Goal: Navigation & Orientation: Find specific page/section

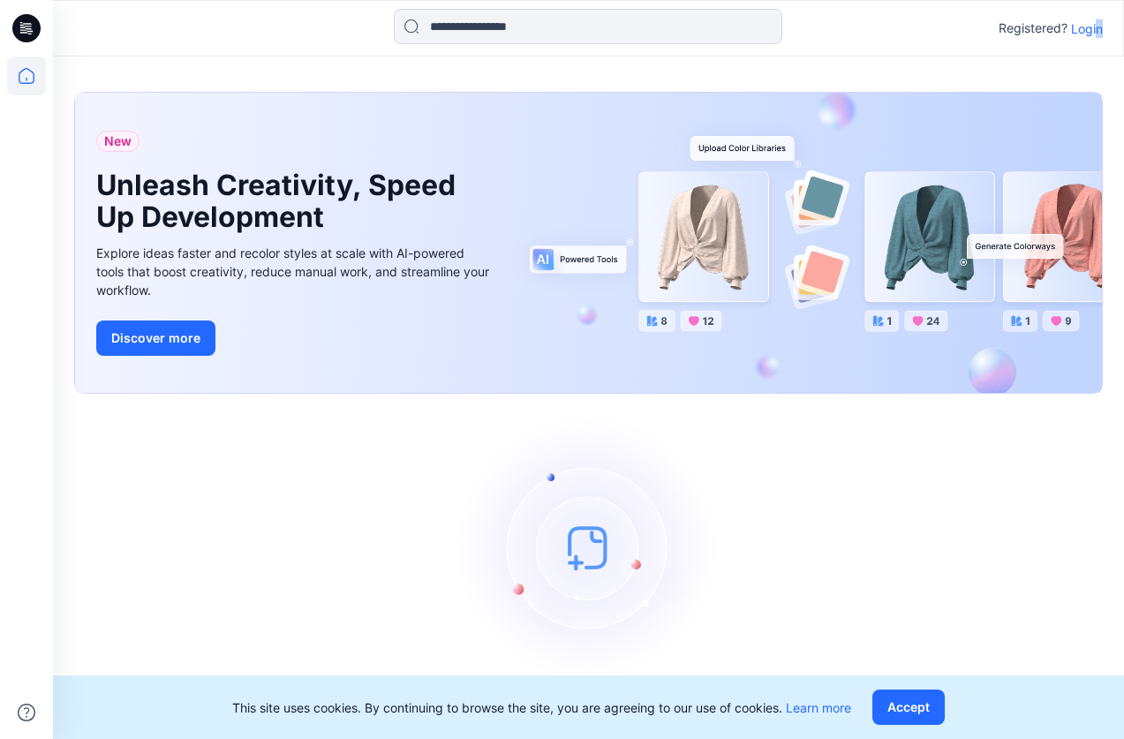
click at [1097, 26] on p "Login" at bounding box center [1087, 28] width 32 height 19
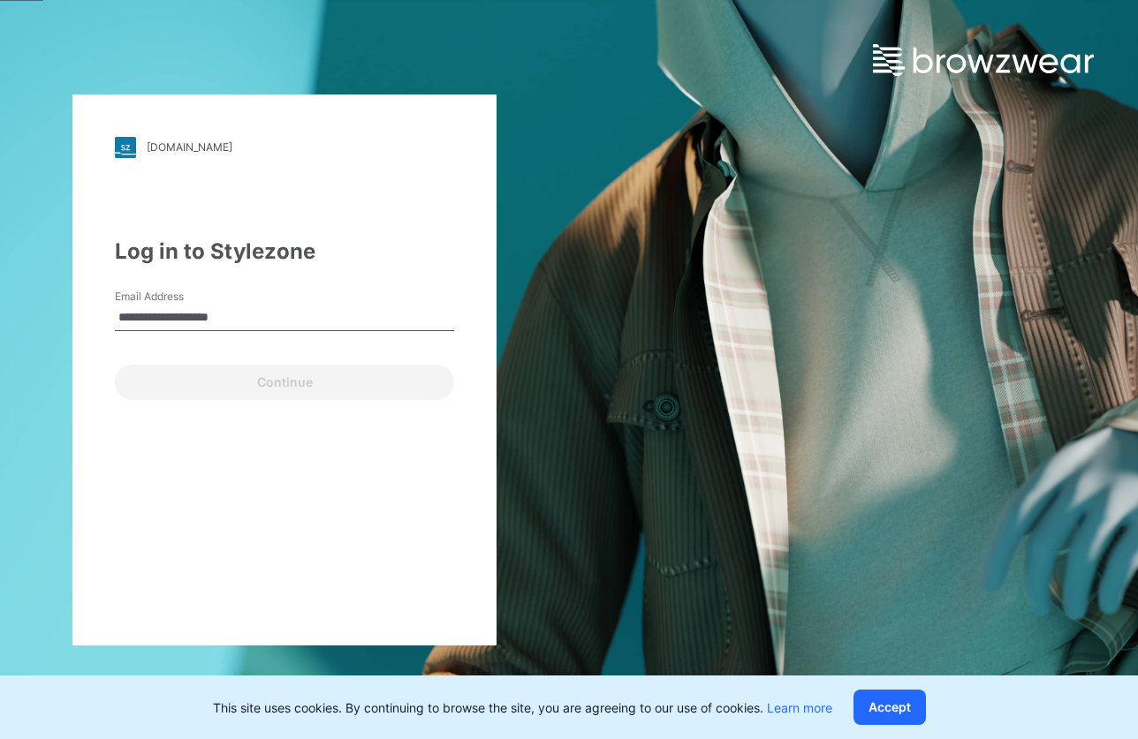
type input "**********"
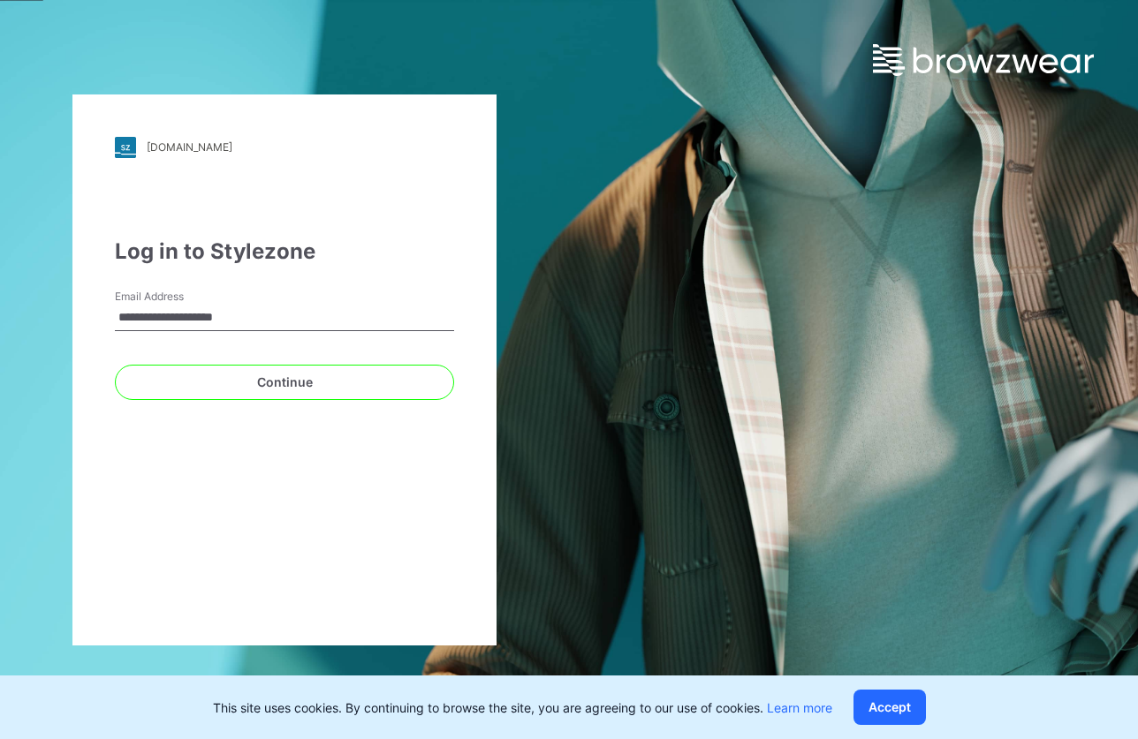
click at [115, 365] on button "Continue" at bounding box center [284, 382] width 339 height 35
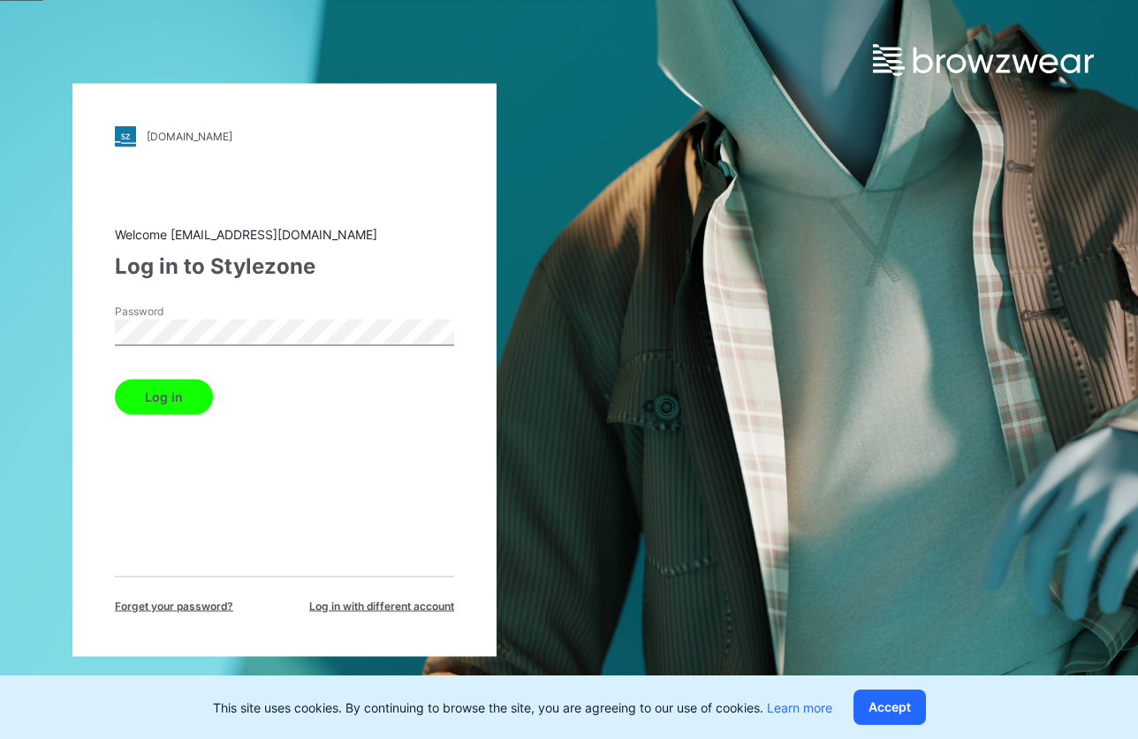
click at [178, 402] on button "Log in" at bounding box center [164, 396] width 98 height 35
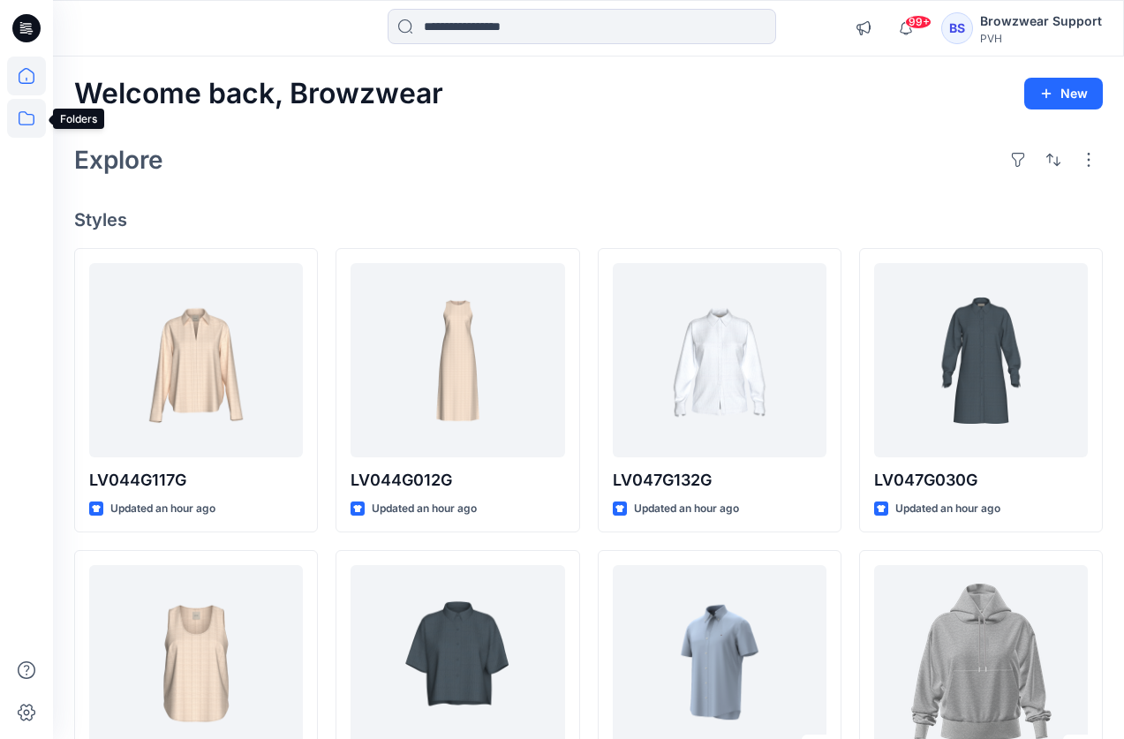
click at [37, 121] on icon at bounding box center [26, 118] width 39 height 39
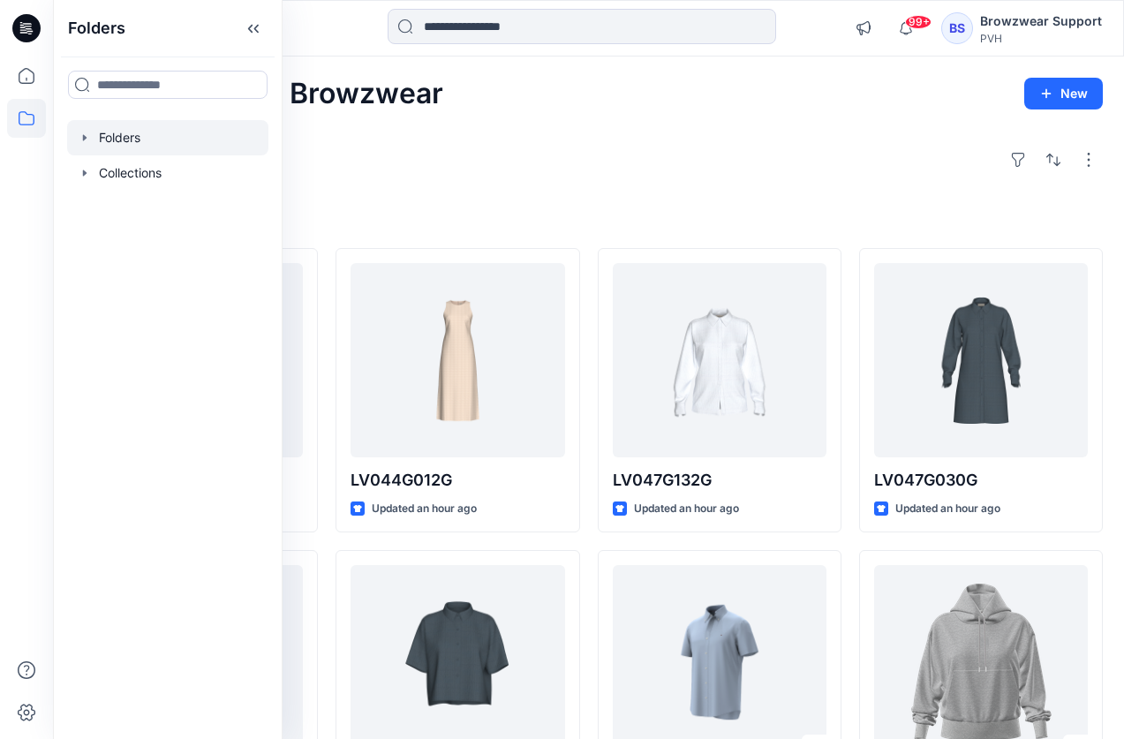
click at [87, 134] on icon "button" at bounding box center [85, 138] width 14 height 14
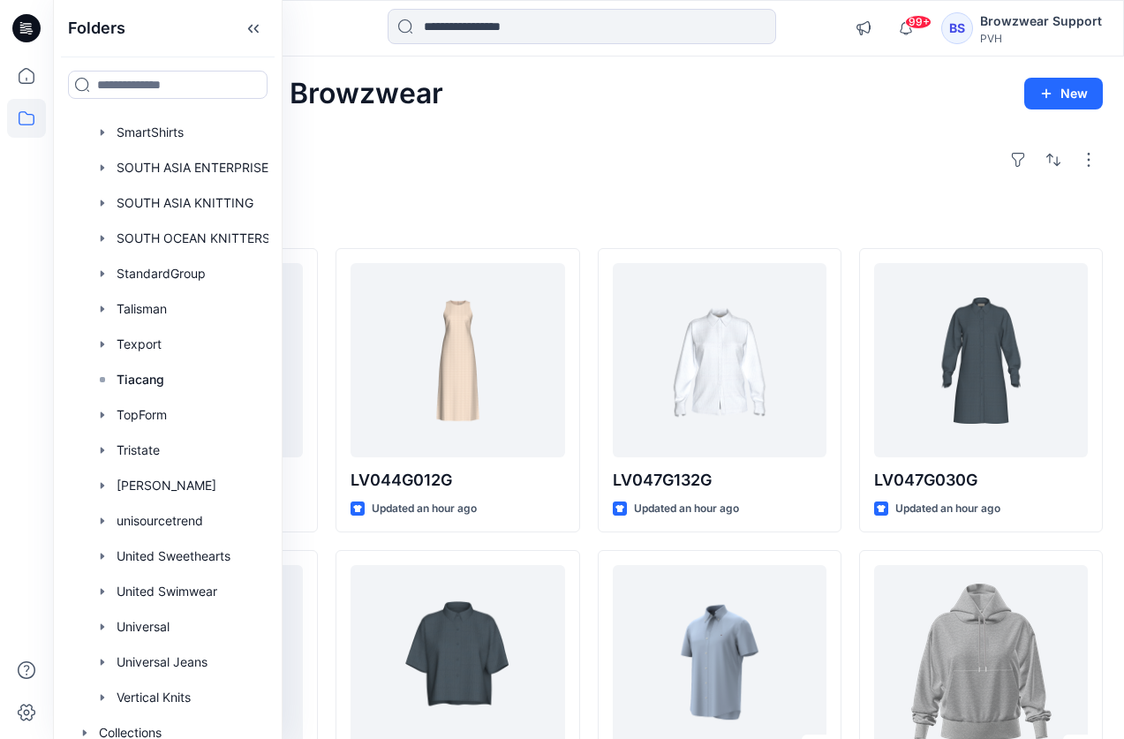
scroll to position [2918, 0]
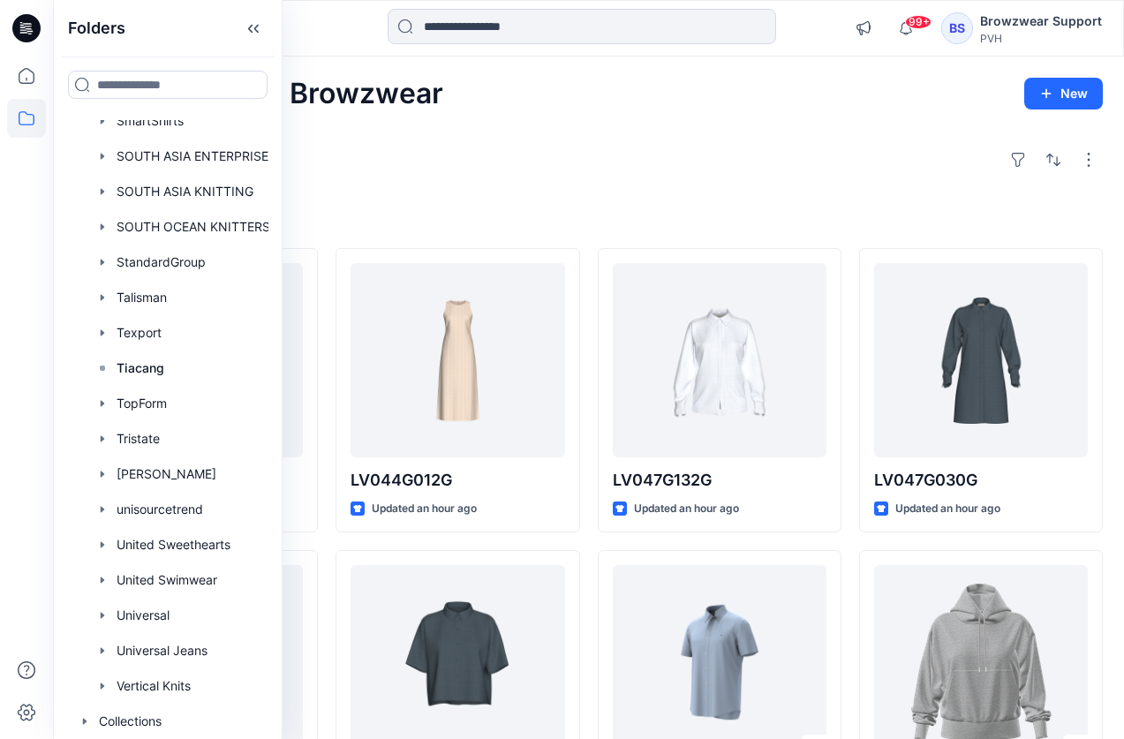
drag, startPoint x: 861, startPoint y: 175, endPoint x: 874, endPoint y: 159, distance: 20.1
click at [860, 175] on div "Explore" at bounding box center [588, 160] width 1029 height 42
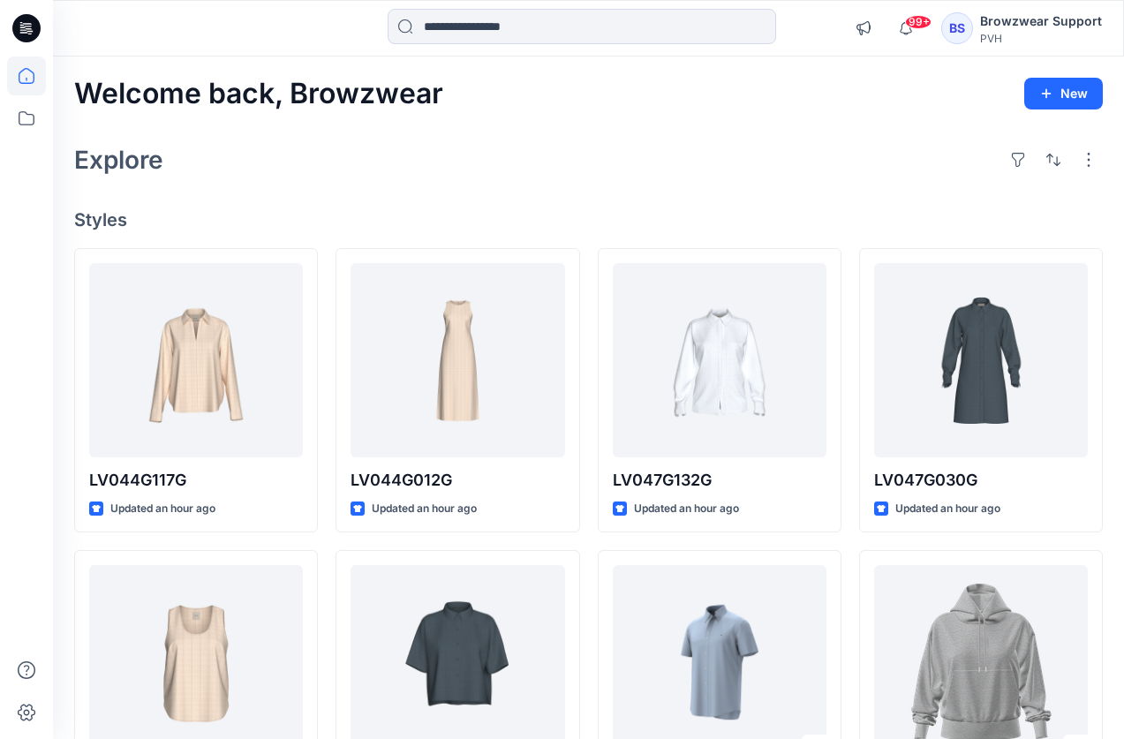
click at [1014, 34] on div "PVH" at bounding box center [1041, 38] width 122 height 13
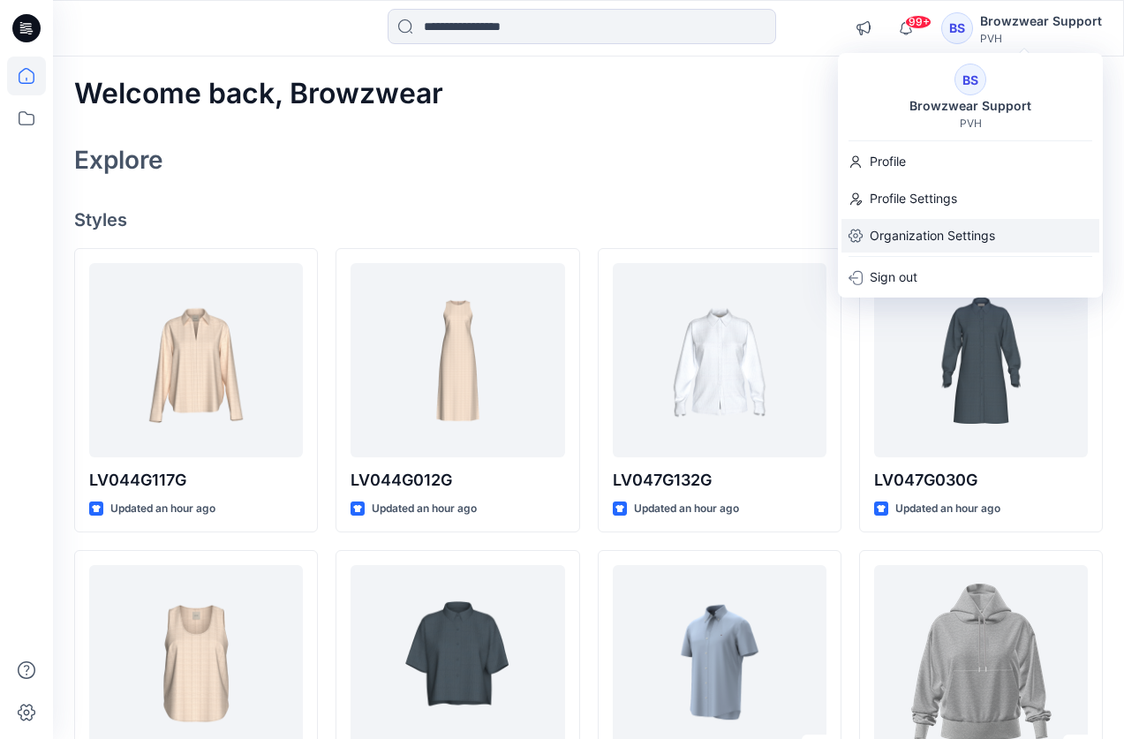
click at [899, 229] on p "Organization Settings" at bounding box center [932, 236] width 125 height 34
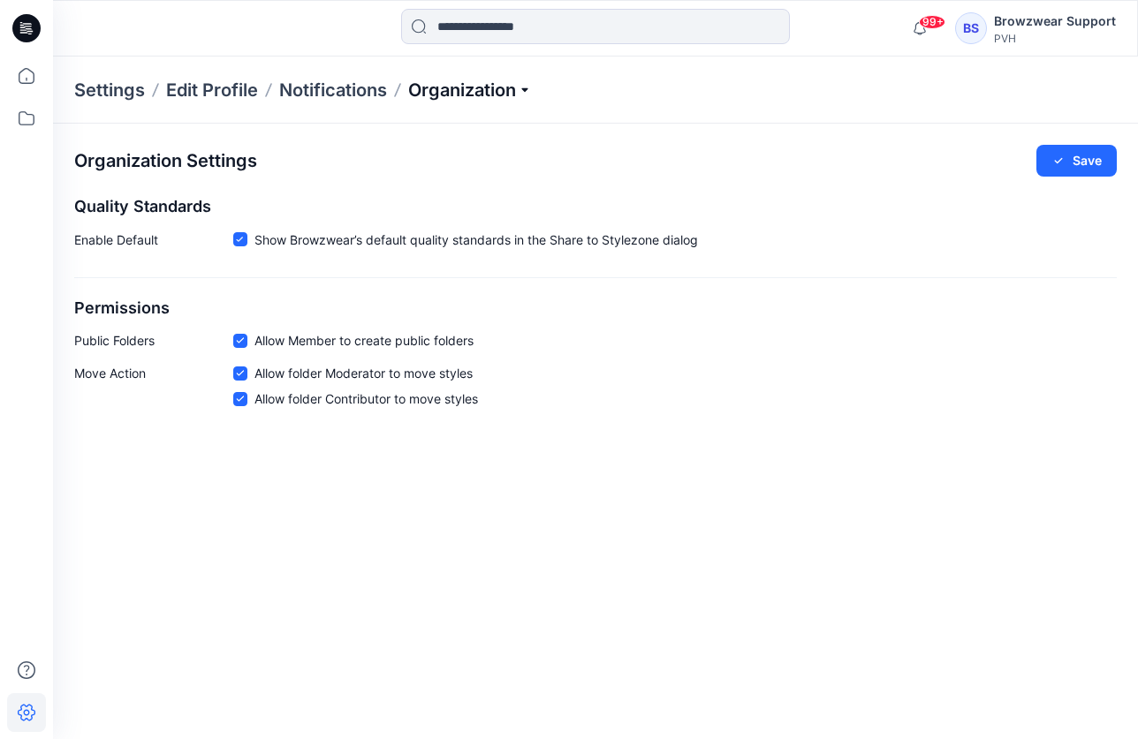
click at [530, 95] on p "Organization" at bounding box center [470, 90] width 124 height 25
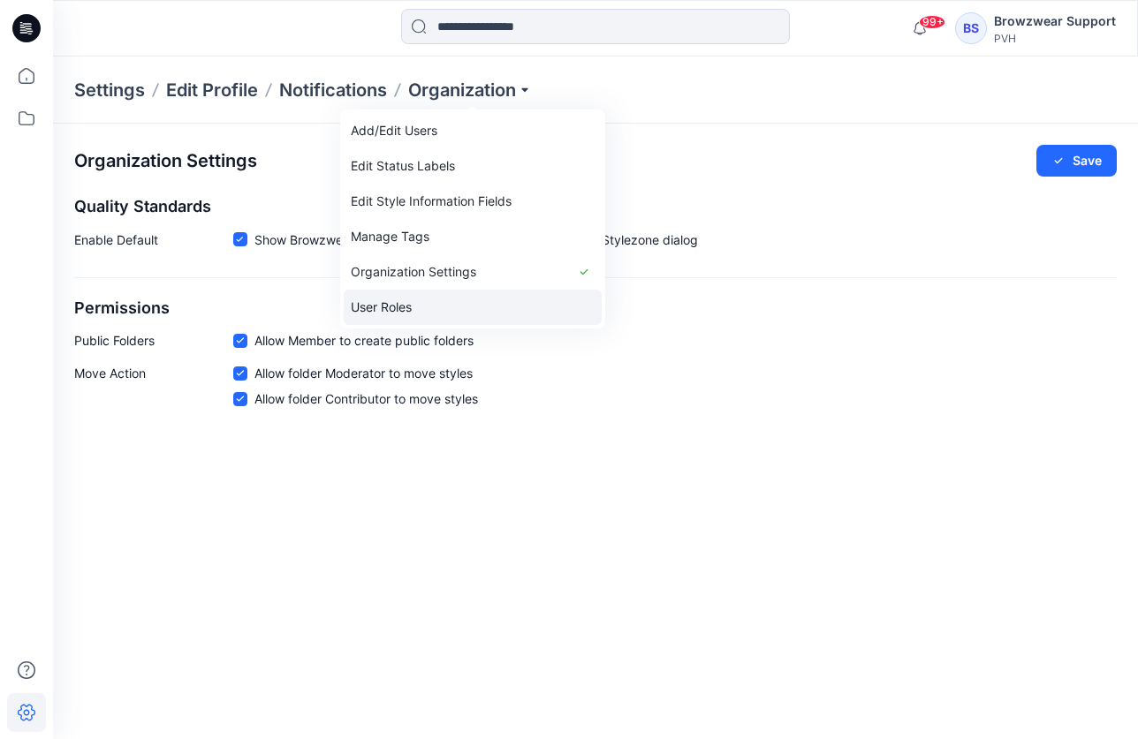
click at [536, 302] on link "User Roles" at bounding box center [473, 307] width 258 height 35
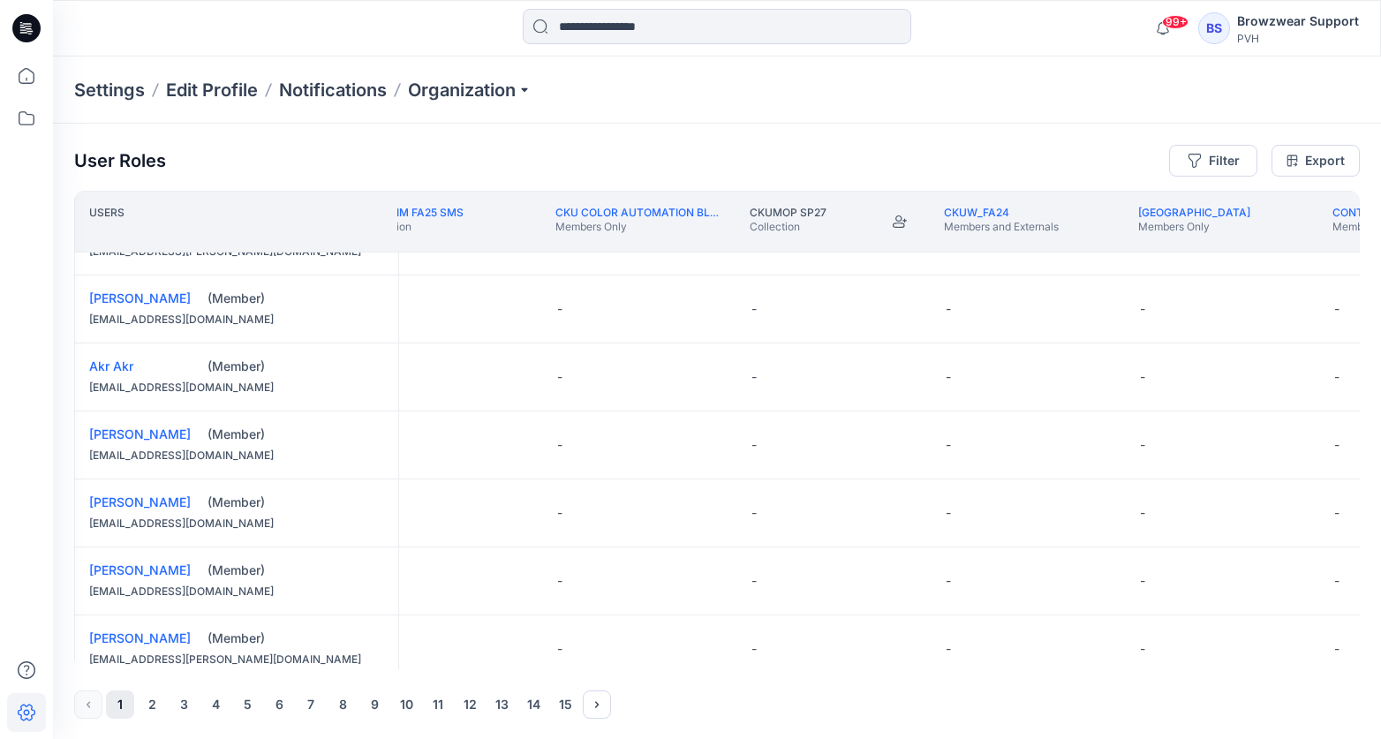
scroll to position [249, 3957]
click at [865, 218] on button "Join" at bounding box center [880, 222] width 32 height 32
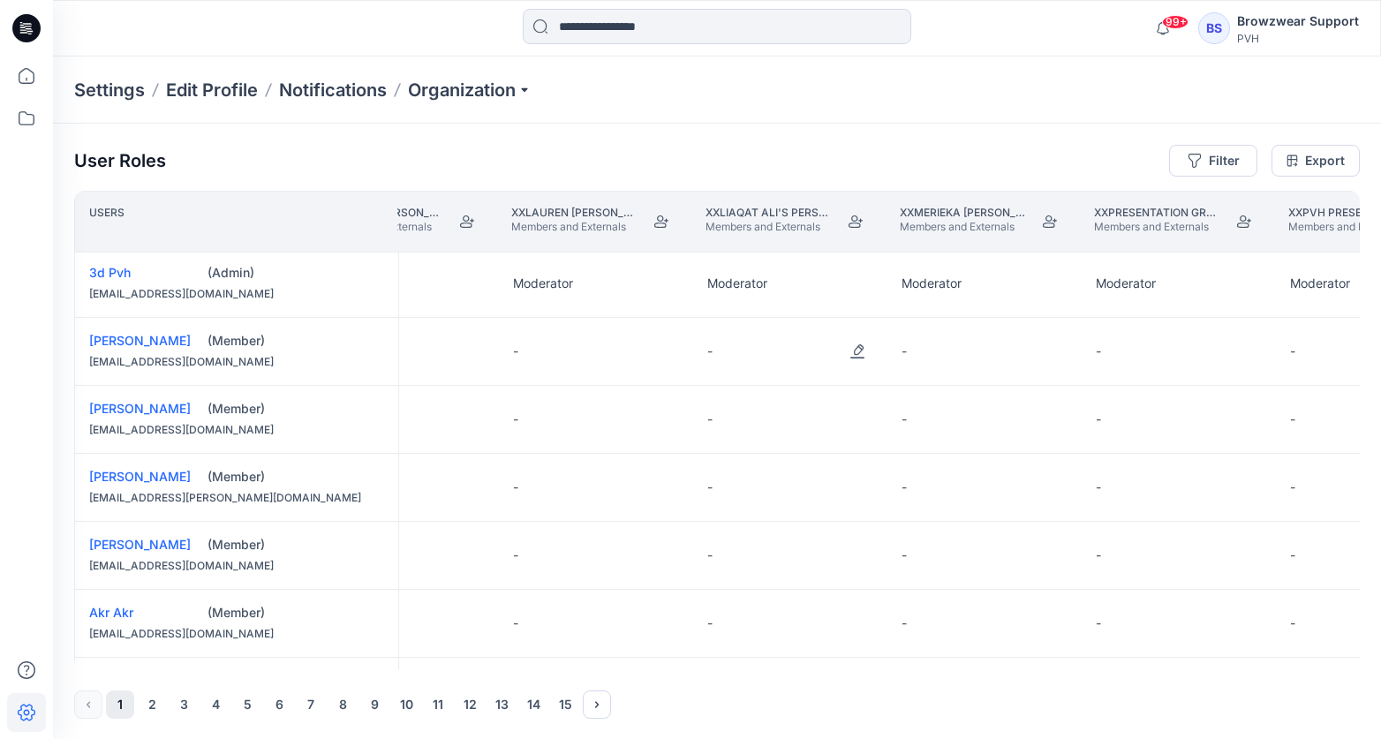
scroll to position [3, 34106]
click at [1124, 42] on div "BS Browzwear Support PVH" at bounding box center [1279, 28] width 161 height 35
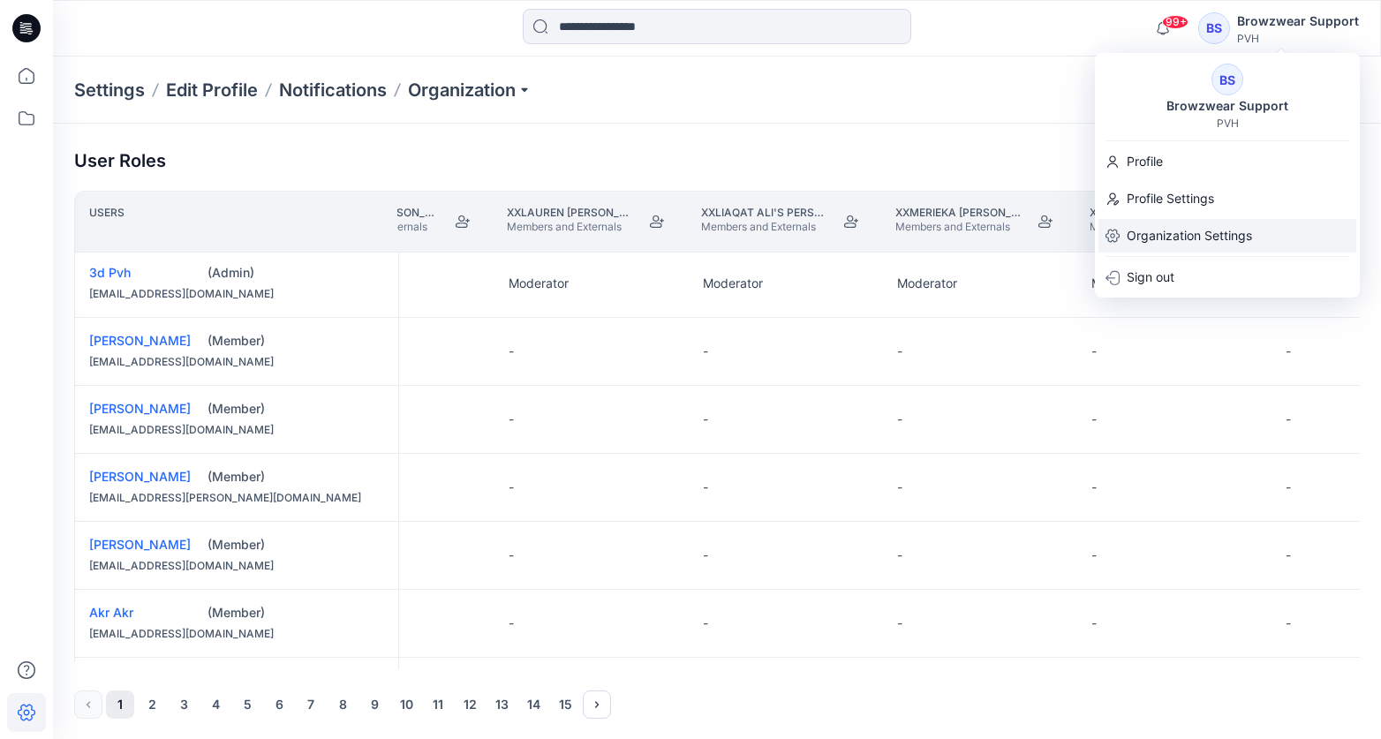
click at [1124, 231] on p "Organization Settings" at bounding box center [1189, 236] width 125 height 34
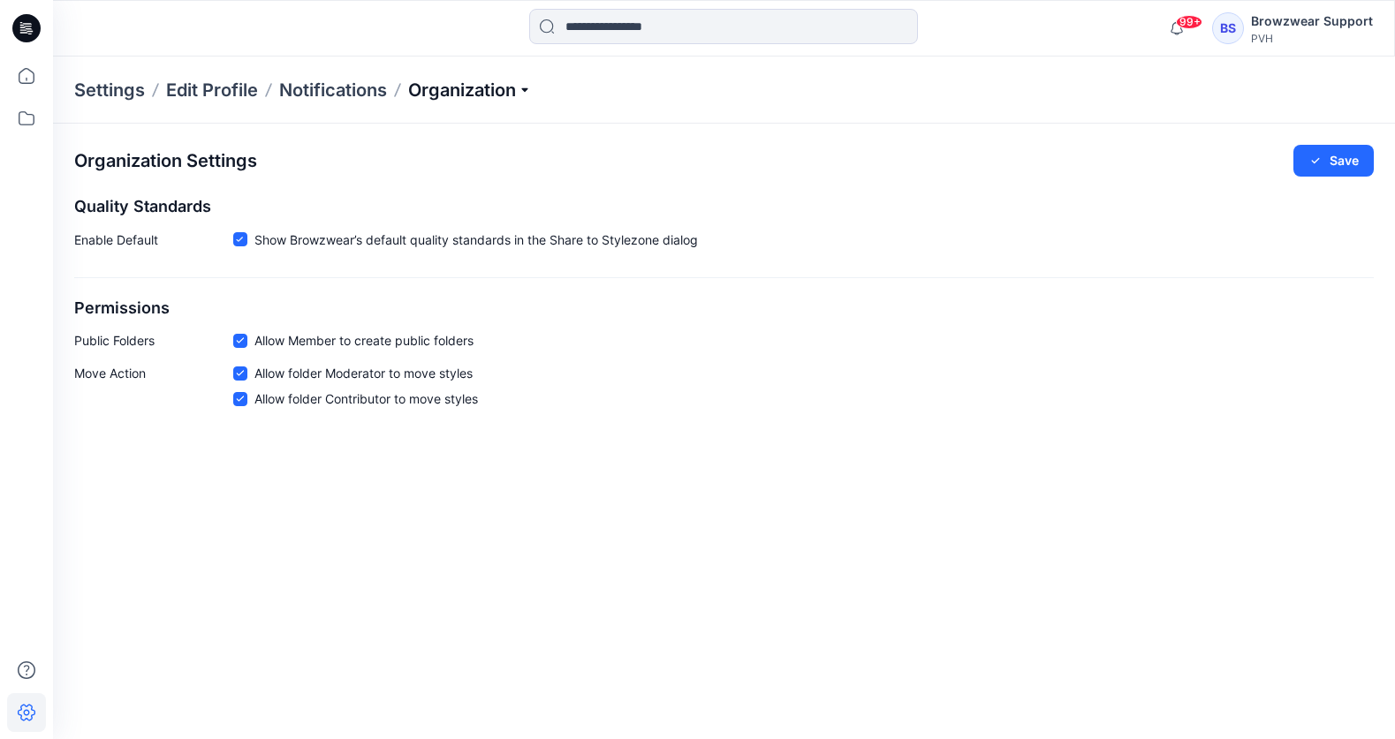
click at [531, 91] on p "Organization" at bounding box center [470, 90] width 124 height 25
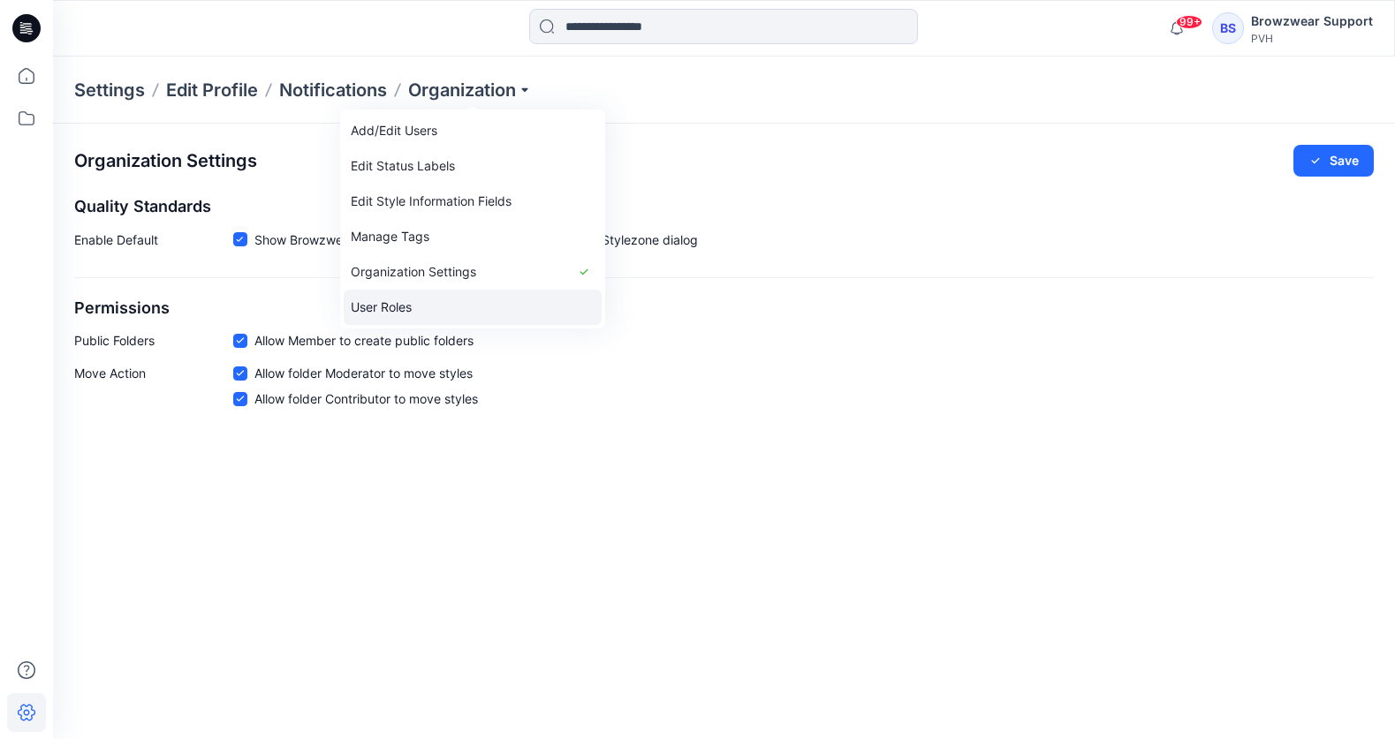
click at [487, 314] on link "User Roles" at bounding box center [473, 307] width 258 height 35
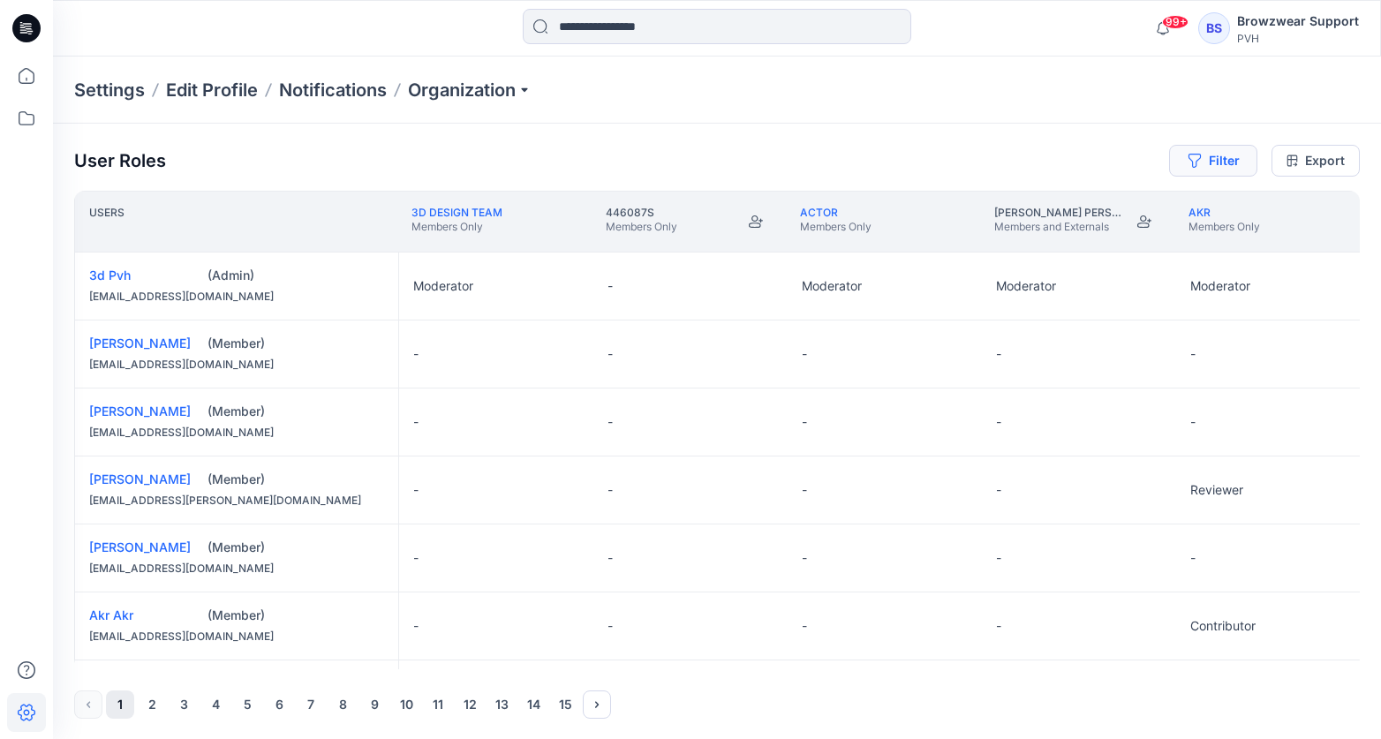
click at [1124, 157] on icon "button" at bounding box center [1195, 161] width 14 height 14
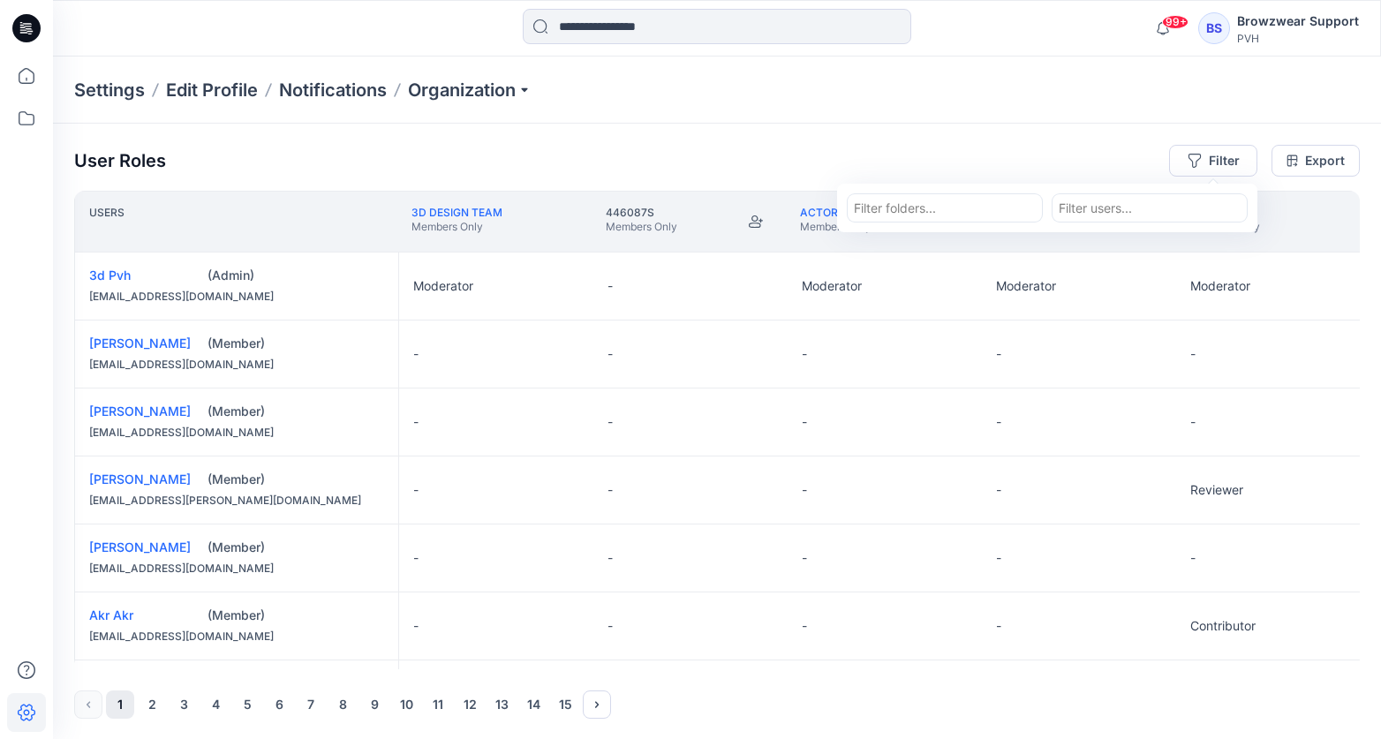
click at [1094, 212] on div at bounding box center [1150, 208] width 182 height 22
type input "*********"
drag, startPoint x: 1139, startPoint y: 205, endPoint x: 1044, endPoint y: 204, distance: 95.4
click at [1044, 204] on div "Filter folders... Filter users..." at bounding box center [1047, 207] width 399 height 27
click at [1018, 126] on div "User Roles Filter Filter folders... Filter users... Export Users 3D Design Team…" at bounding box center [717, 432] width 1328 height 617
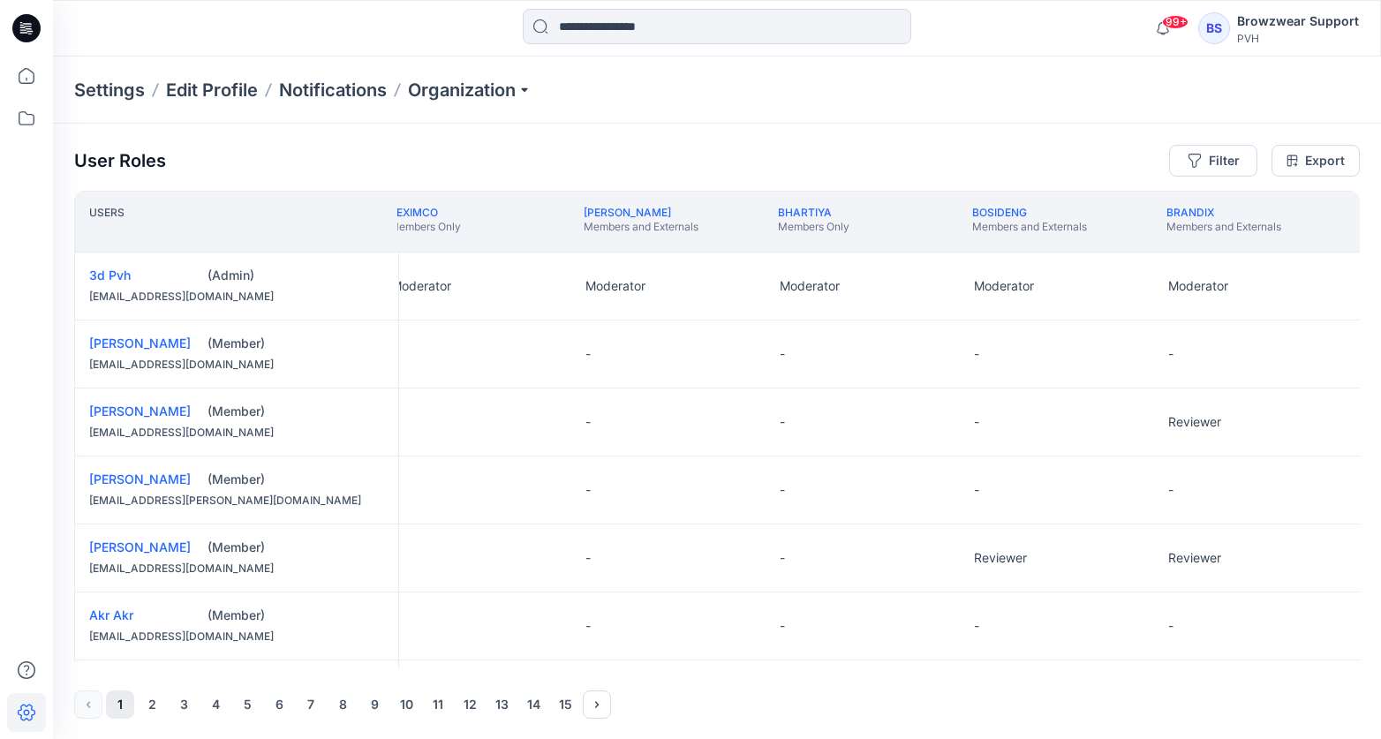
scroll to position [0, 2176]
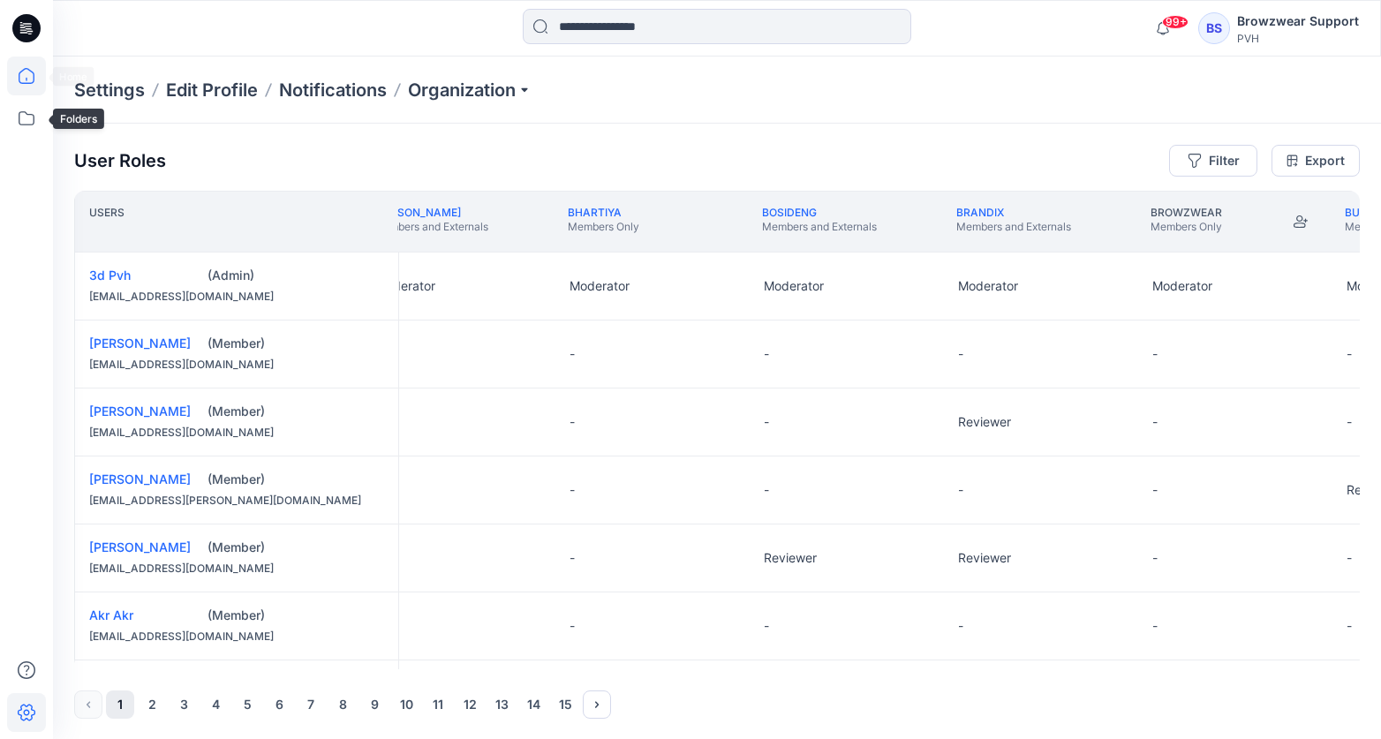
click at [29, 88] on icon at bounding box center [26, 76] width 39 height 39
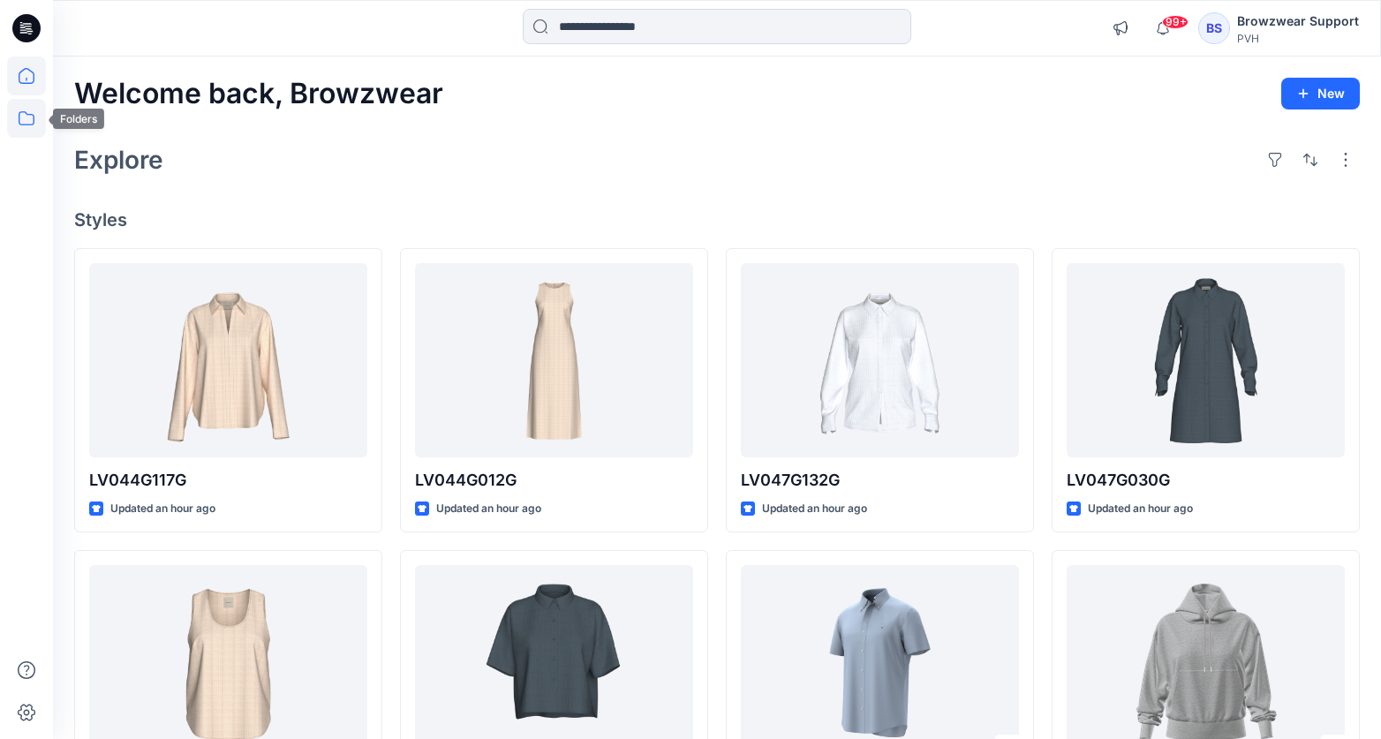
click at [31, 122] on icon at bounding box center [26, 118] width 39 height 39
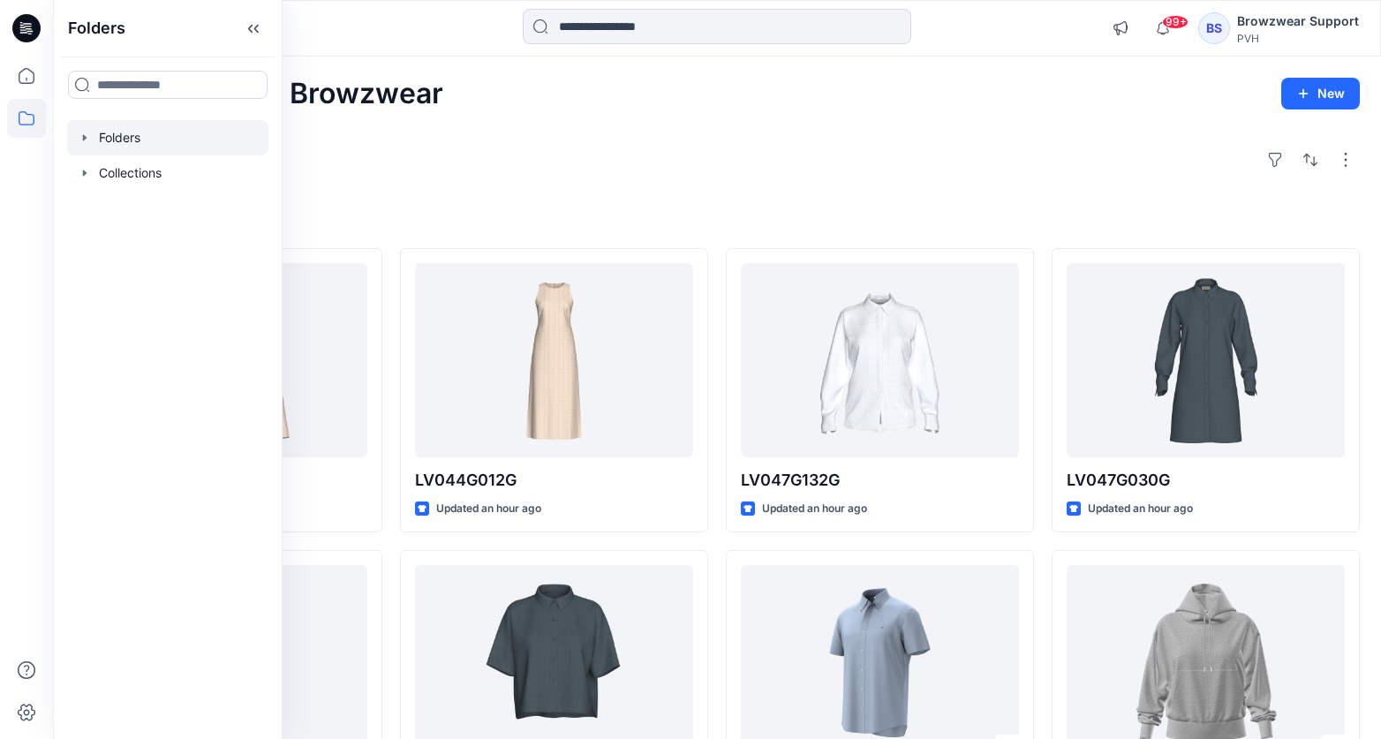
click at [78, 143] on icon "button" at bounding box center [85, 138] width 14 height 14
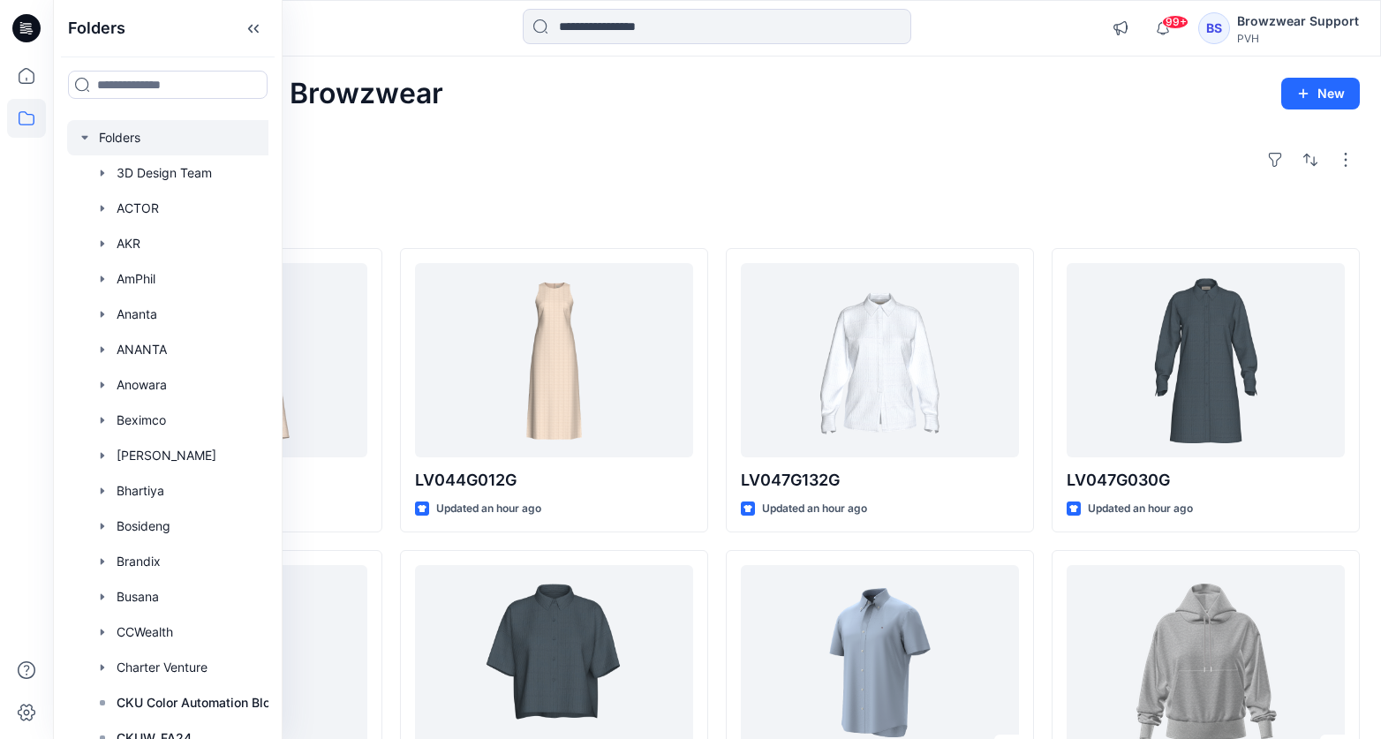
click at [84, 144] on icon "button" at bounding box center [85, 138] width 14 height 14
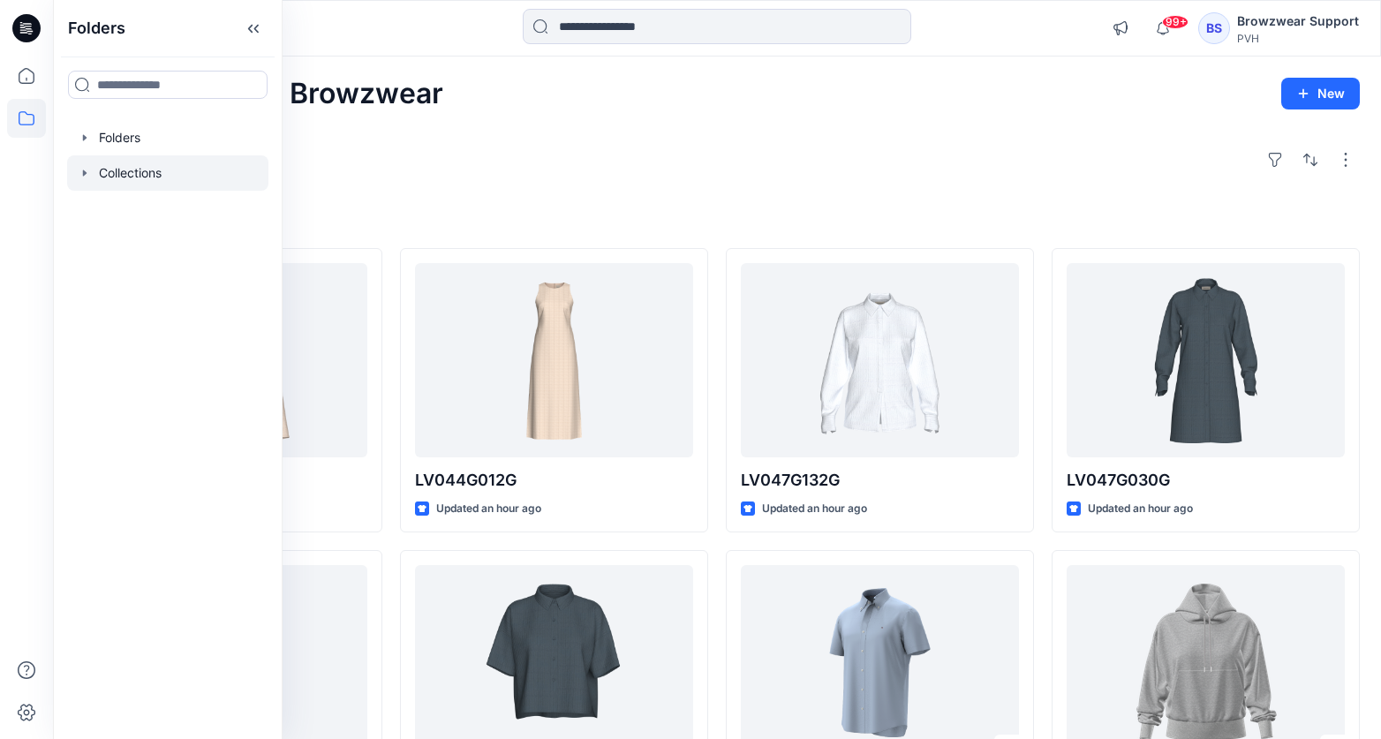
click at [78, 163] on div at bounding box center [167, 172] width 201 height 35
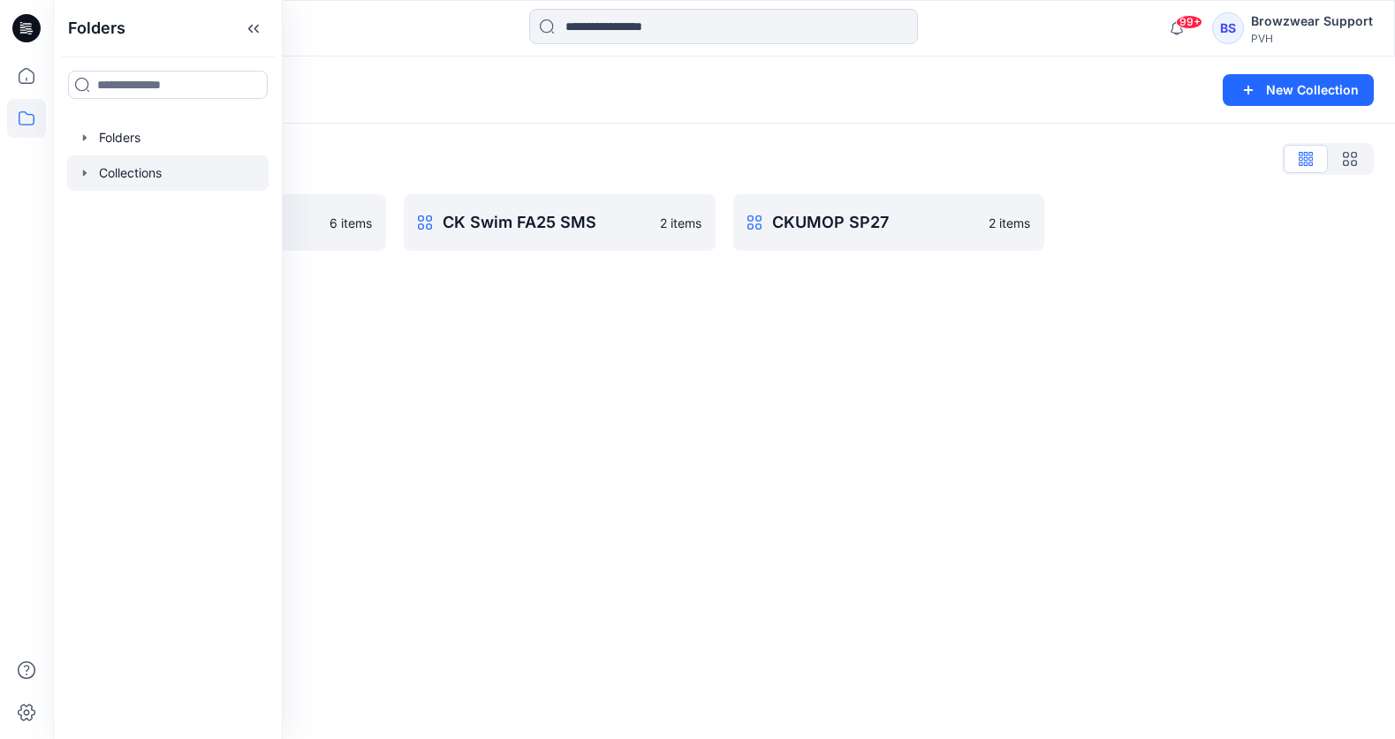
click at [565, 396] on div "Collections New Collection Collections List CK OP F25 WOMENS 6 items CK Swim FA…" at bounding box center [724, 398] width 1342 height 683
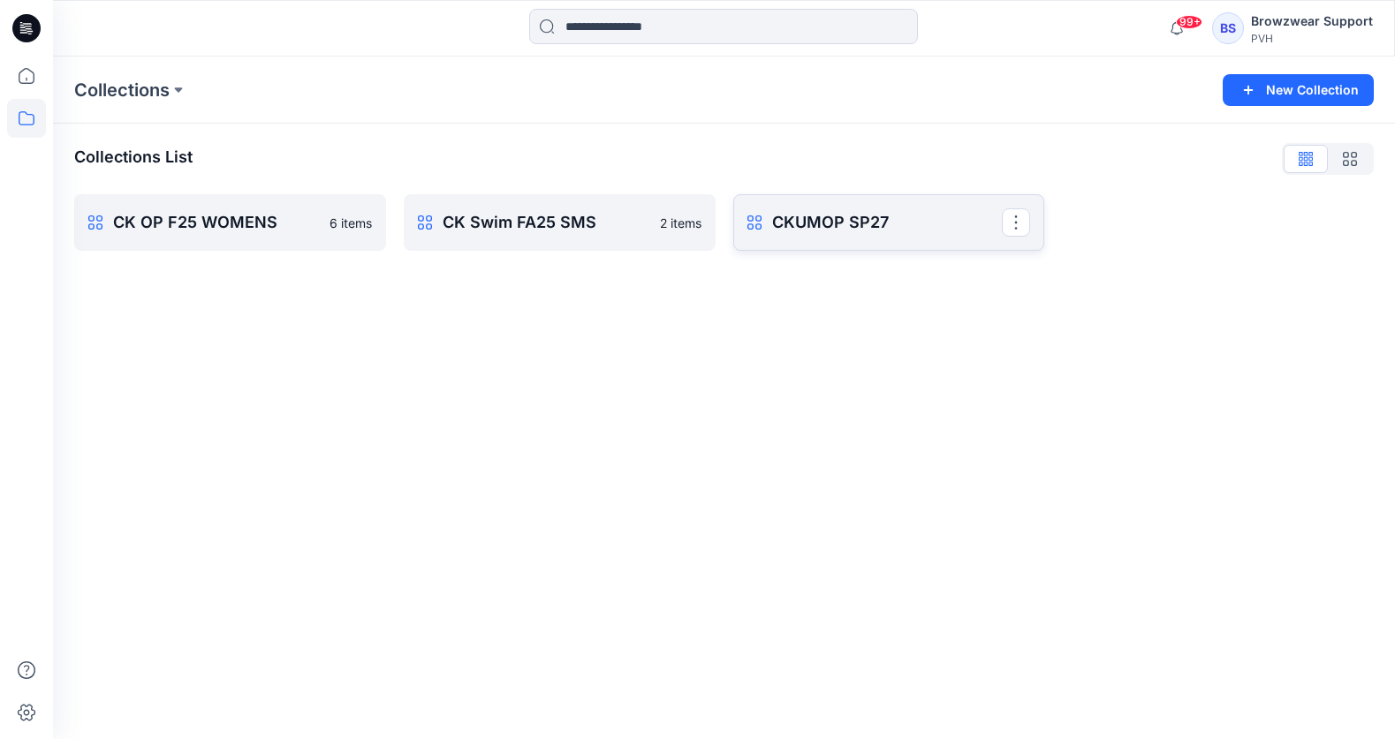
click at [795, 214] on p "CKUMOP SP27" at bounding box center [887, 222] width 231 height 25
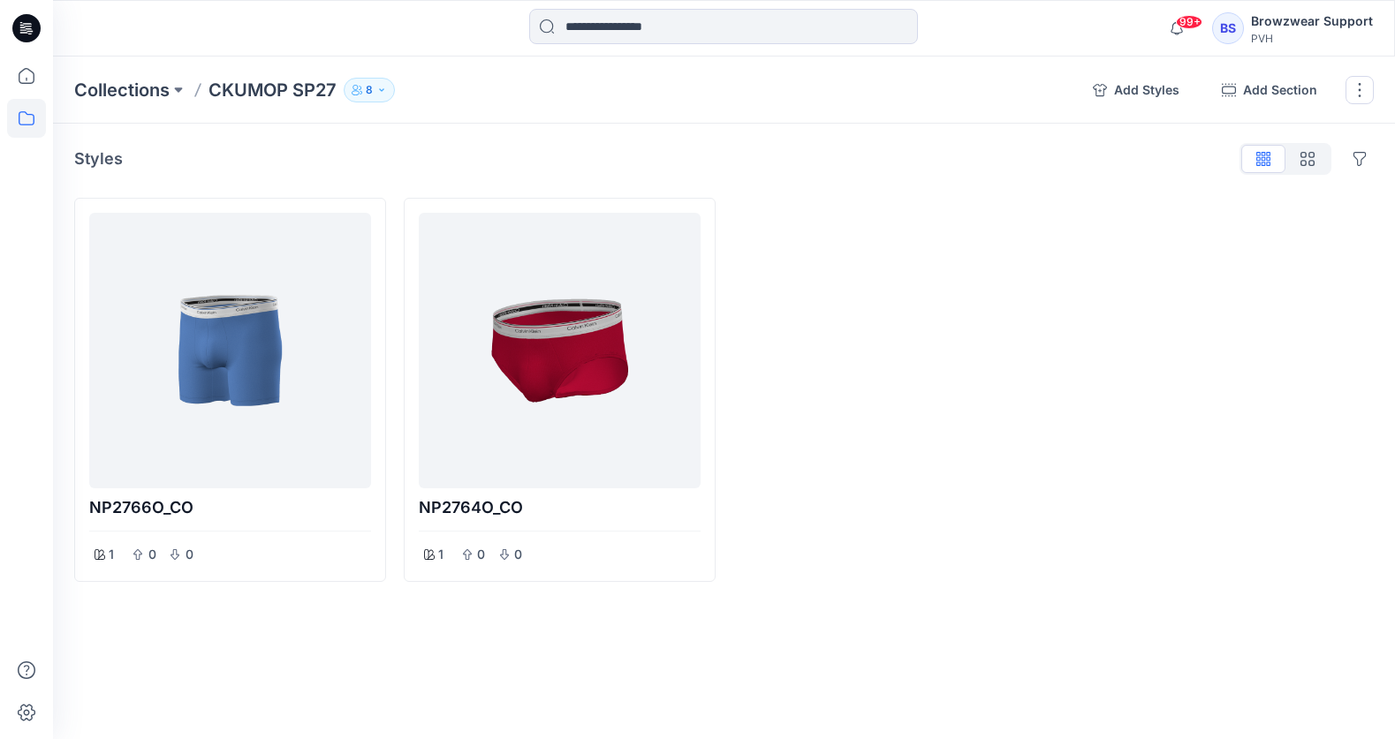
click at [376, 87] on icon "button" at bounding box center [381, 90] width 11 height 11
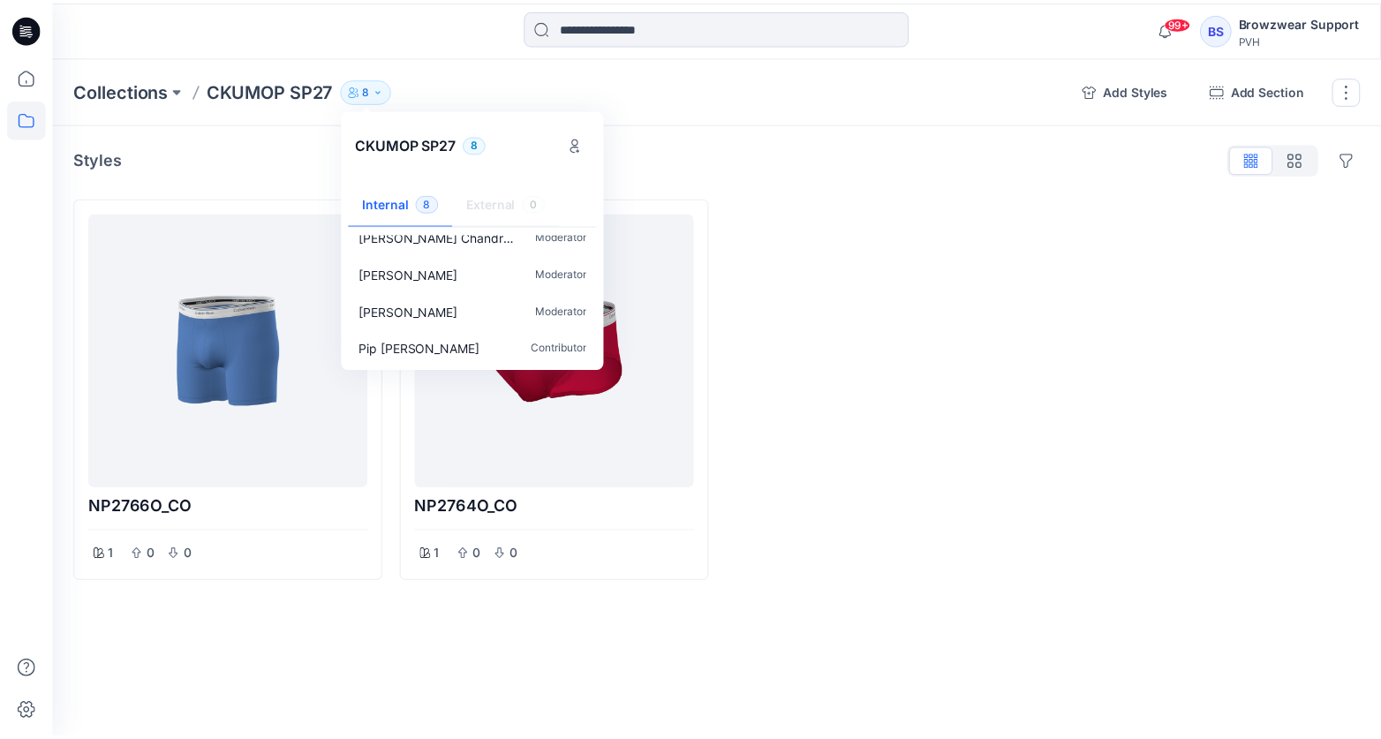
scroll to position [163, 0]
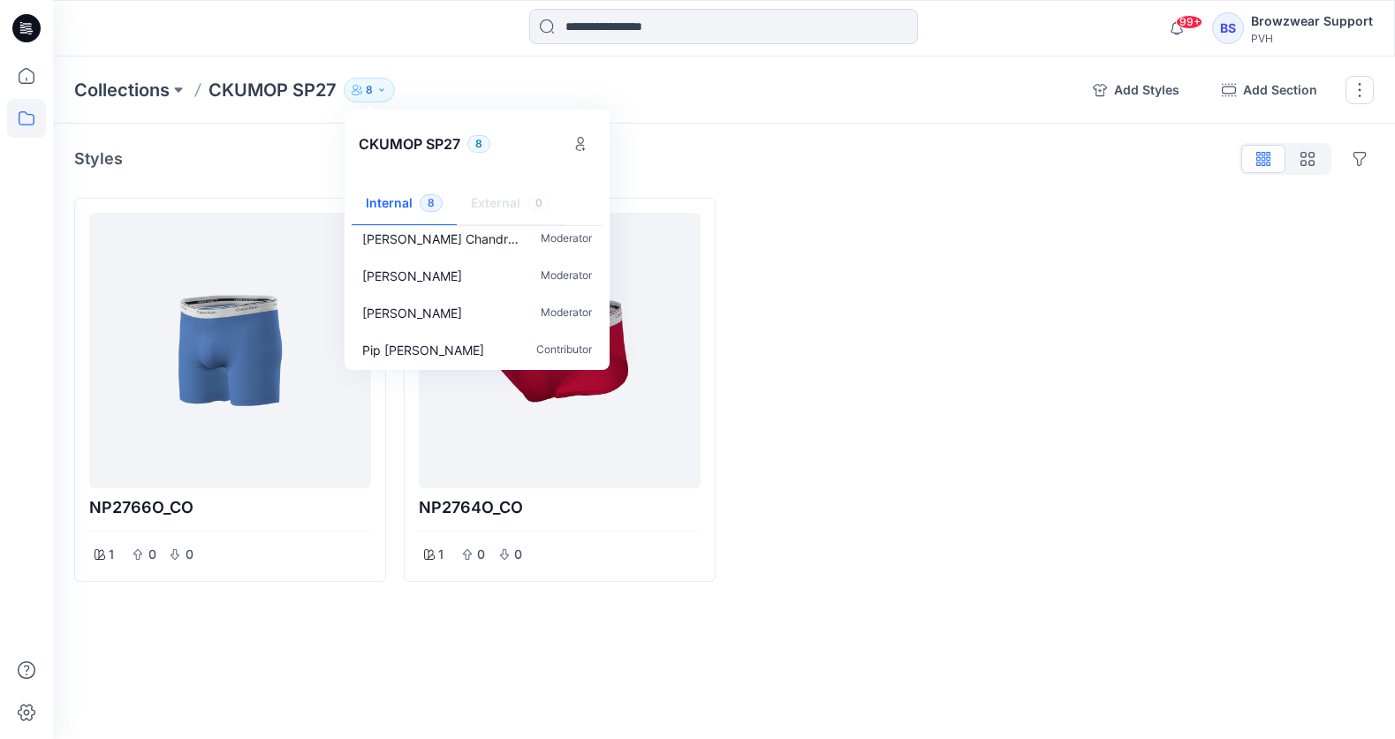
click at [194, 43] on div at bounding box center [221, 28] width 336 height 39
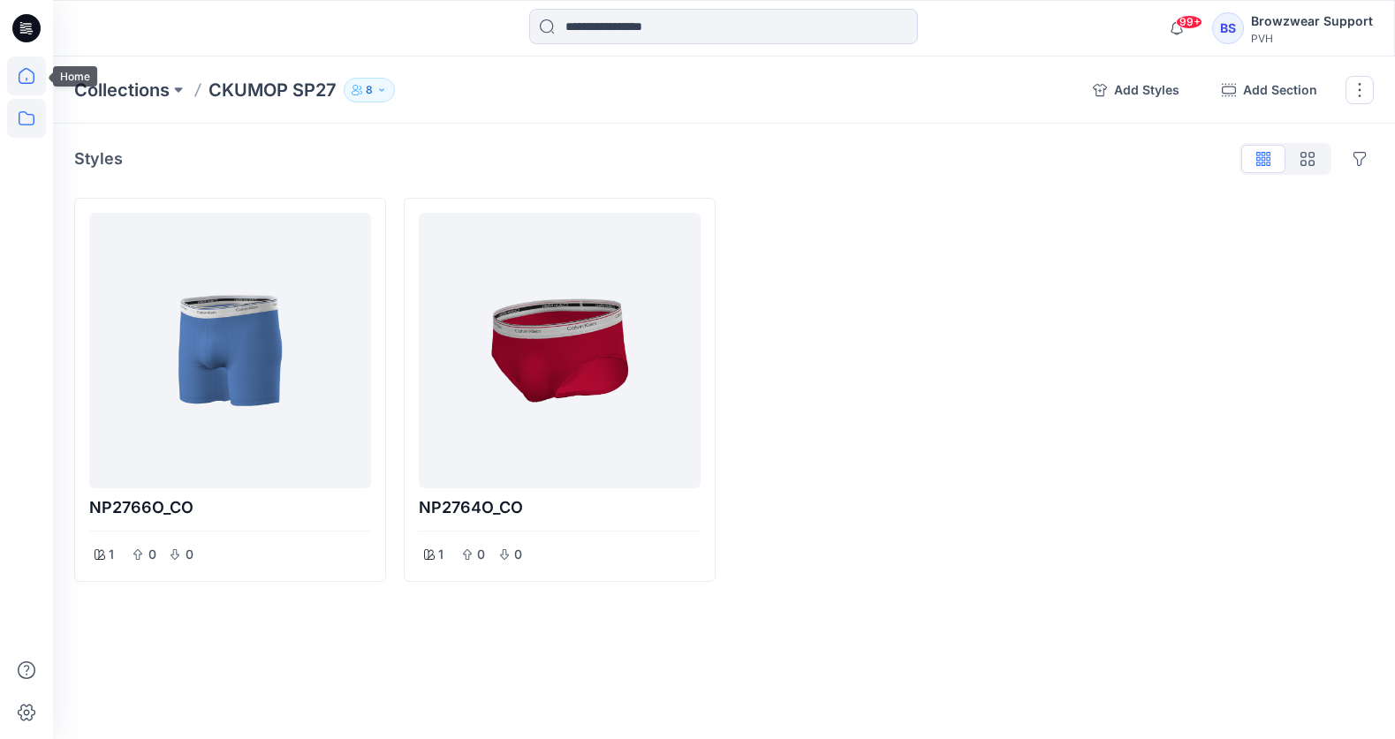
click at [37, 91] on icon at bounding box center [26, 76] width 39 height 39
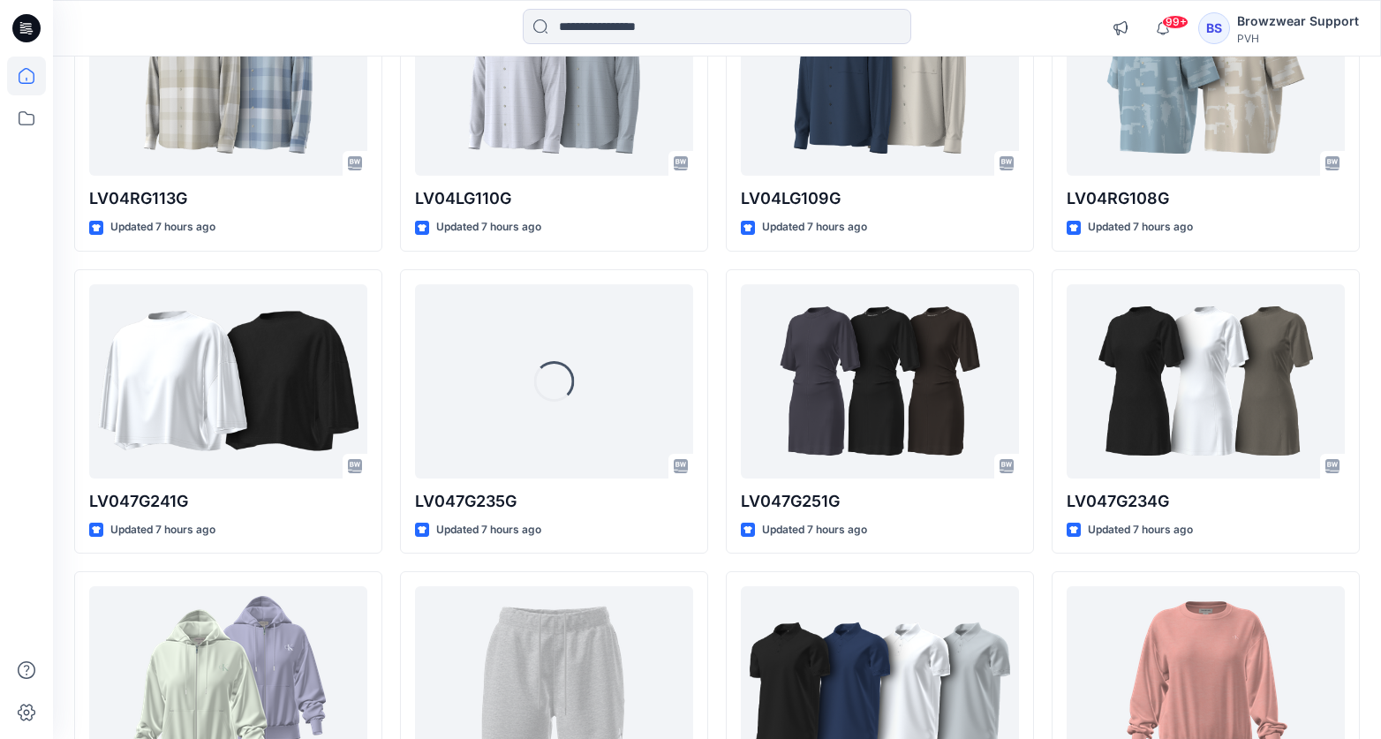
scroll to position [1798, 0]
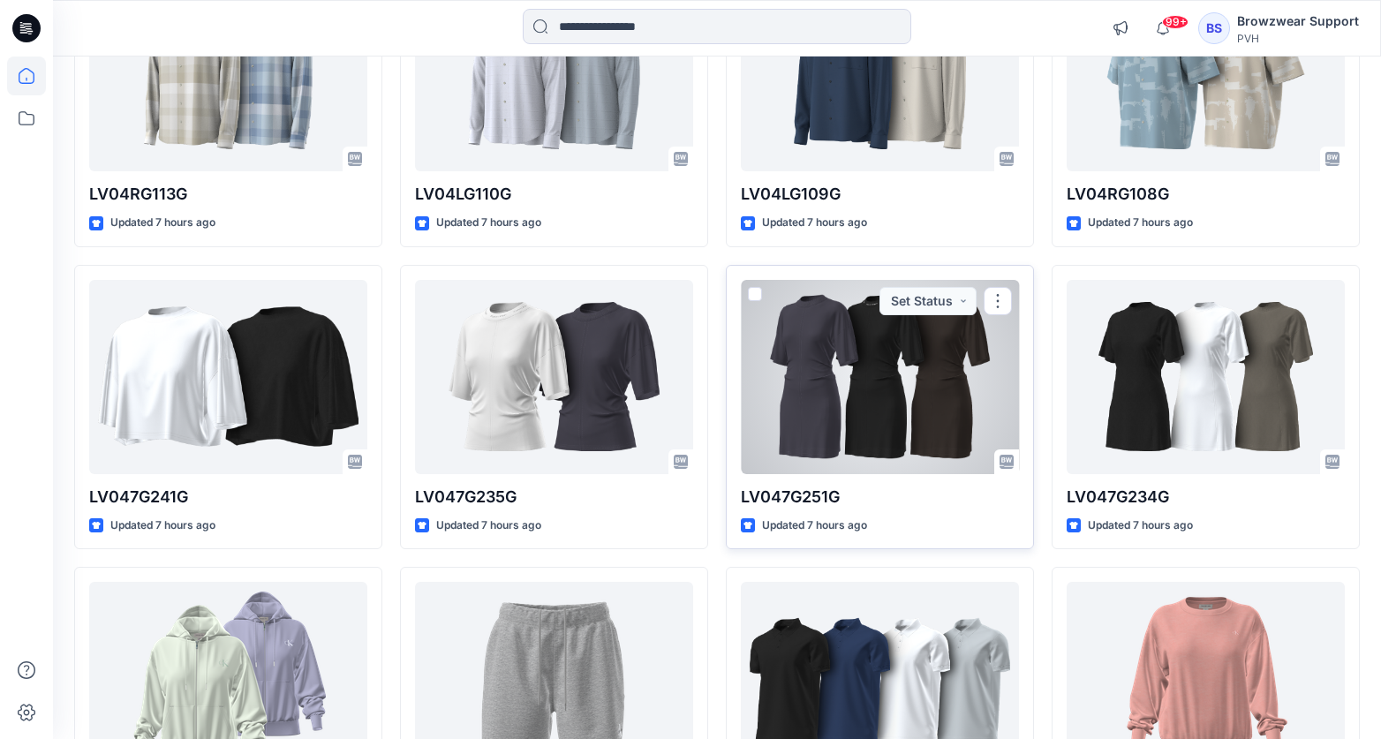
click at [840, 405] on div at bounding box center [880, 377] width 278 height 194
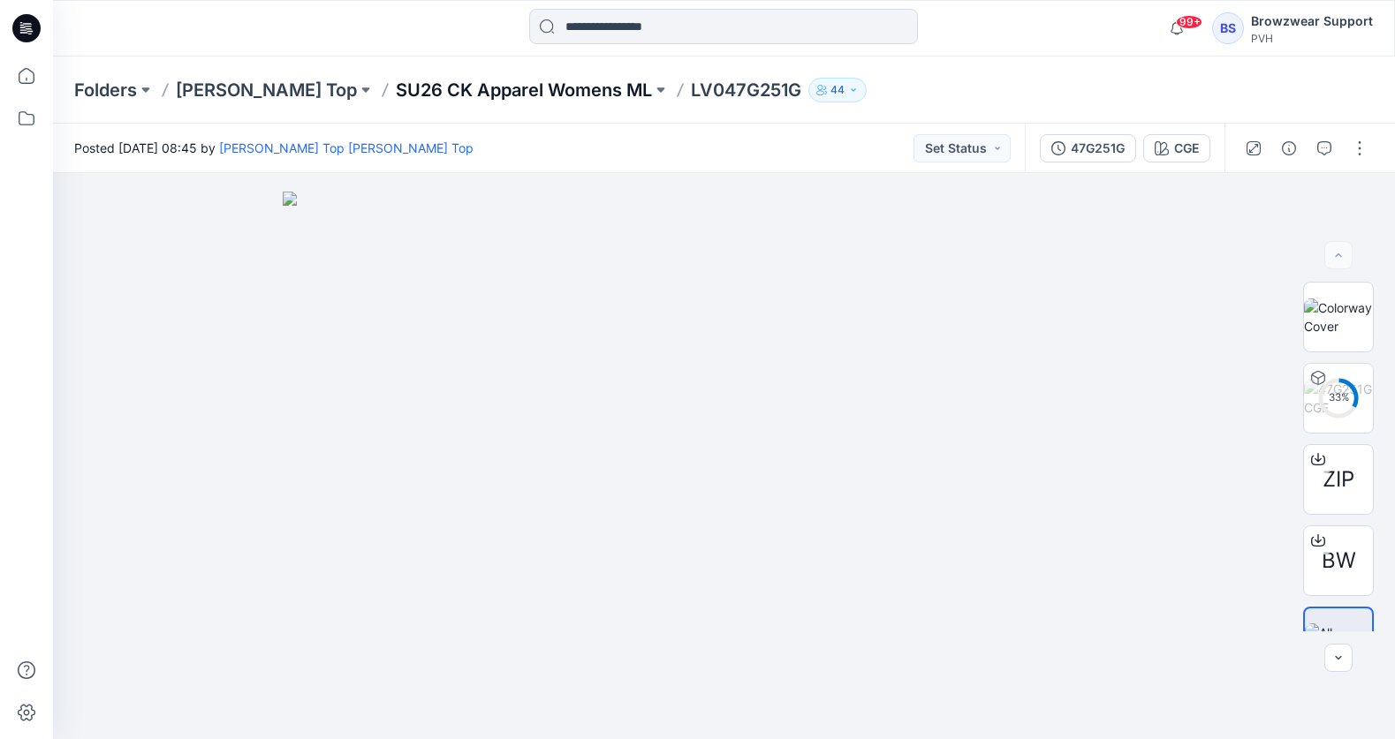
click at [438, 87] on p "SU26 CK Apparel Womens ML" at bounding box center [524, 90] width 256 height 25
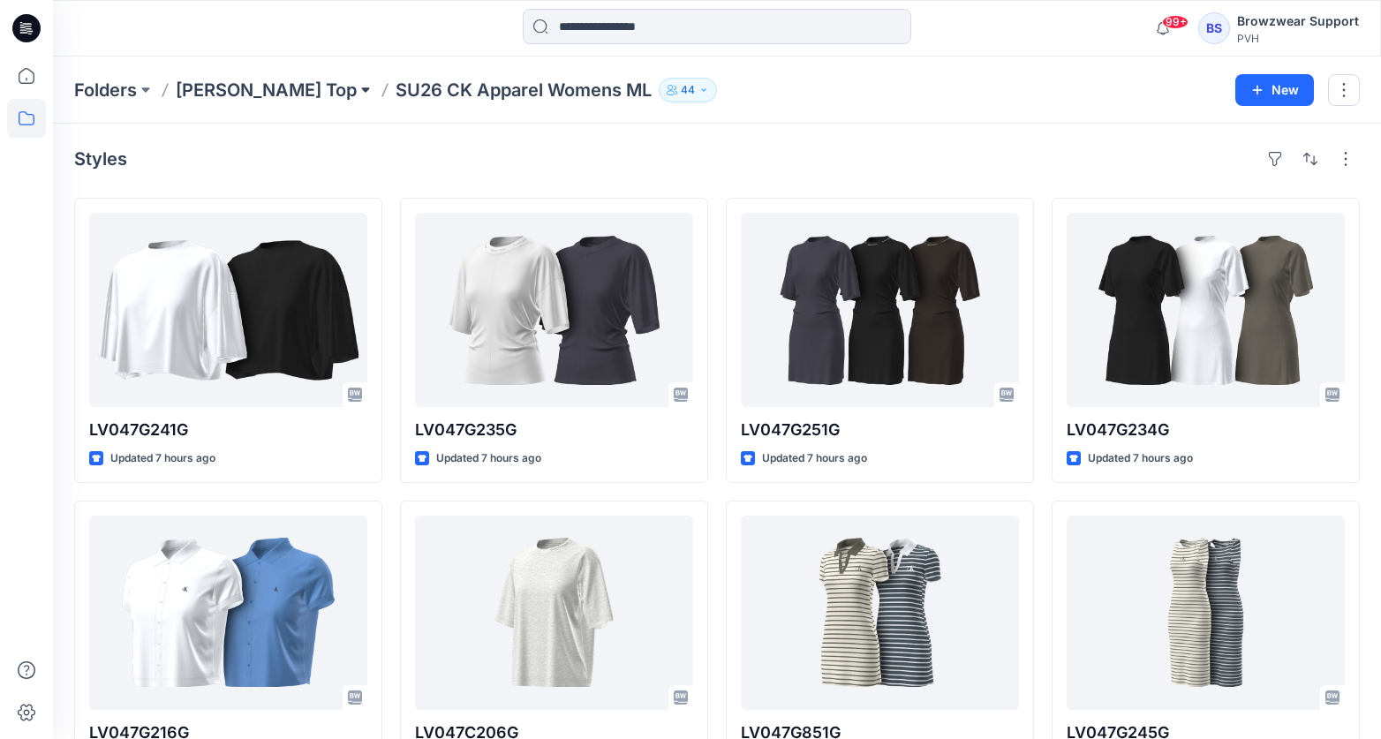
click at [357, 92] on button at bounding box center [366, 90] width 18 height 25
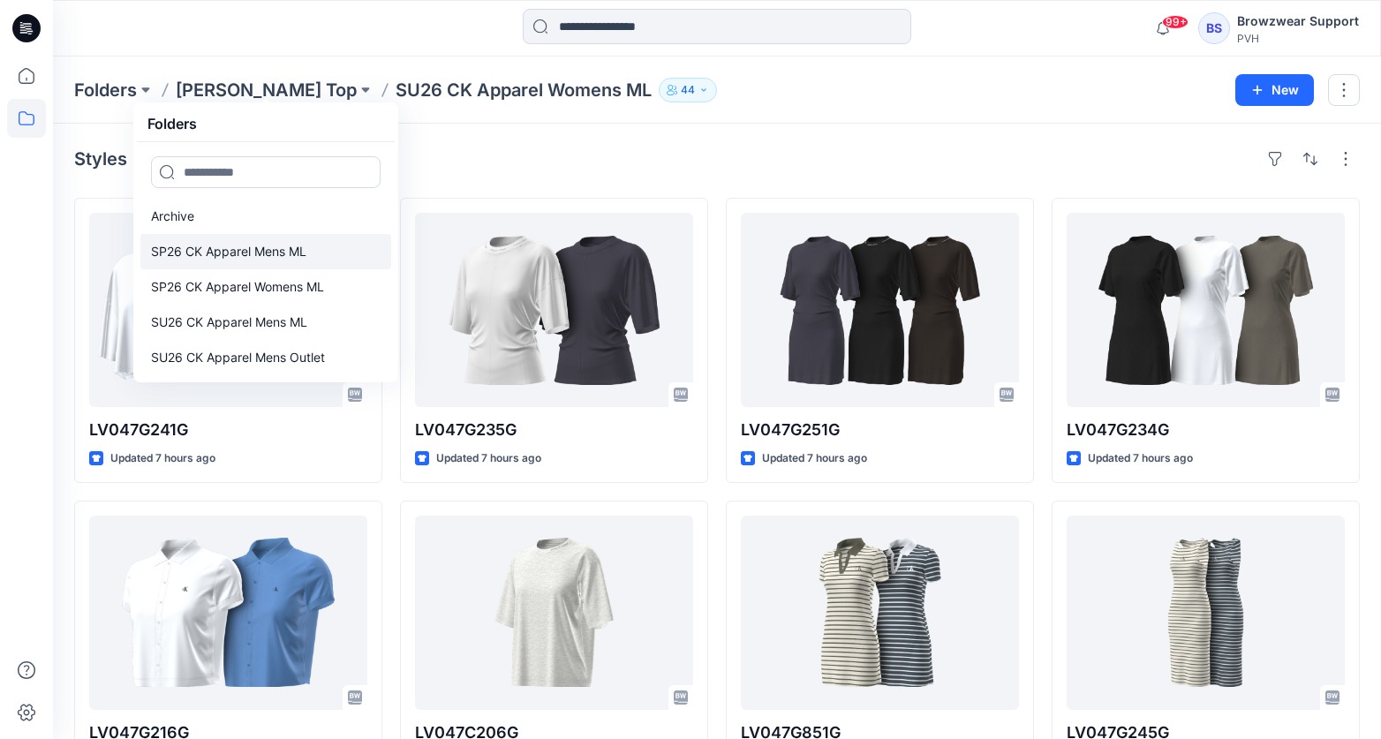
click at [258, 250] on p "SP26 CK Apparel Mens ML" at bounding box center [228, 251] width 155 height 21
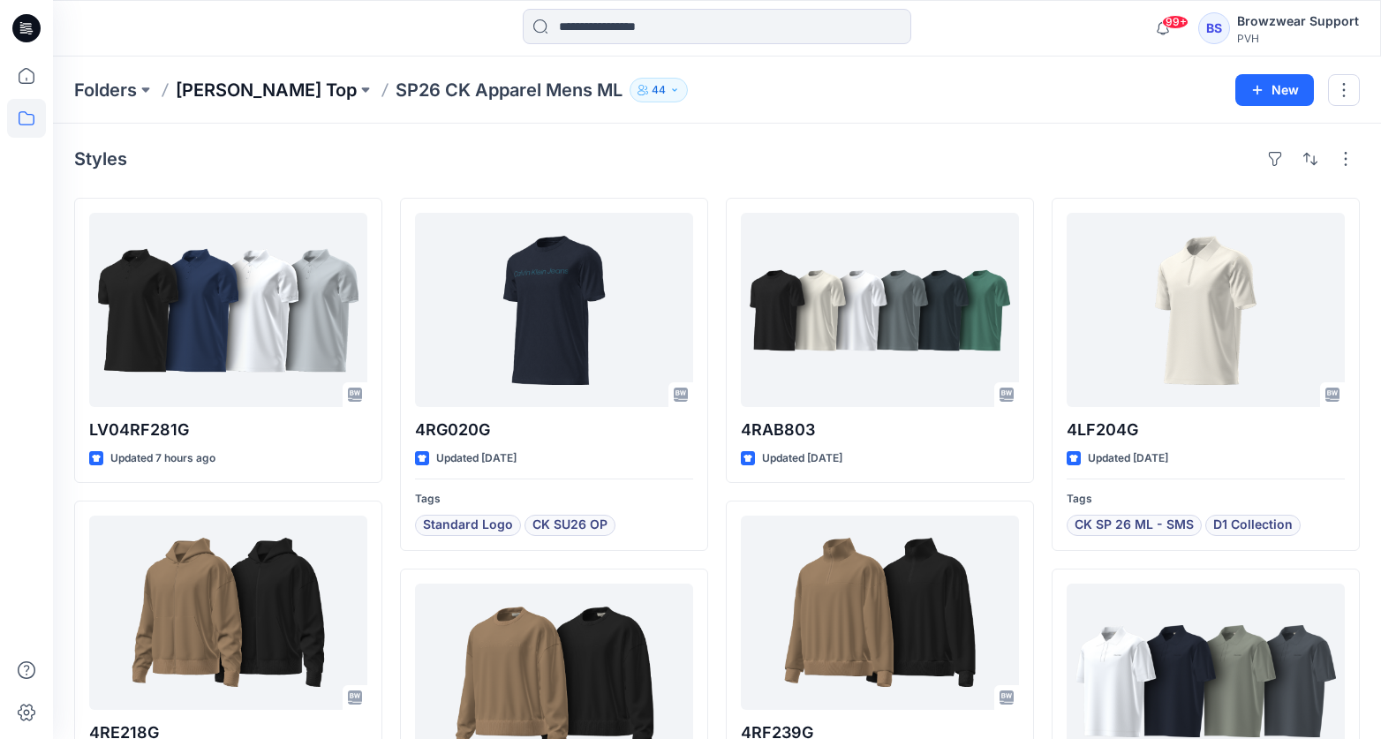
click at [254, 95] on p "[PERSON_NAME] Top" at bounding box center [266, 90] width 181 height 25
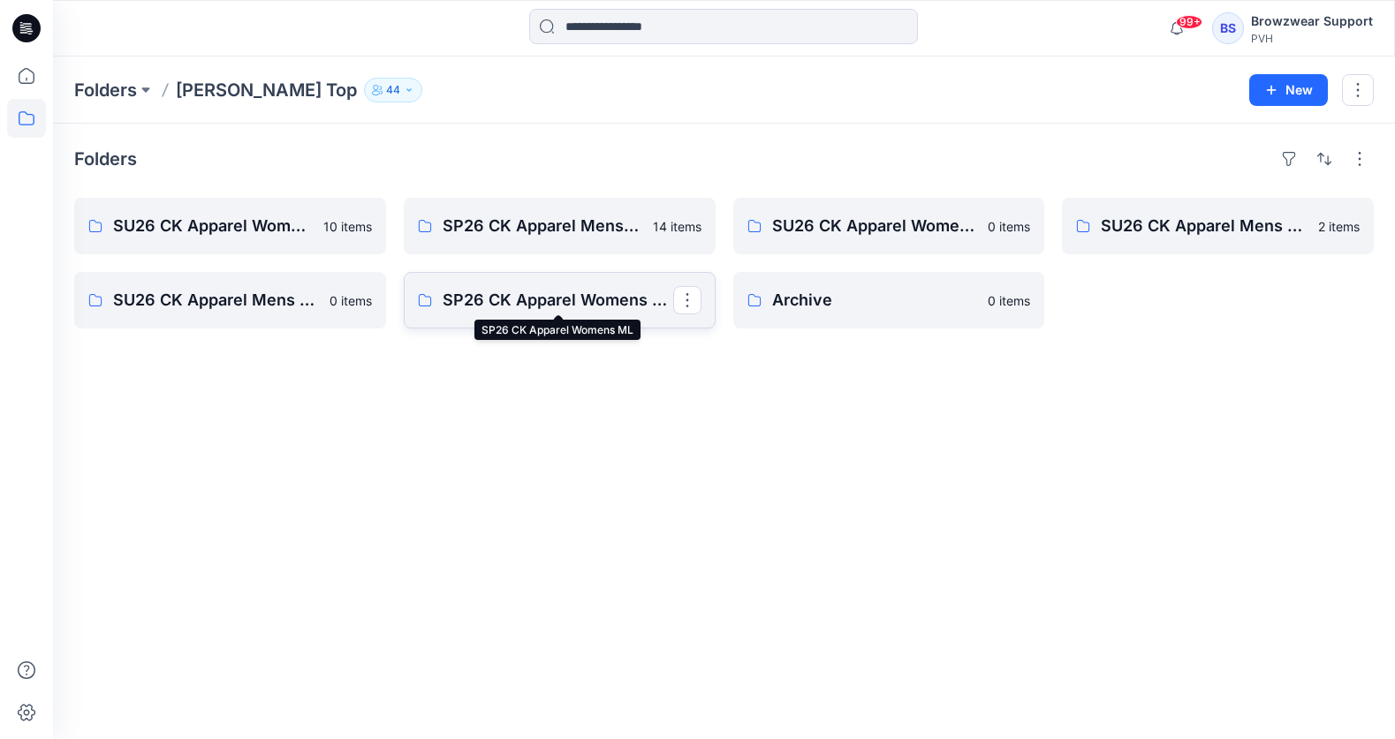
click at [502, 288] on p "SP26 CK Apparel Womens ML" at bounding box center [558, 300] width 231 height 25
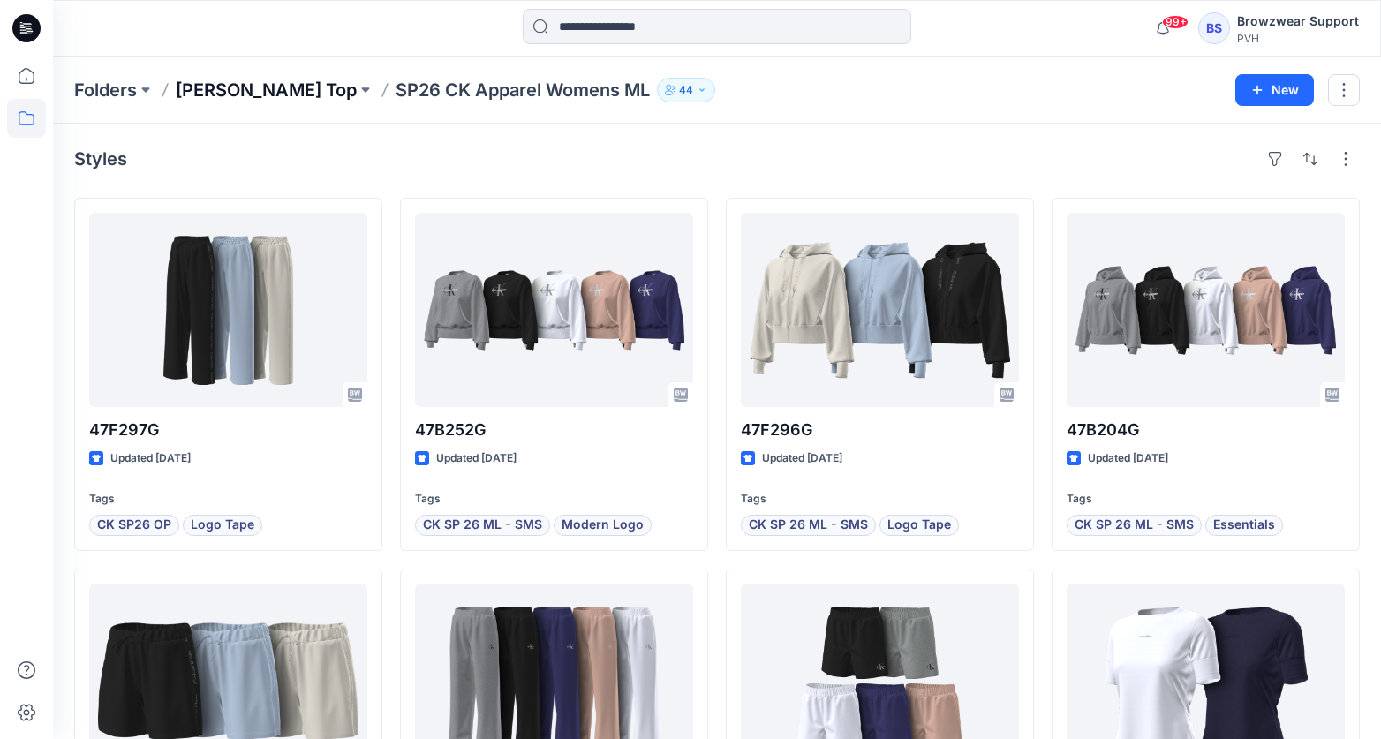
click at [242, 92] on p "[PERSON_NAME] Top" at bounding box center [266, 90] width 181 height 25
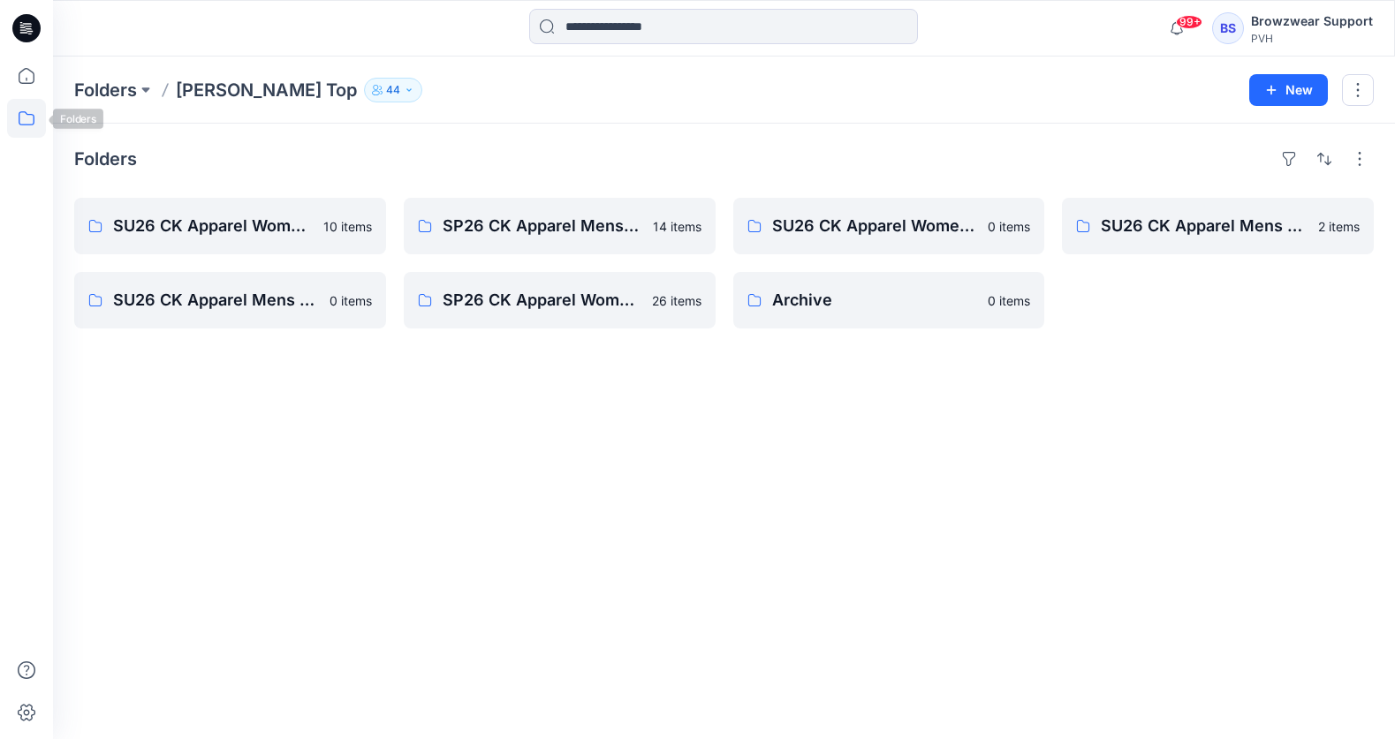
click at [33, 122] on icon at bounding box center [26, 118] width 39 height 39
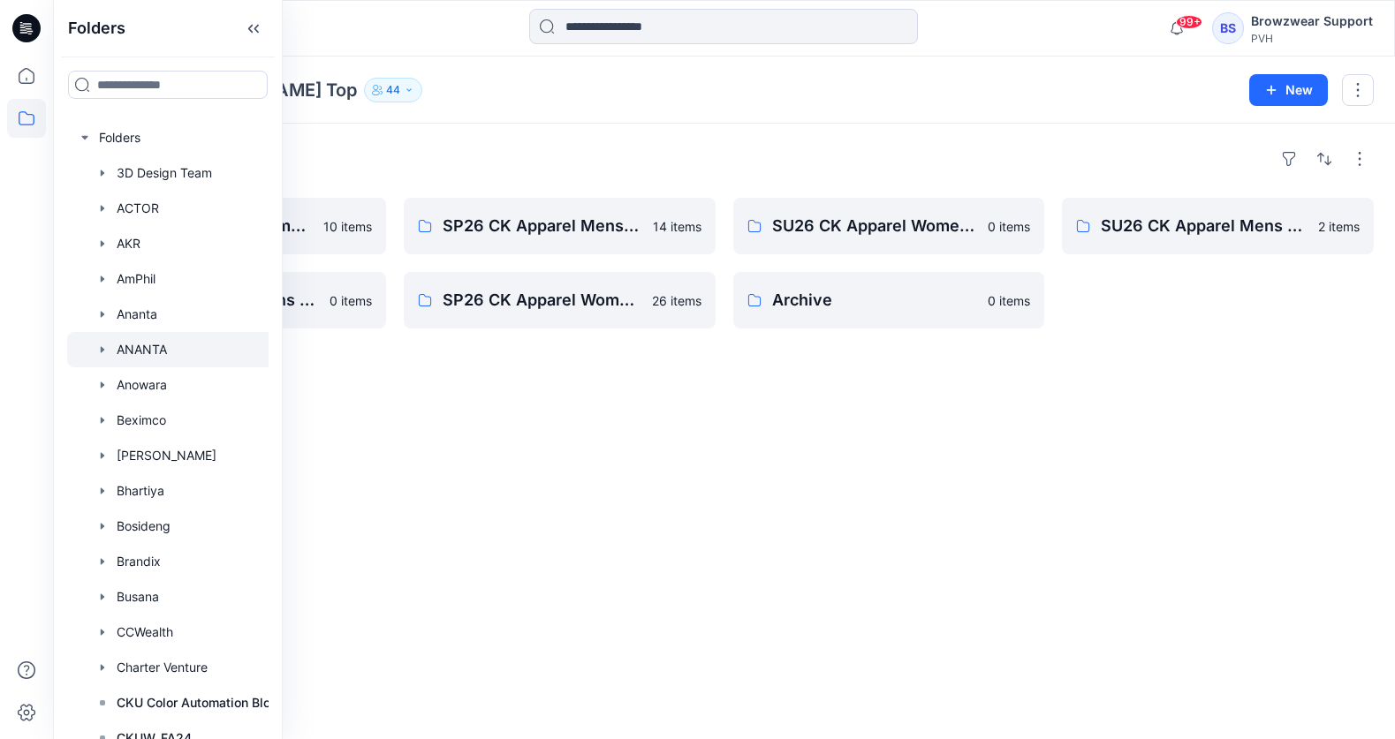
click at [101, 347] on icon "button" at bounding box center [103, 349] width 4 height 6
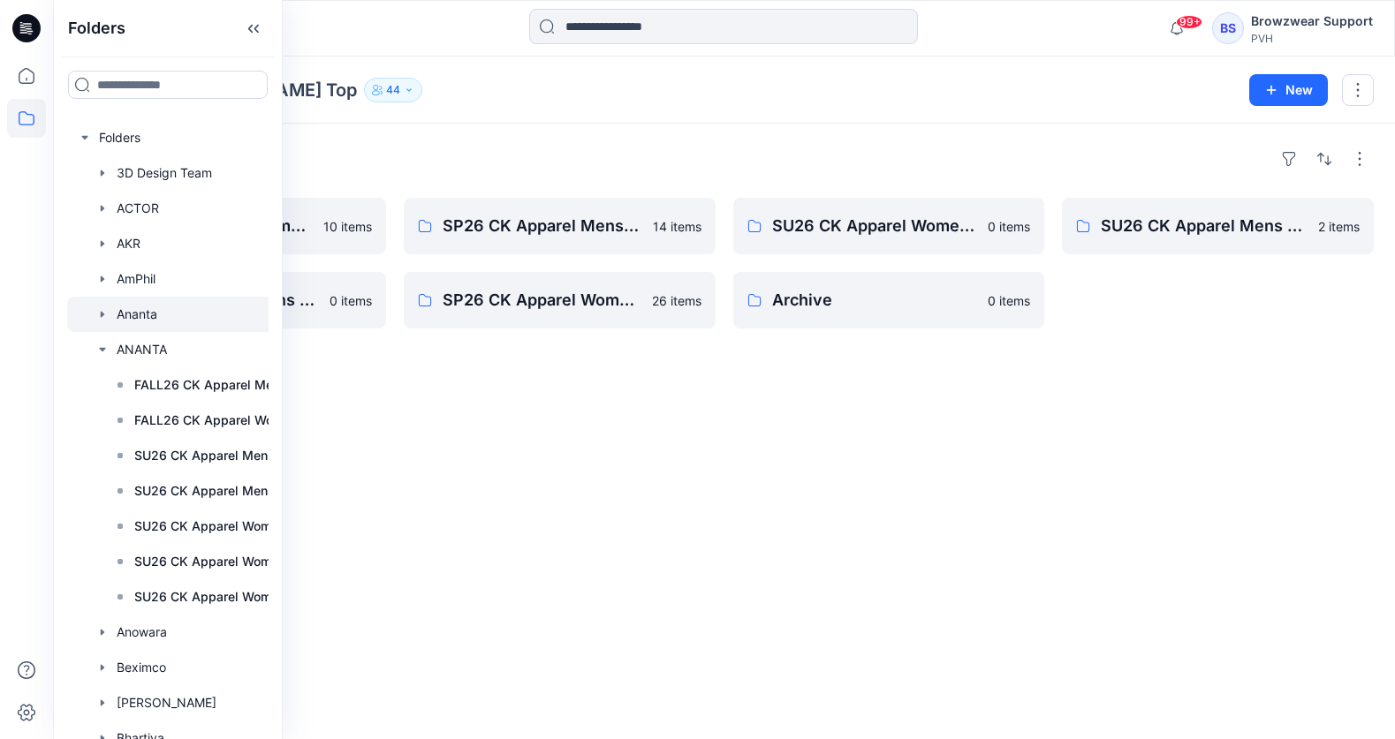
click at [98, 316] on icon "button" at bounding box center [102, 314] width 14 height 14
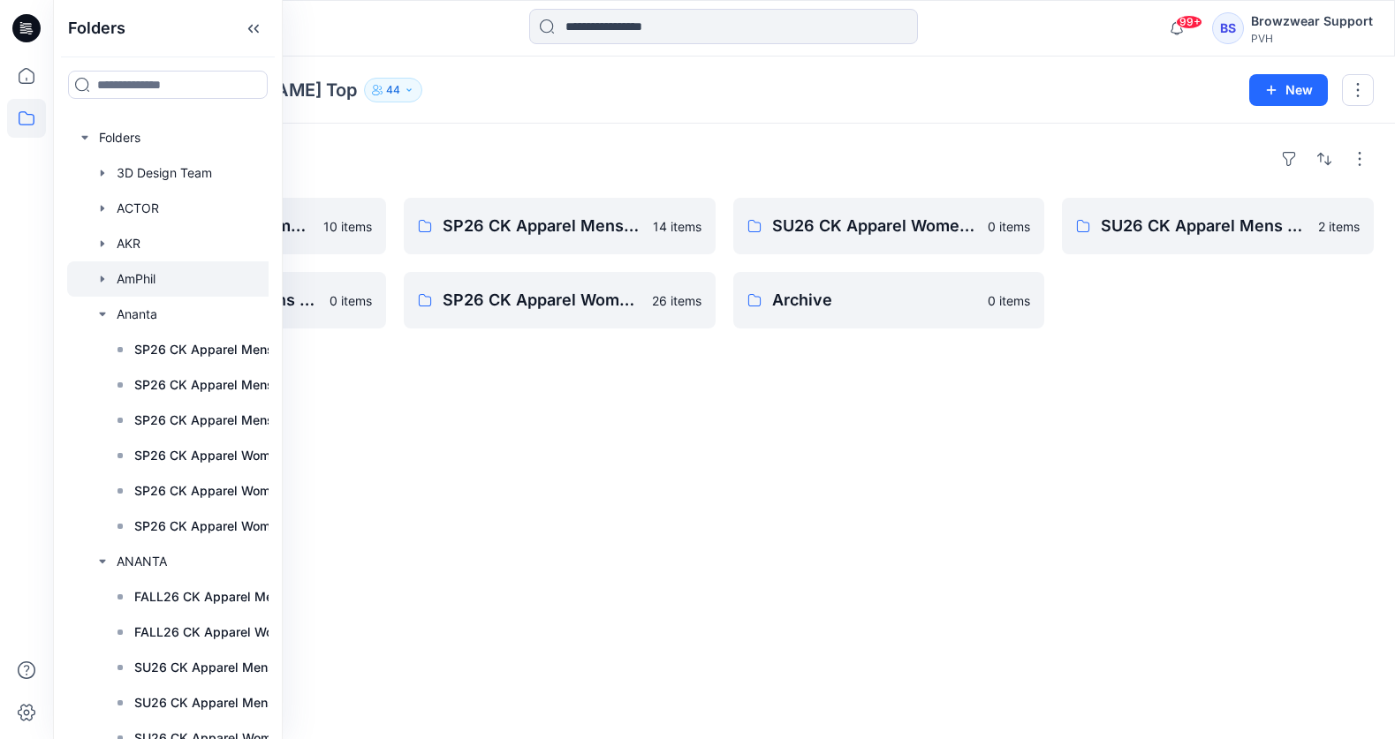
click at [95, 279] on icon "button" at bounding box center [102, 279] width 14 height 14
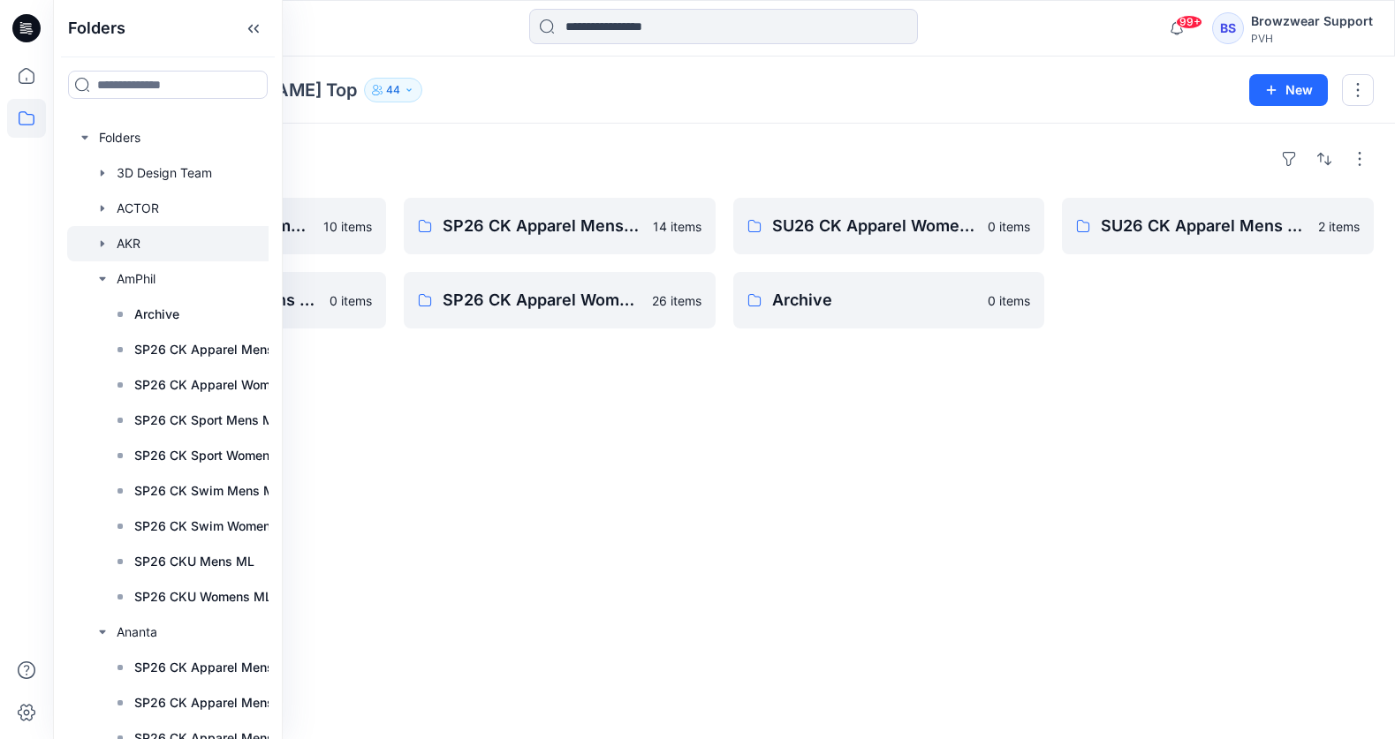
click at [95, 256] on div at bounding box center [199, 243] width 265 height 35
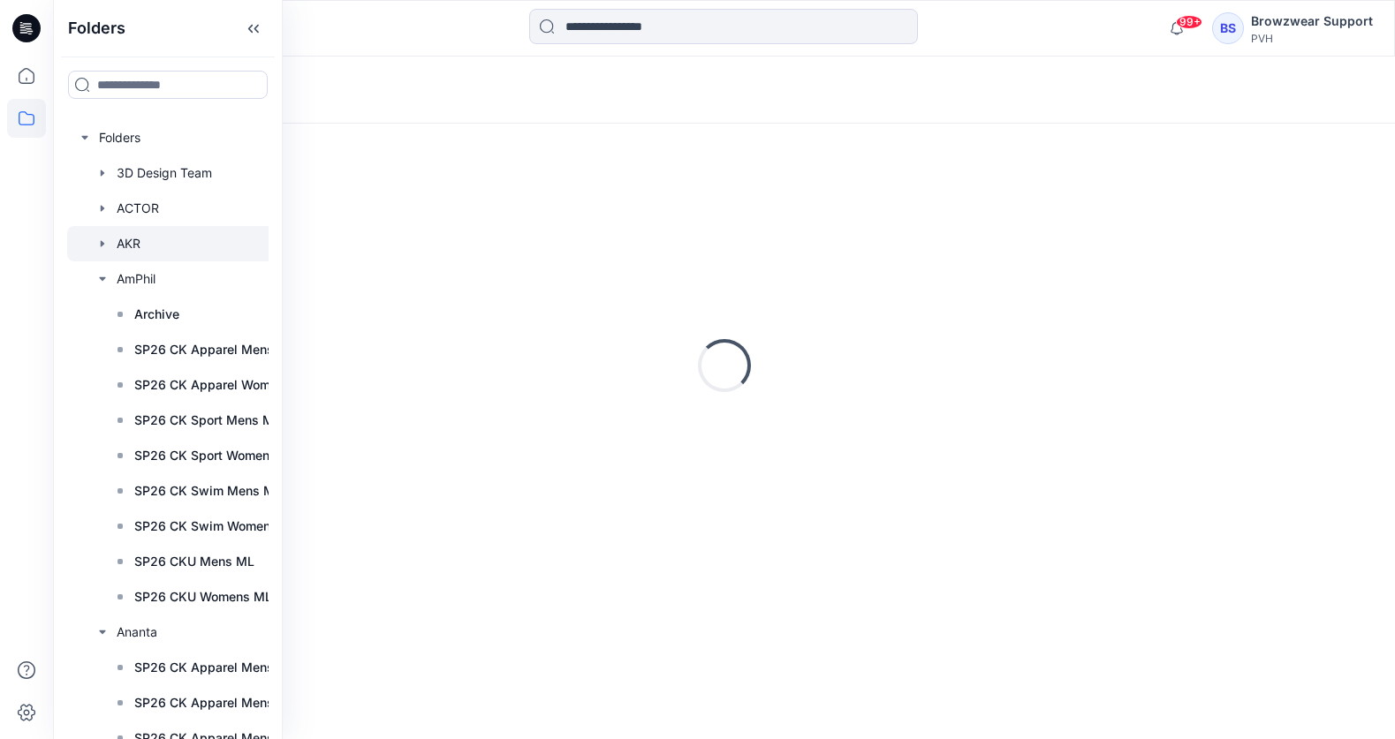
click at [97, 246] on icon "button" at bounding box center [102, 244] width 14 height 14
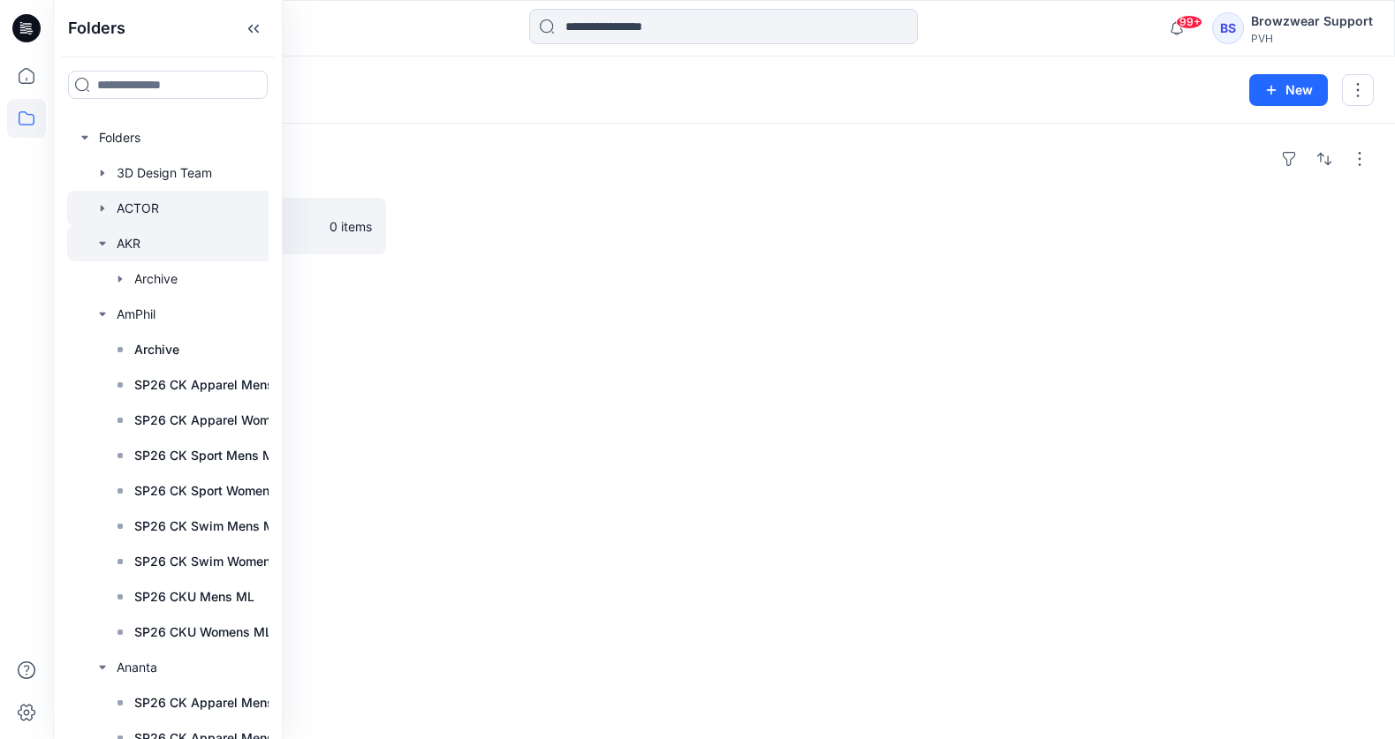
click at [101, 213] on icon "button" at bounding box center [102, 208] width 14 height 14
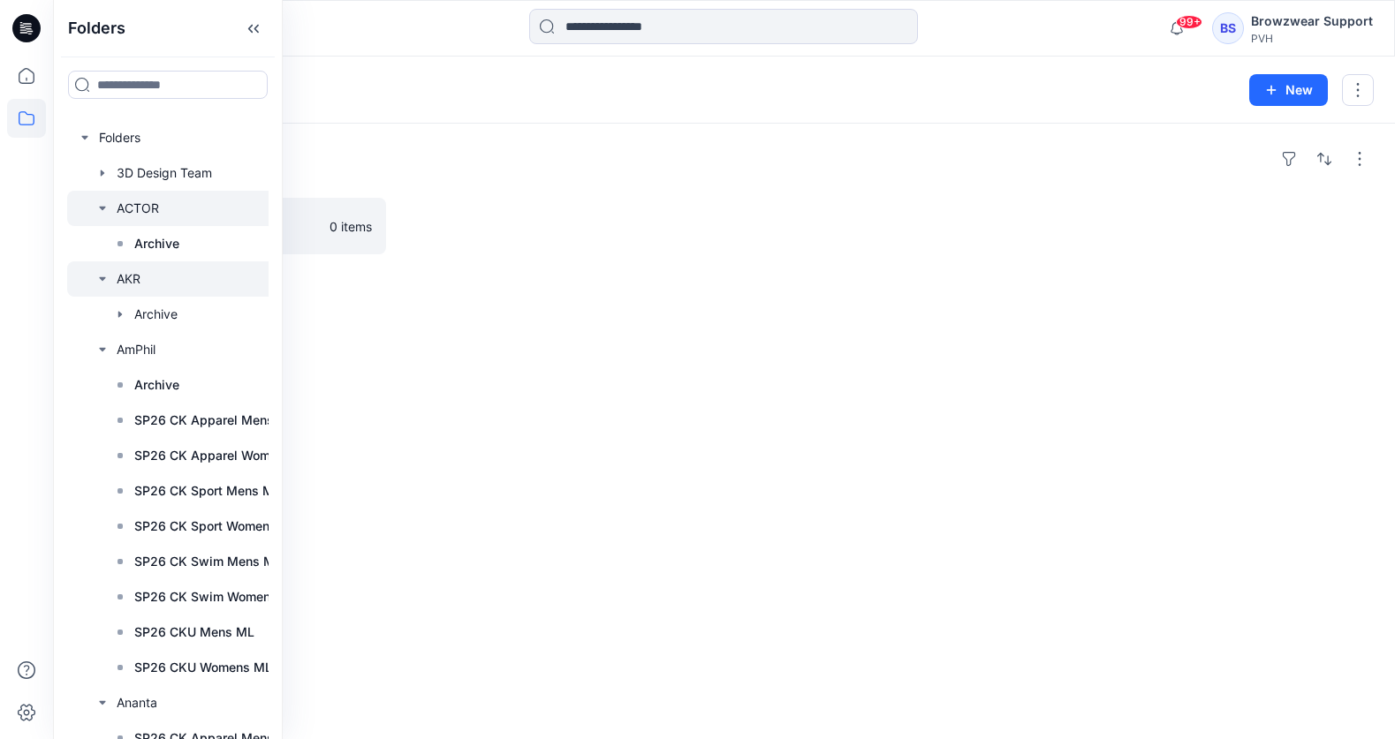
click at [102, 213] on icon "button" at bounding box center [102, 208] width 14 height 14
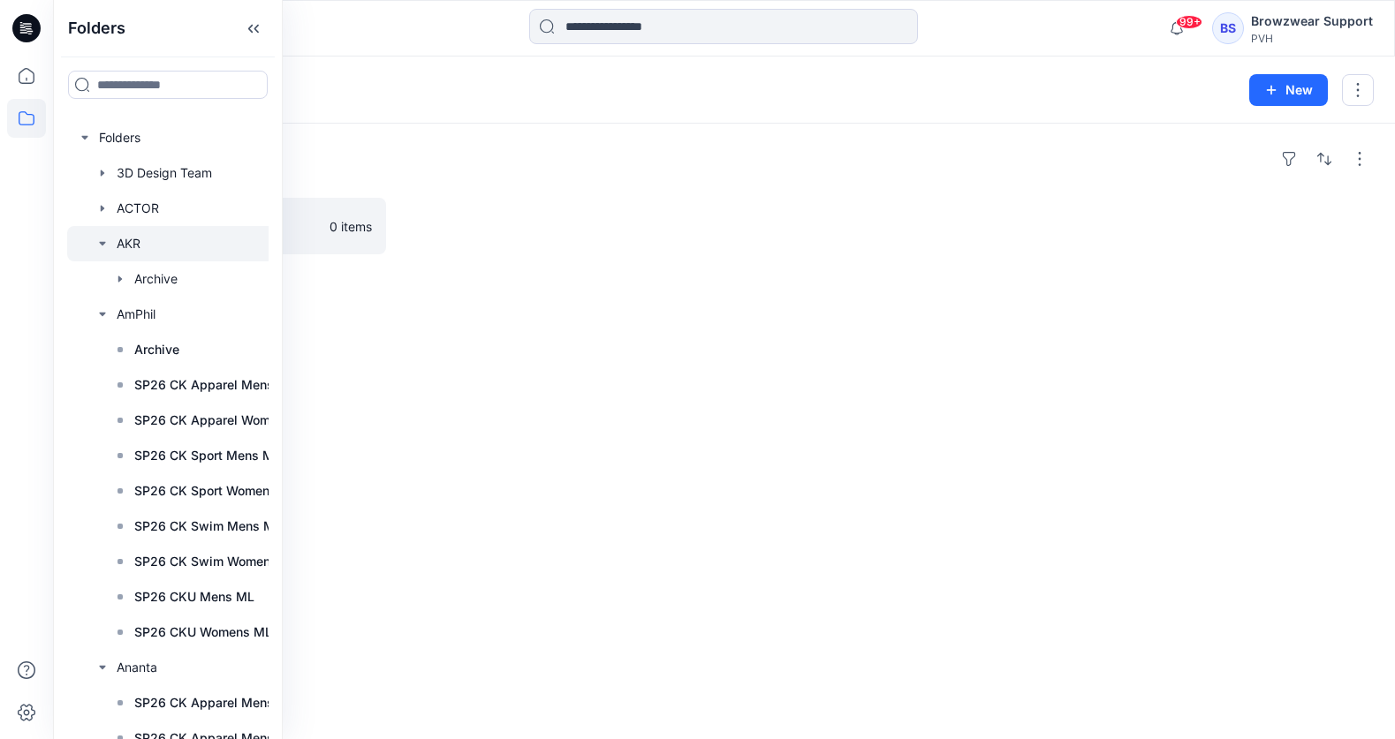
click at [101, 246] on icon "button" at bounding box center [102, 244] width 14 height 14
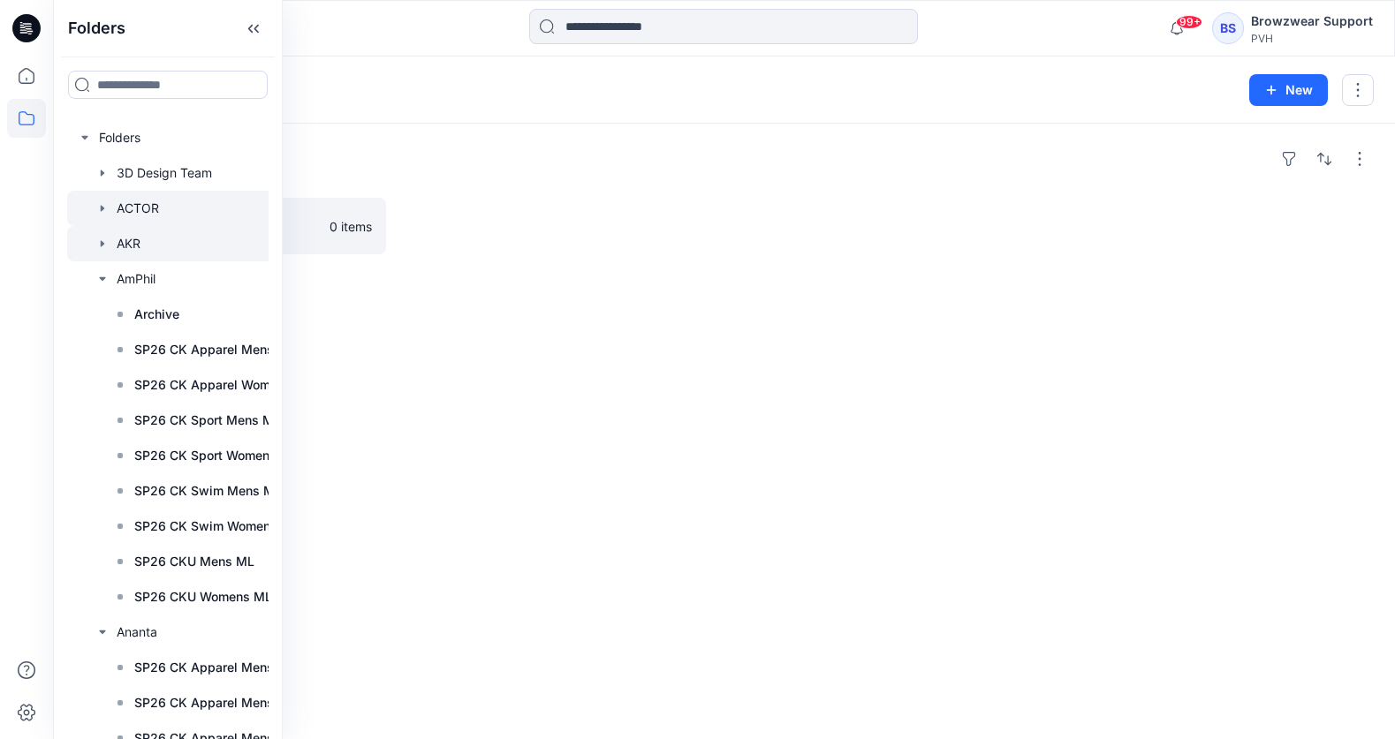
click at [110, 206] on div at bounding box center [199, 208] width 265 height 35
click at [100, 201] on icon "button" at bounding box center [102, 208] width 14 height 14
click at [135, 246] on p "Archive" at bounding box center [156, 243] width 45 height 21
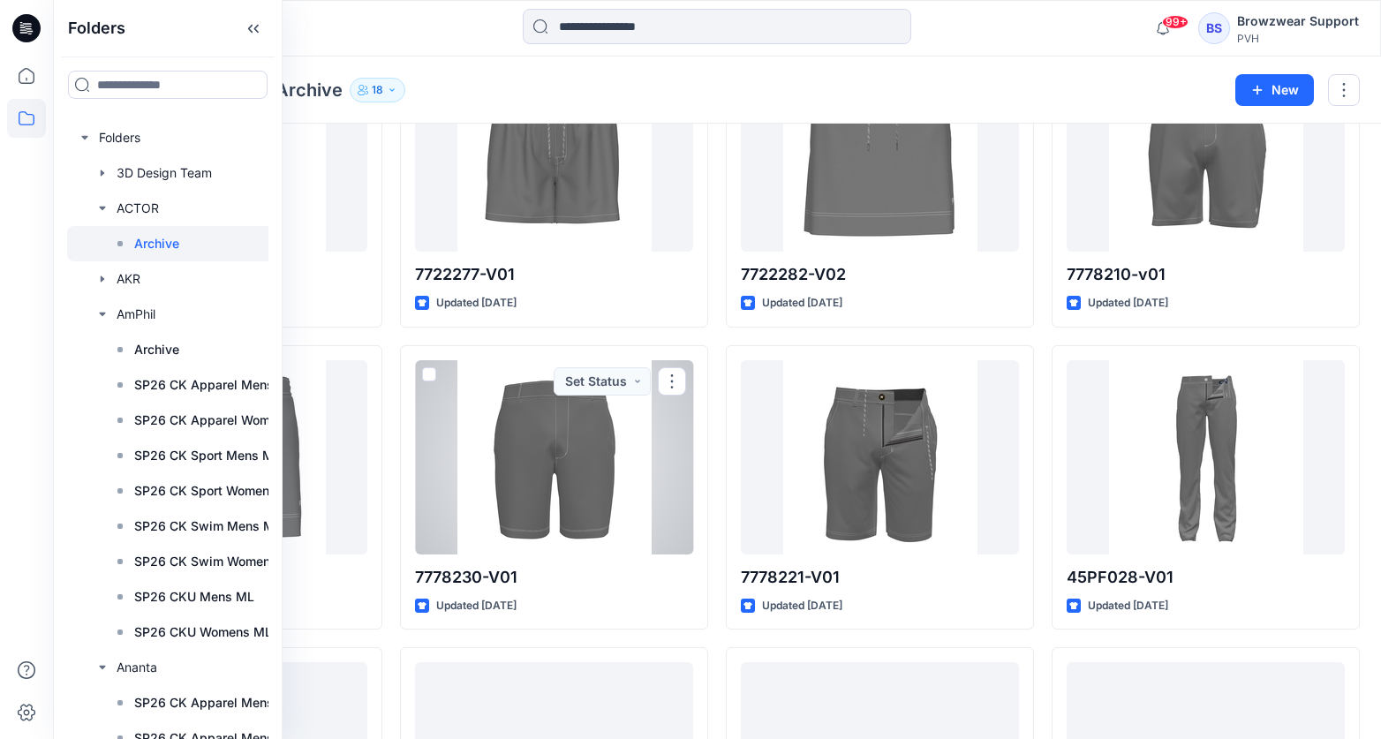
scroll to position [1369, 0]
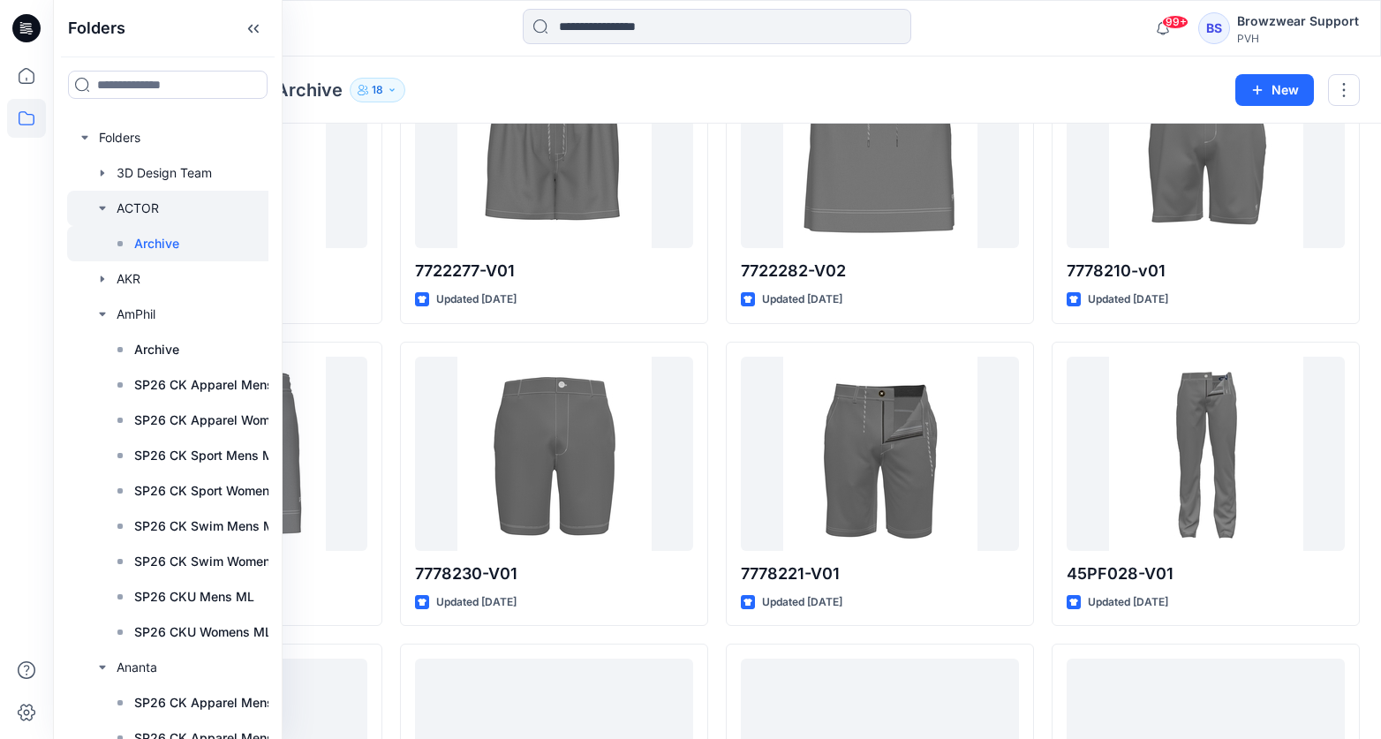
click at [102, 211] on icon "button" at bounding box center [102, 208] width 14 height 14
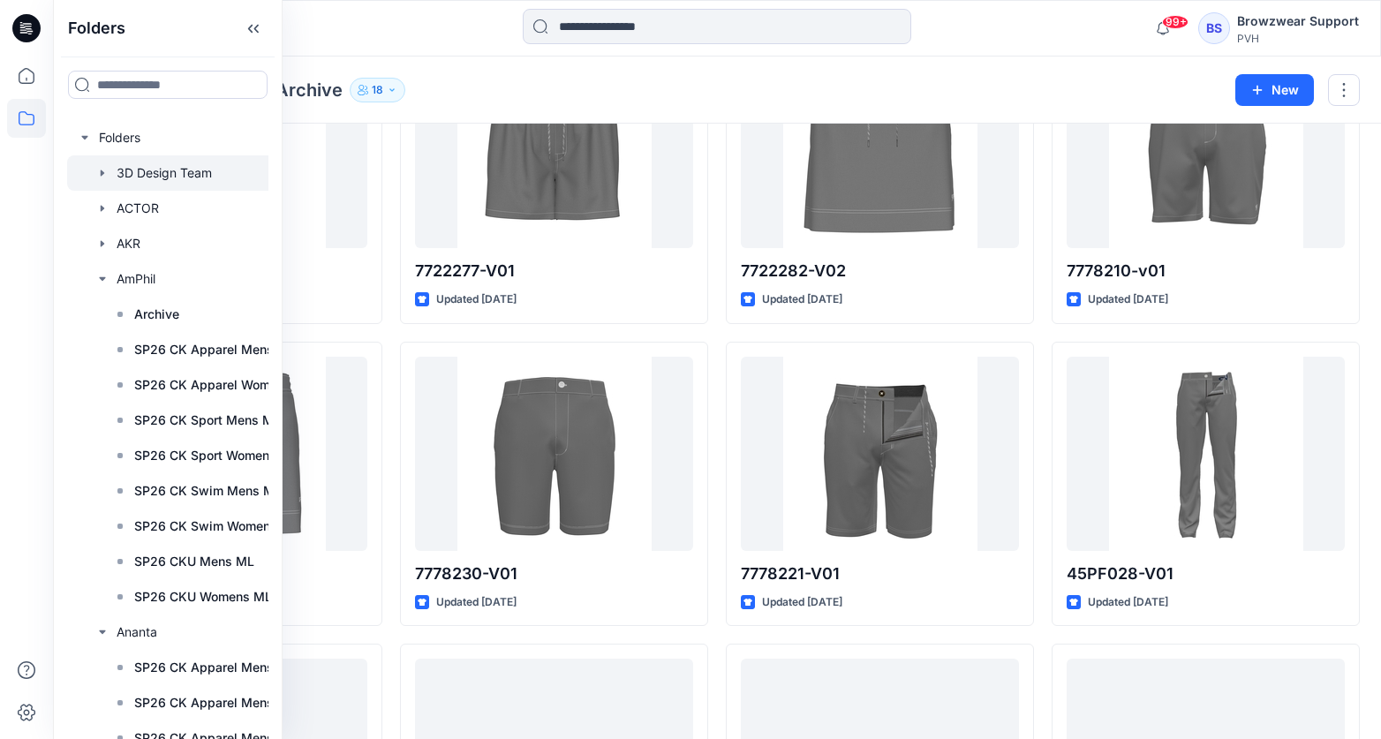
click at [104, 173] on icon "button" at bounding box center [102, 173] width 14 height 14
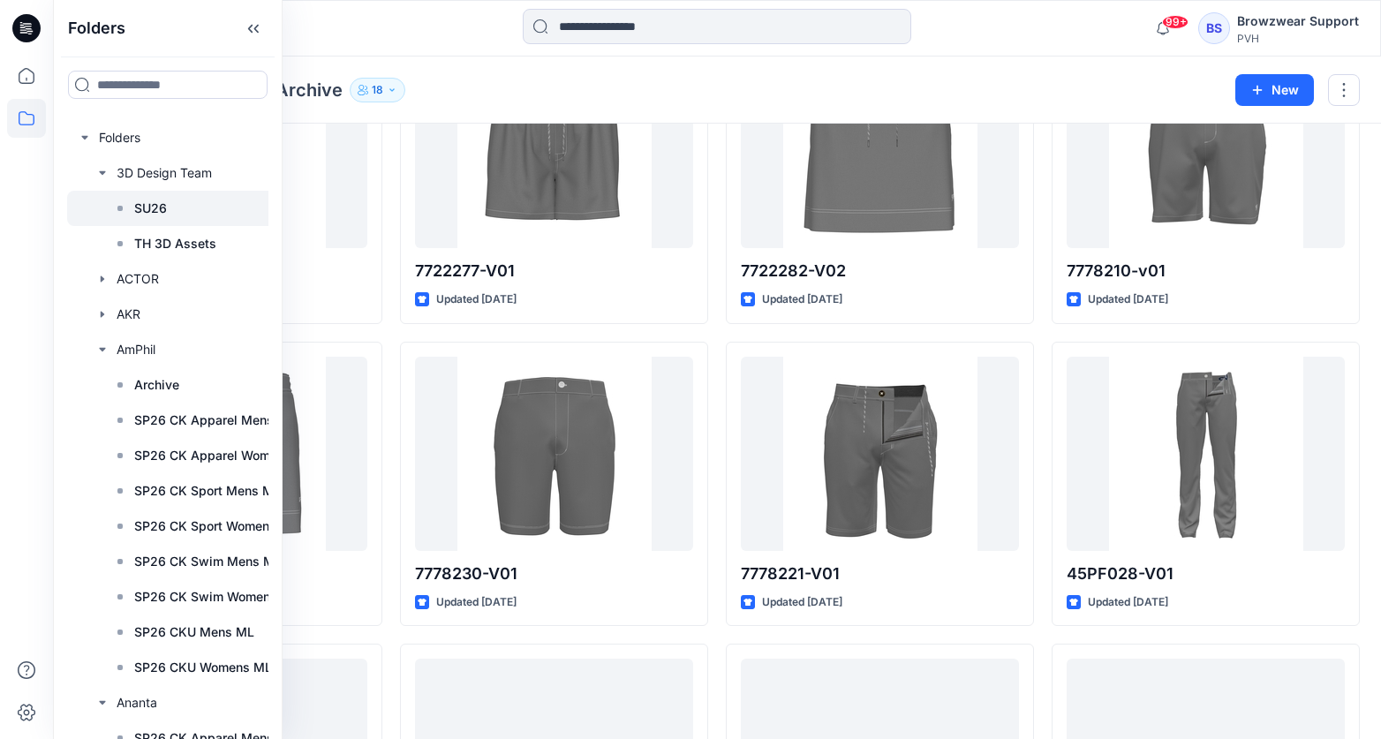
click at [150, 212] on p "SU26" at bounding box center [150, 208] width 33 height 21
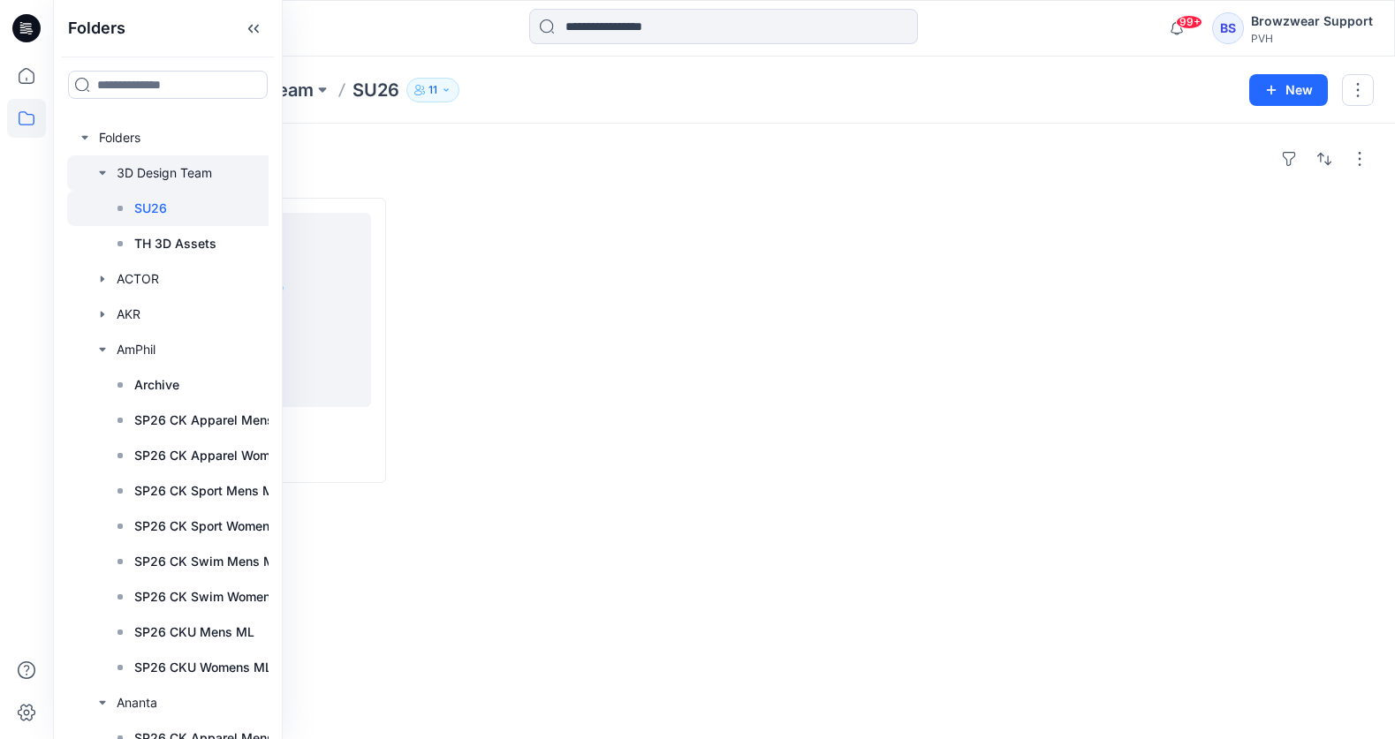
click at [103, 170] on icon "button" at bounding box center [102, 173] width 14 height 14
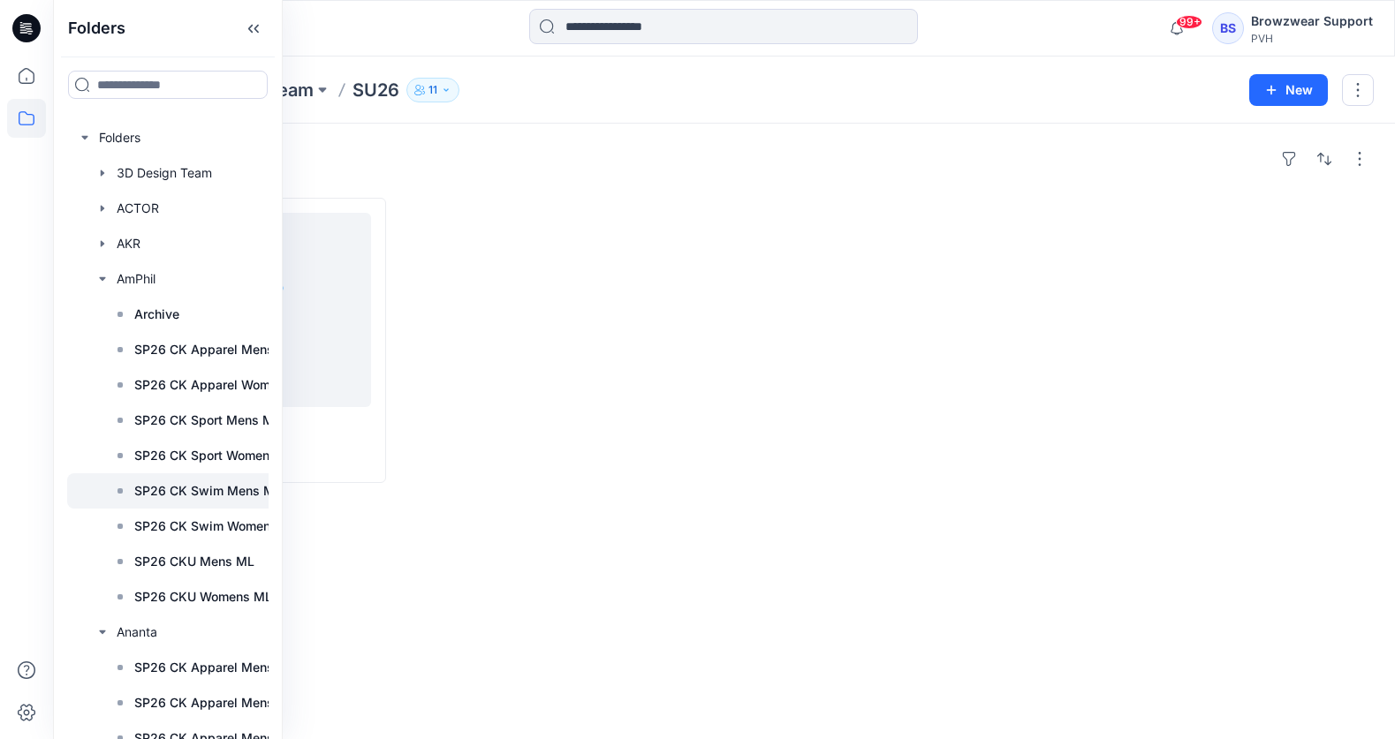
click at [173, 479] on div at bounding box center [199, 490] width 265 height 35
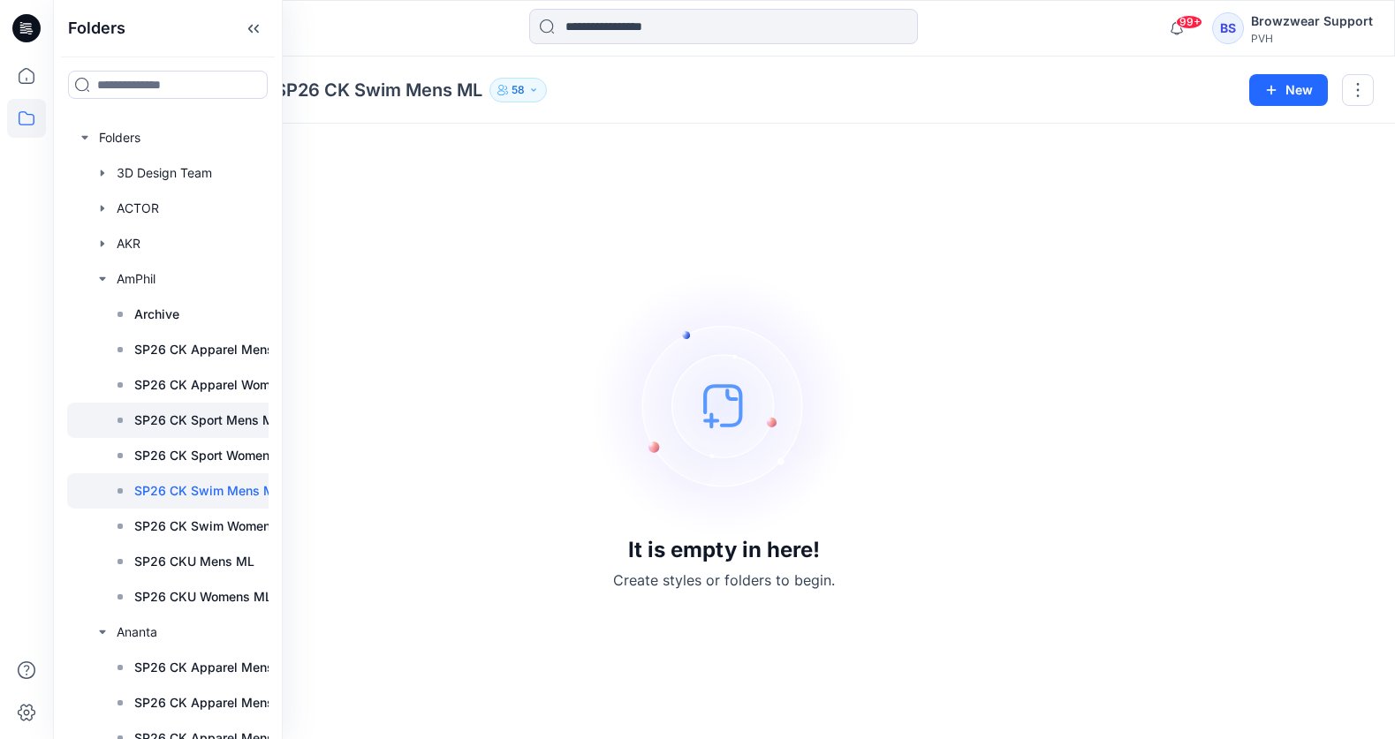
click at [173, 420] on p "SP26 CK Sport Mens ML" at bounding box center [207, 420] width 147 height 21
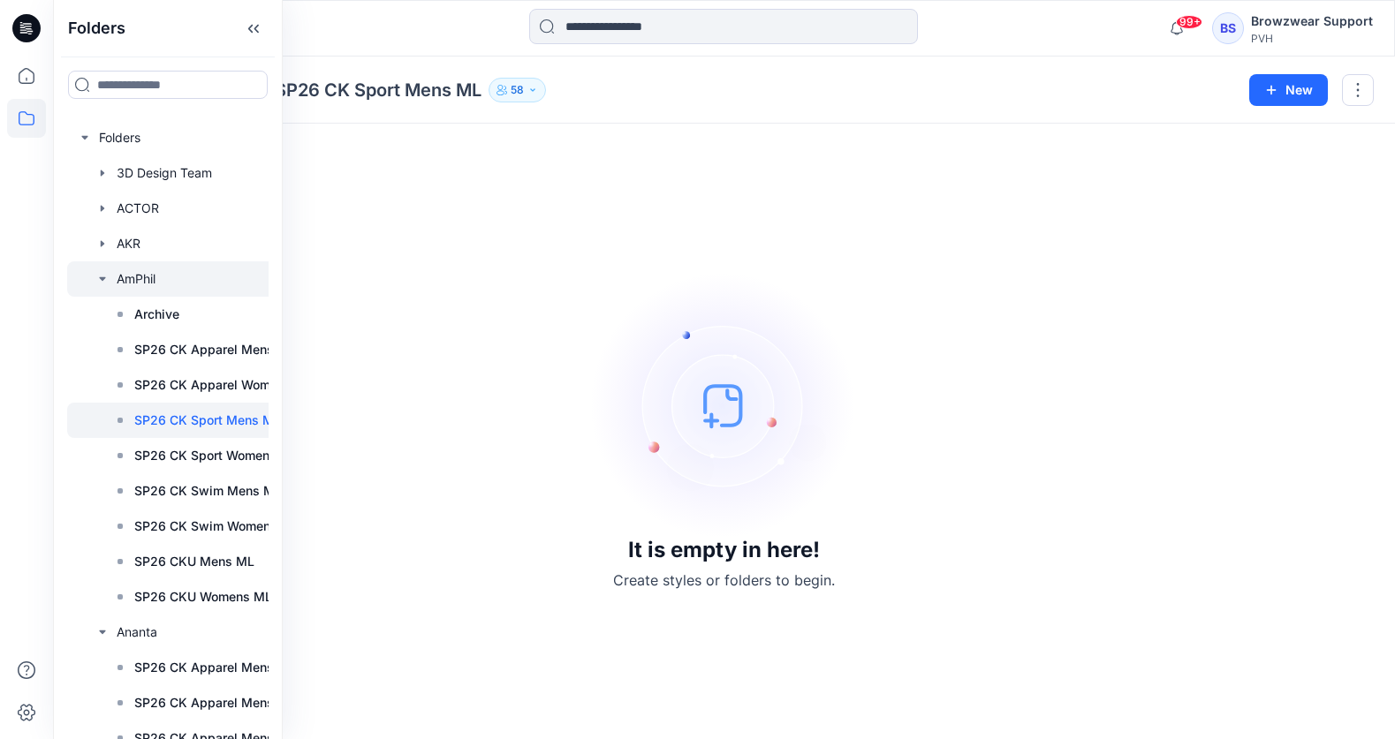
click at [99, 285] on icon "button" at bounding box center [102, 279] width 14 height 14
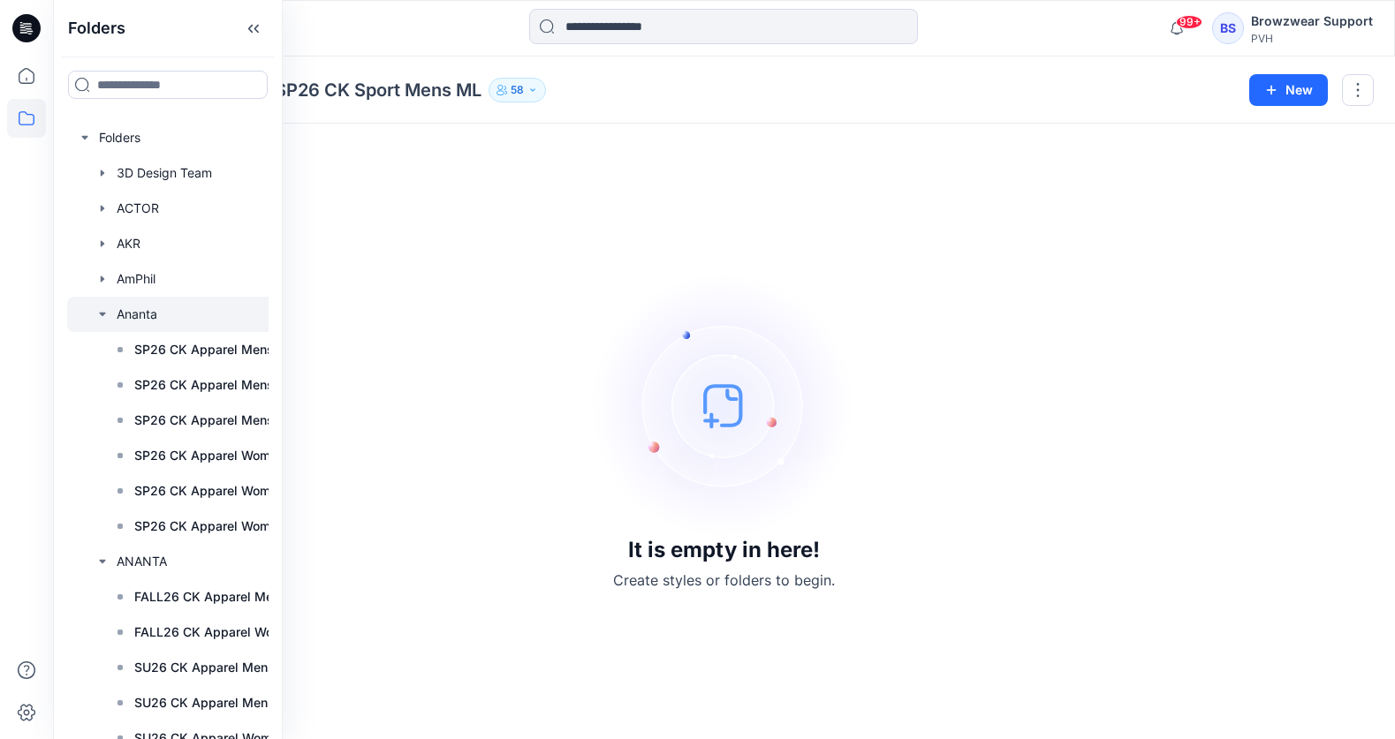
click at [103, 312] on icon "button" at bounding box center [102, 314] width 14 height 14
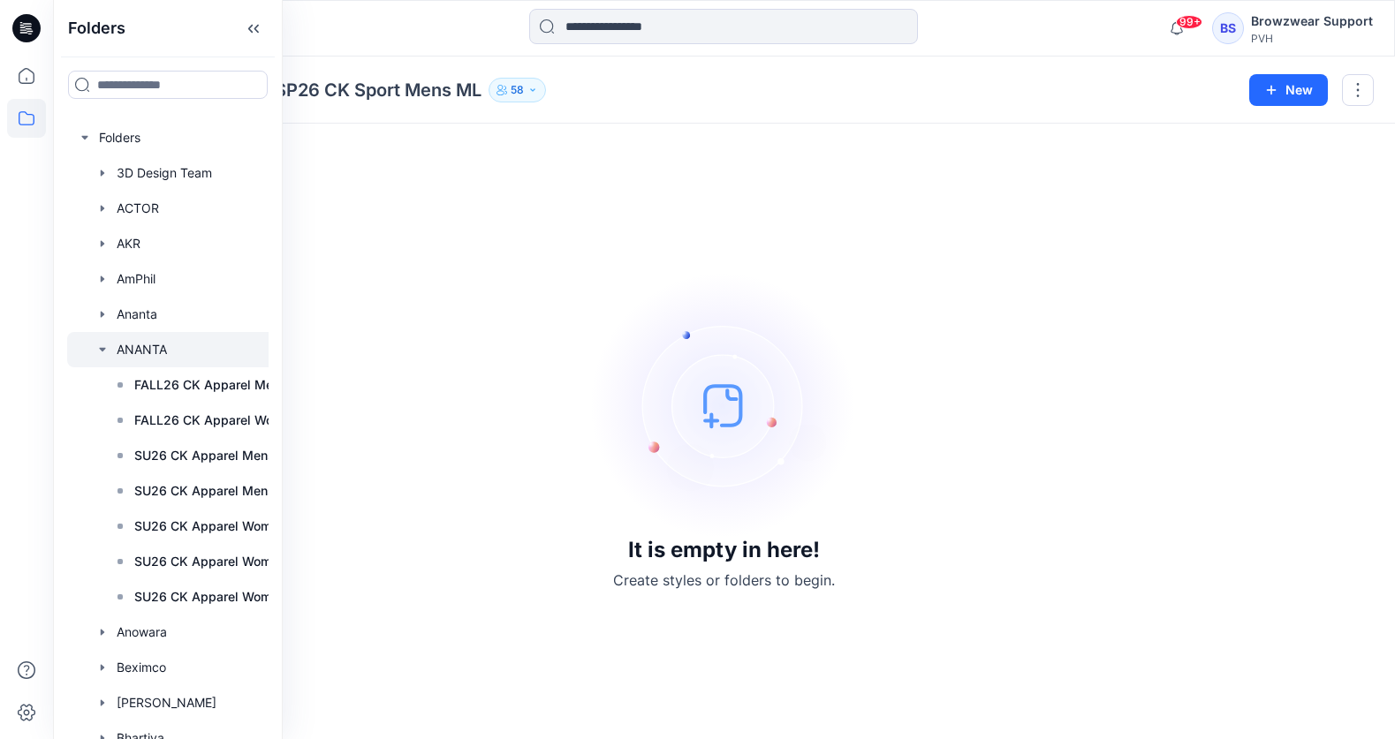
click at [102, 347] on icon "button" at bounding box center [102, 350] width 14 height 14
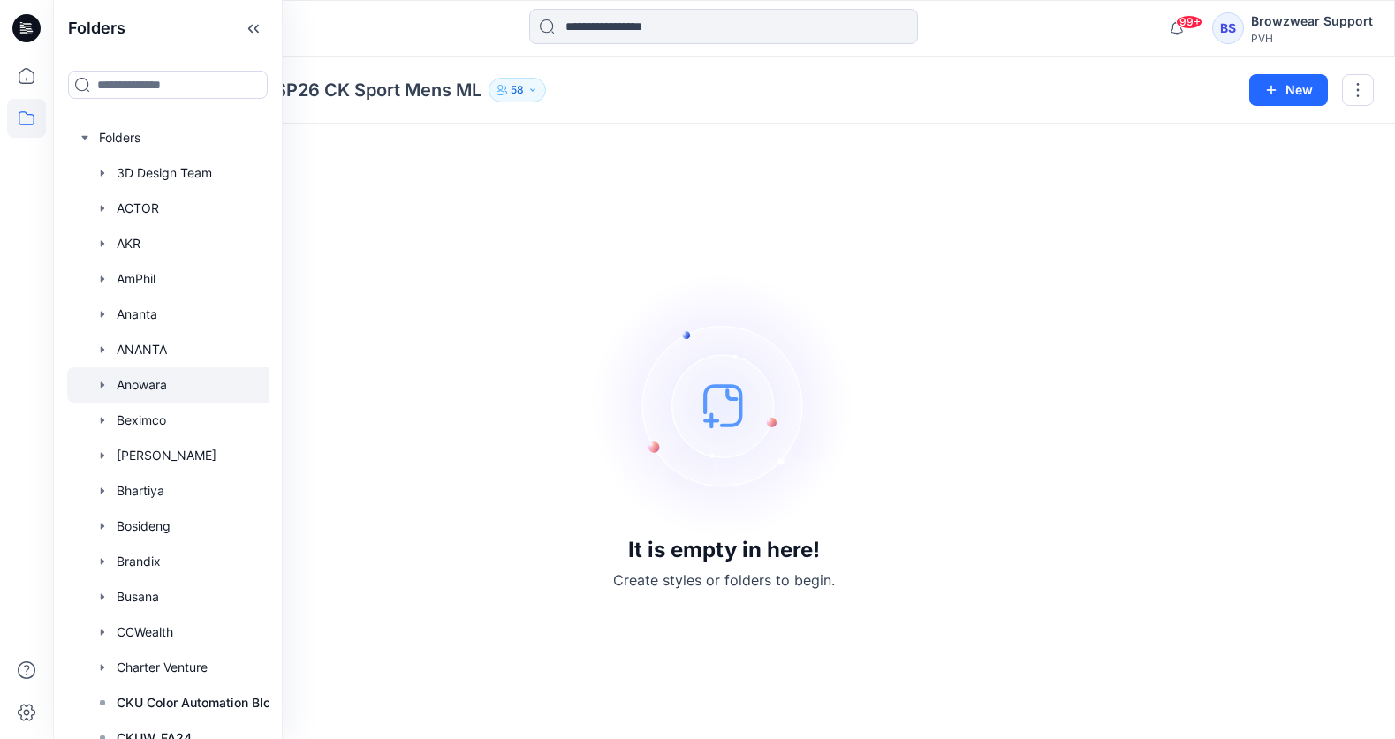
click at [99, 388] on icon "button" at bounding box center [102, 385] width 14 height 14
click at [107, 422] on icon "button" at bounding box center [102, 420] width 14 height 14
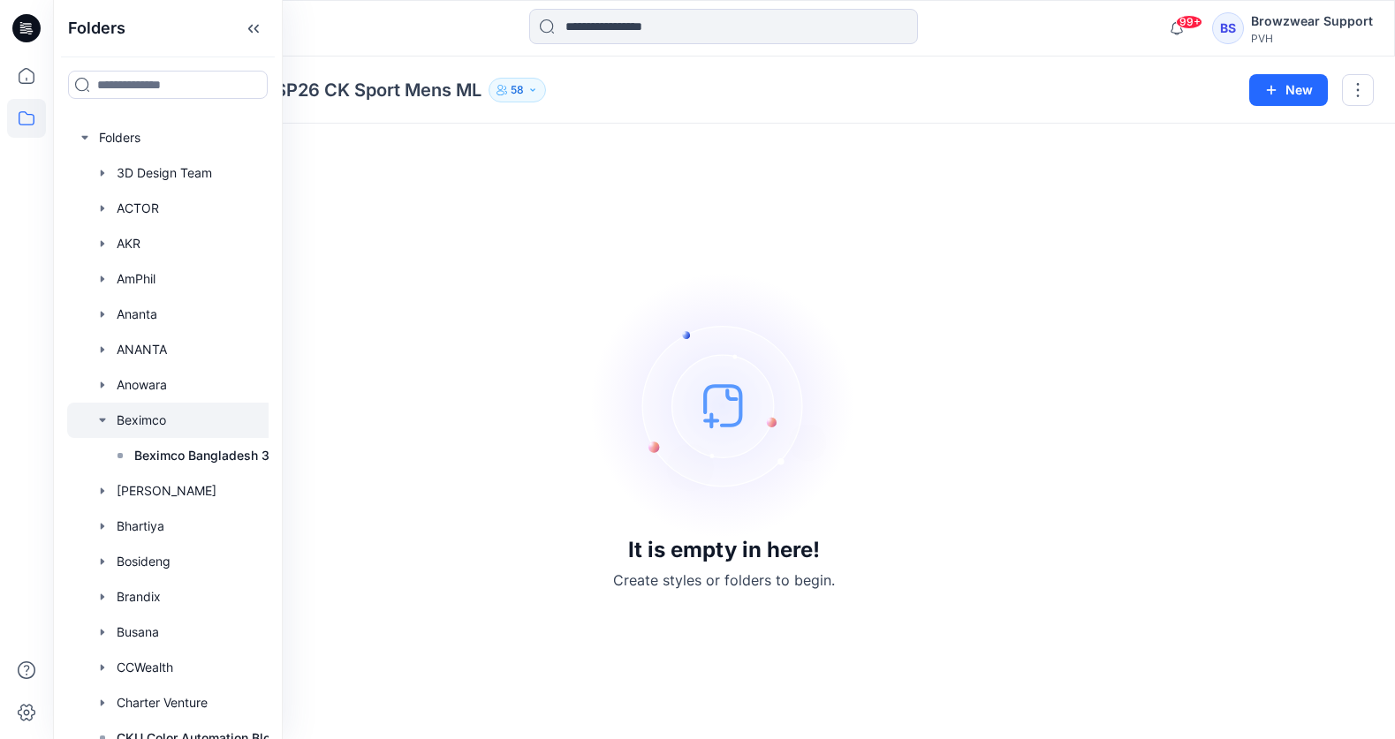
click at [107, 422] on icon "button" at bounding box center [102, 420] width 14 height 14
click at [106, 446] on div at bounding box center [187, 455] width 240 height 35
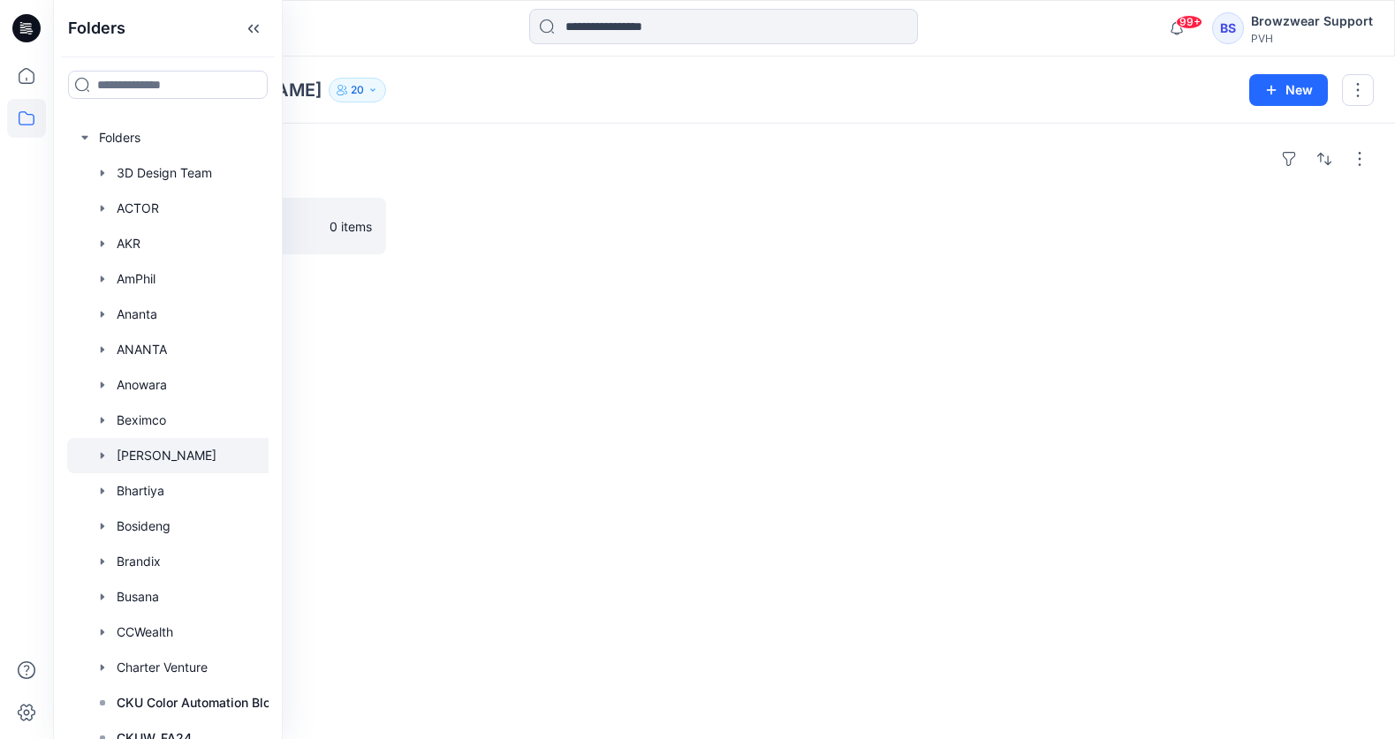
click at [100, 458] on icon "button" at bounding box center [102, 456] width 14 height 14
click at [101, 490] on icon "button" at bounding box center [103, 491] width 4 height 6
click at [170, 529] on p "SP26 CK Apparel Mens ML" at bounding box center [215, 526] width 162 height 21
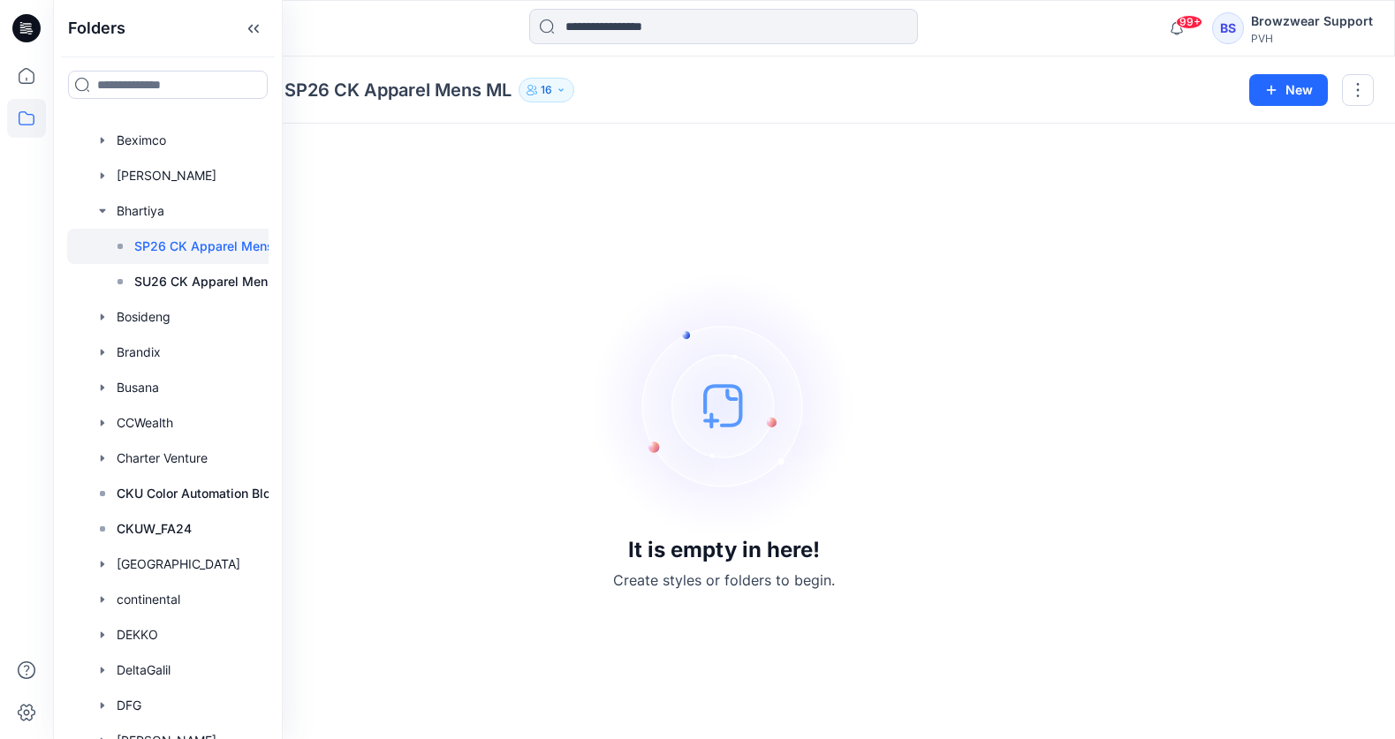
scroll to position [281, 0]
click at [99, 528] on icon at bounding box center [102, 528] width 14 height 14
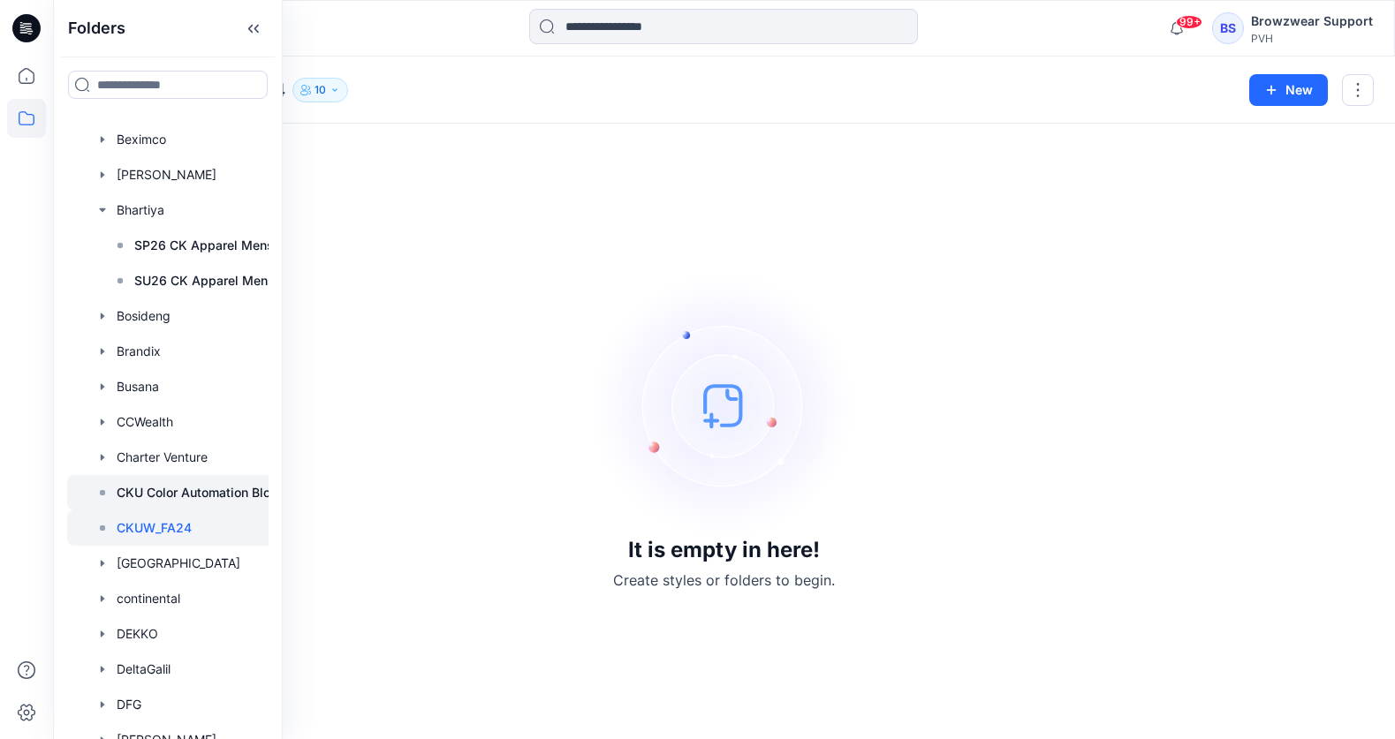
click at [155, 507] on div at bounding box center [187, 492] width 240 height 35
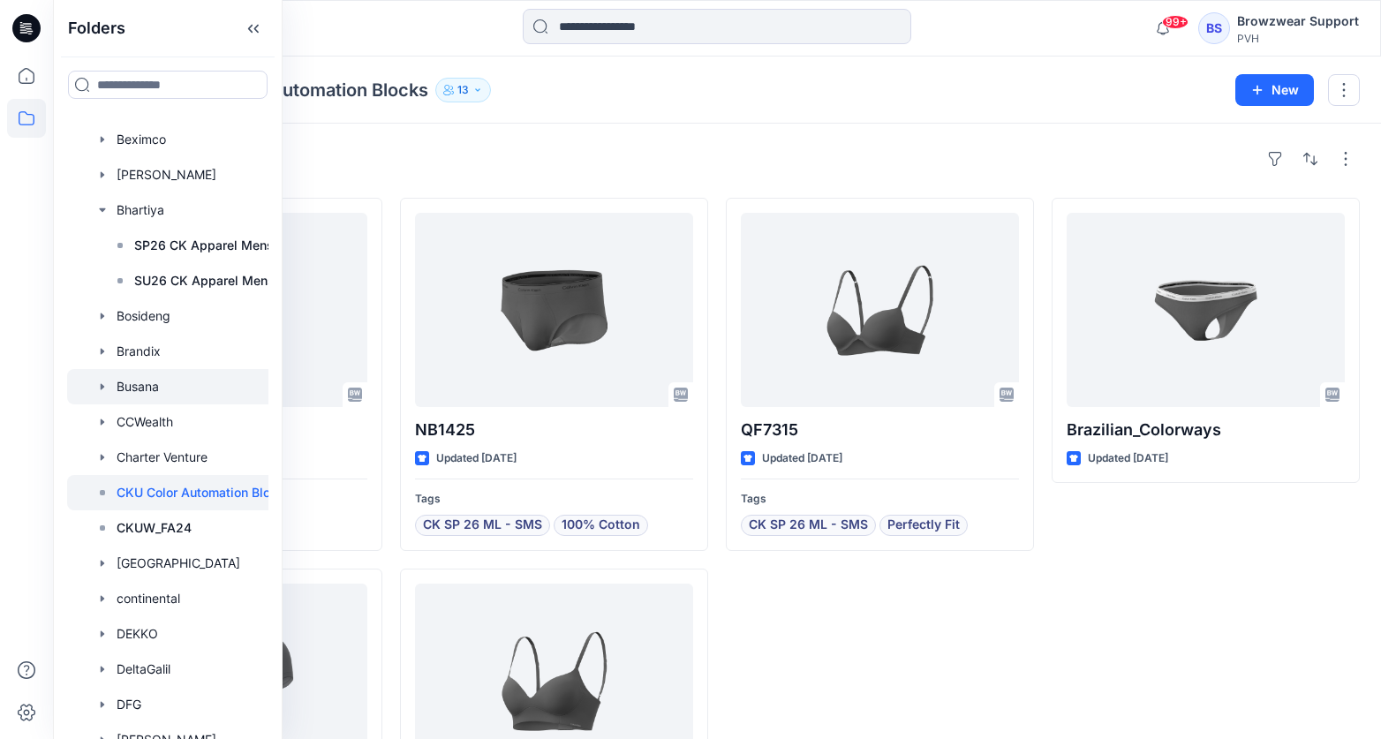
click at [98, 388] on icon "button" at bounding box center [102, 387] width 14 height 14
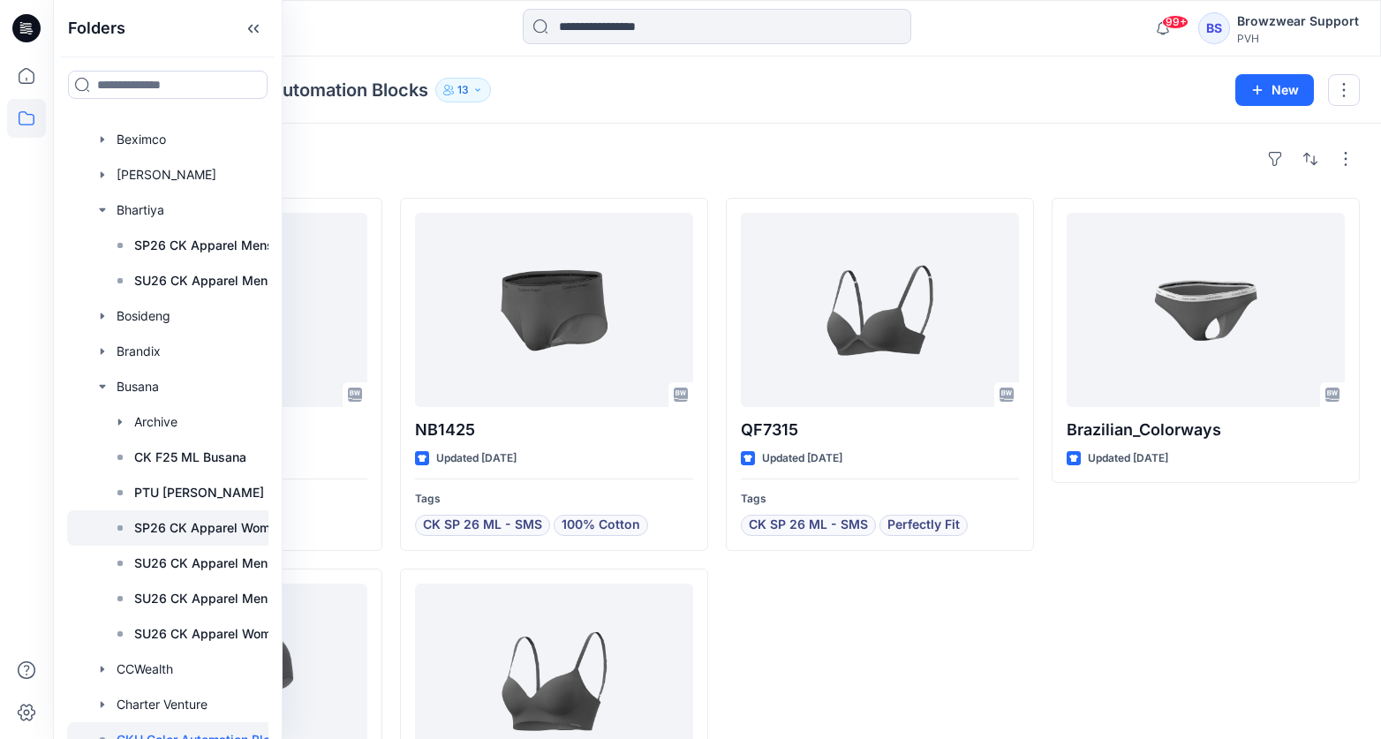
click at [178, 518] on p "SP26 CK Apparel Womens ML" at bounding box center [223, 528] width 179 height 21
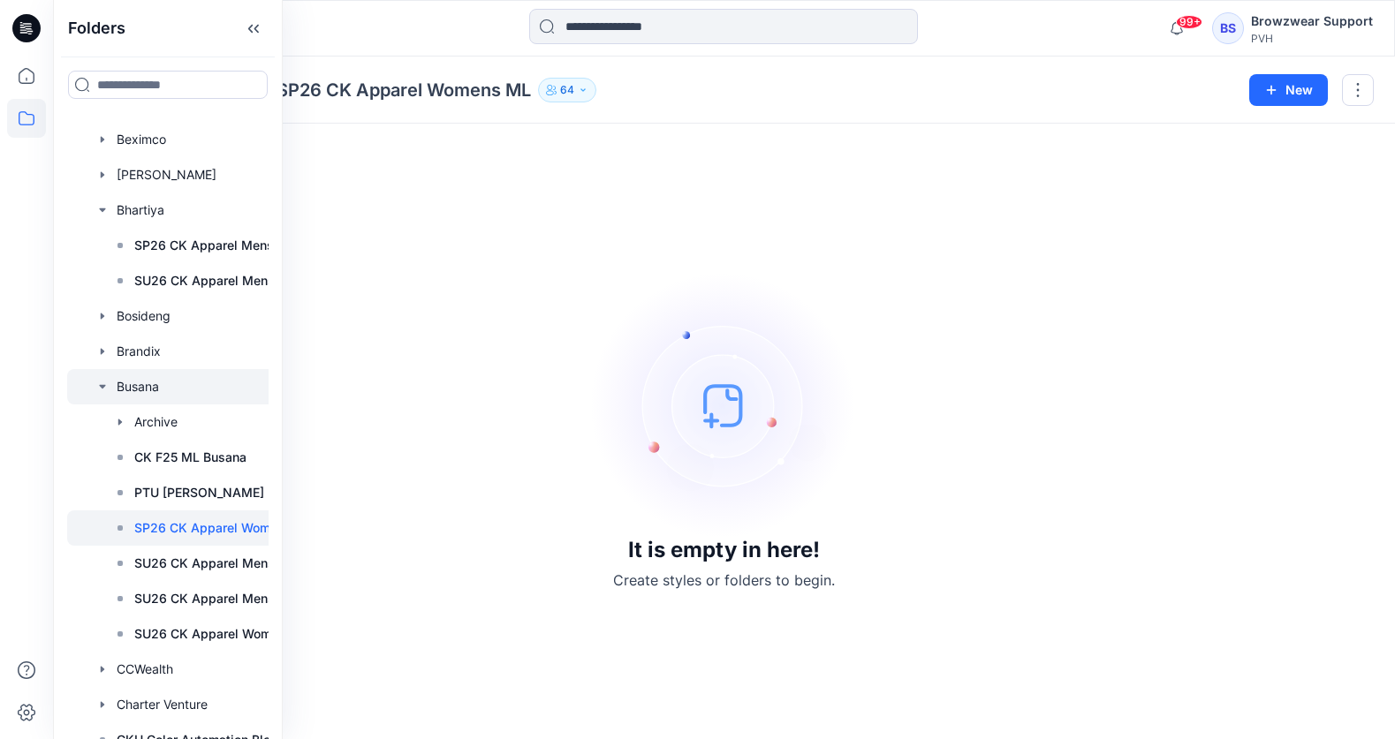
click at [100, 392] on icon "button" at bounding box center [102, 387] width 14 height 14
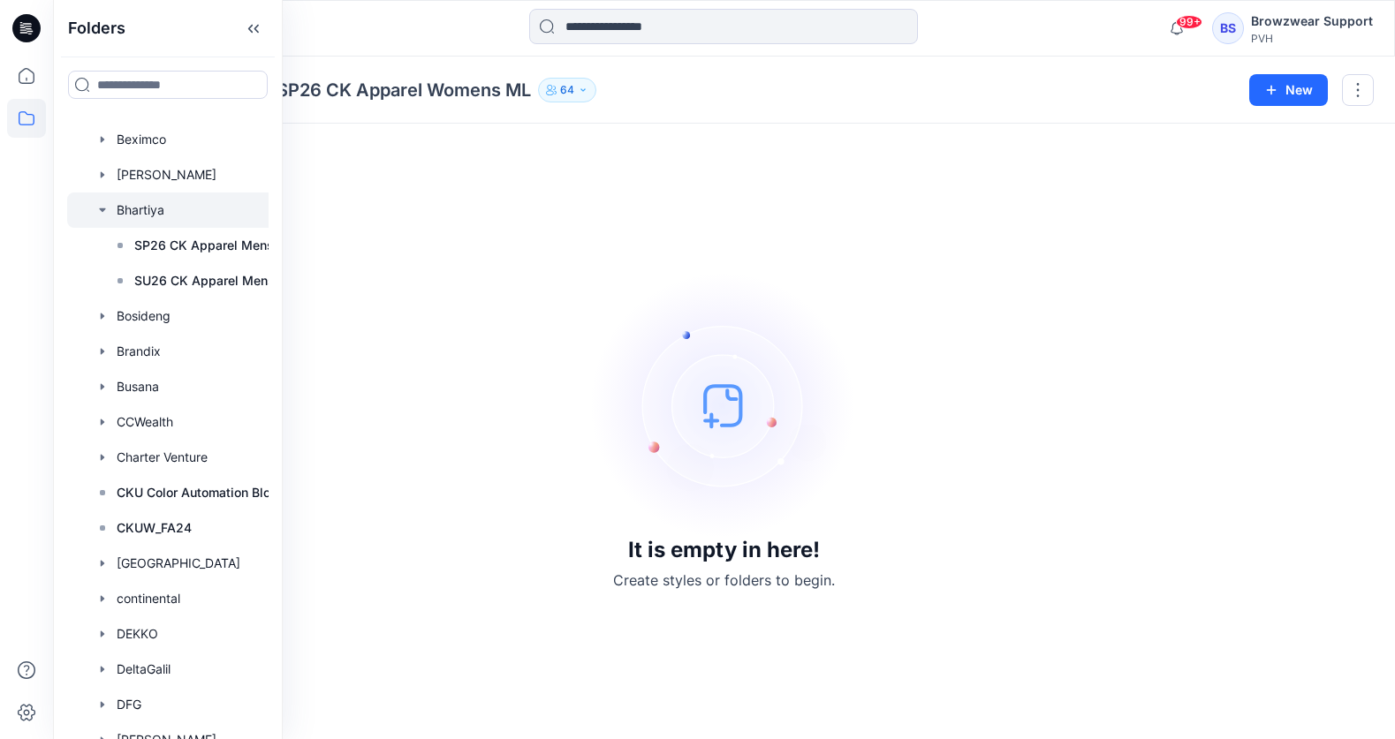
click at [105, 212] on icon "button" at bounding box center [102, 210] width 14 height 14
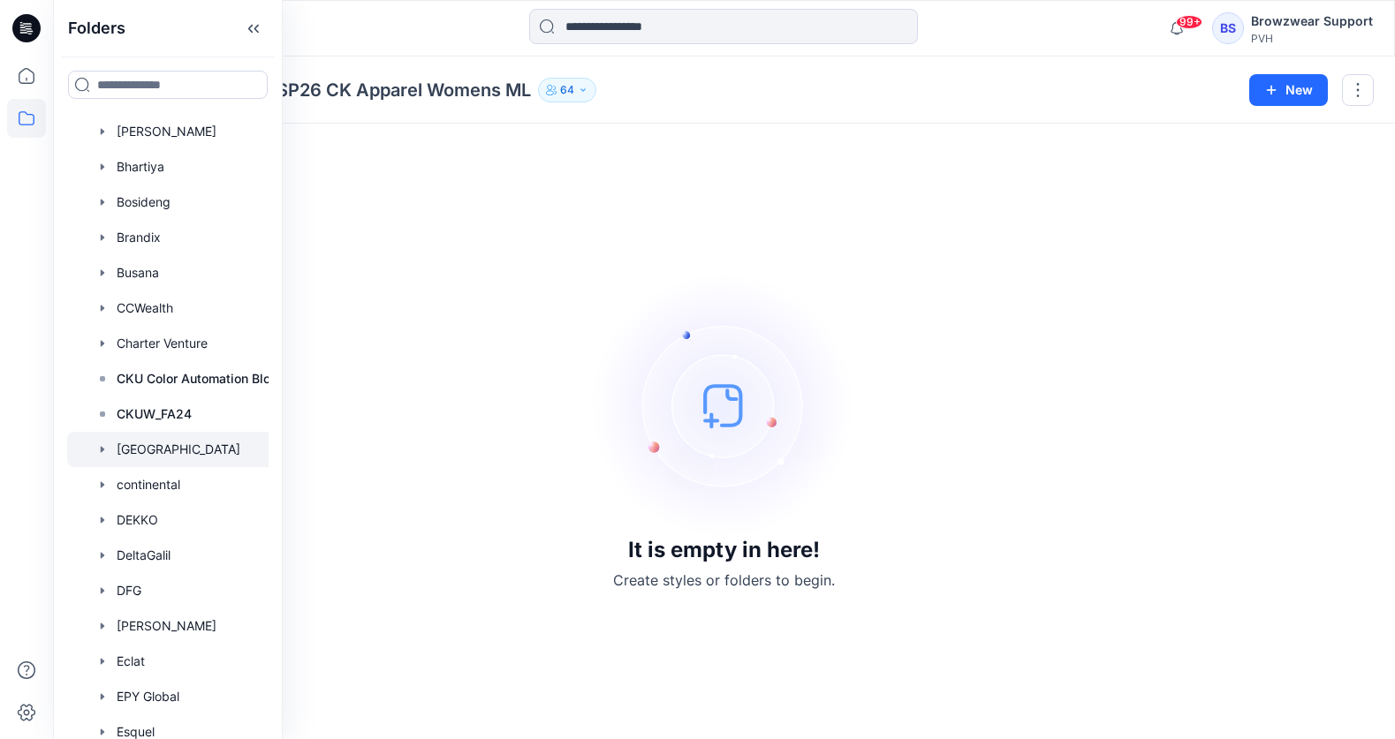
scroll to position [351, 0]
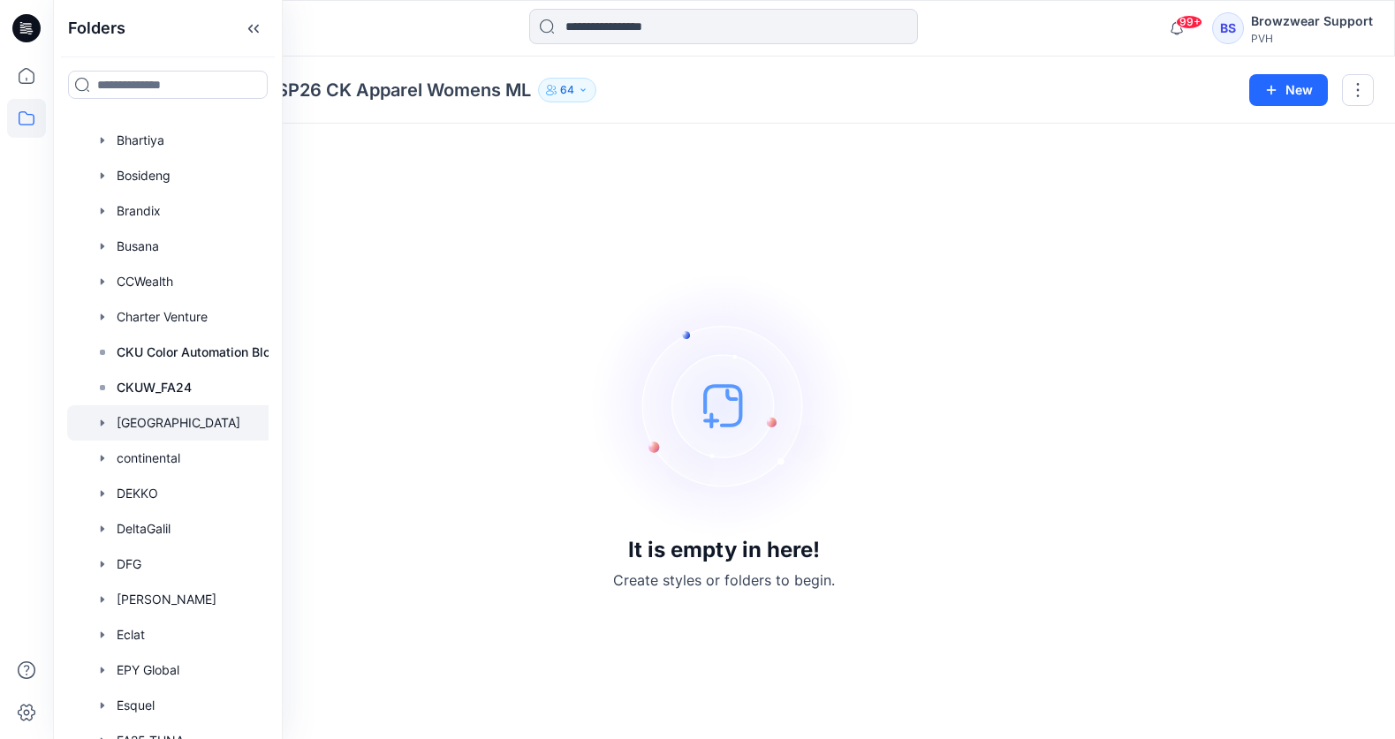
click at [107, 424] on icon "button" at bounding box center [102, 423] width 14 height 14
click at [170, 461] on p "Concord _Heritage Sporstwear" at bounding box center [224, 458] width 180 height 21
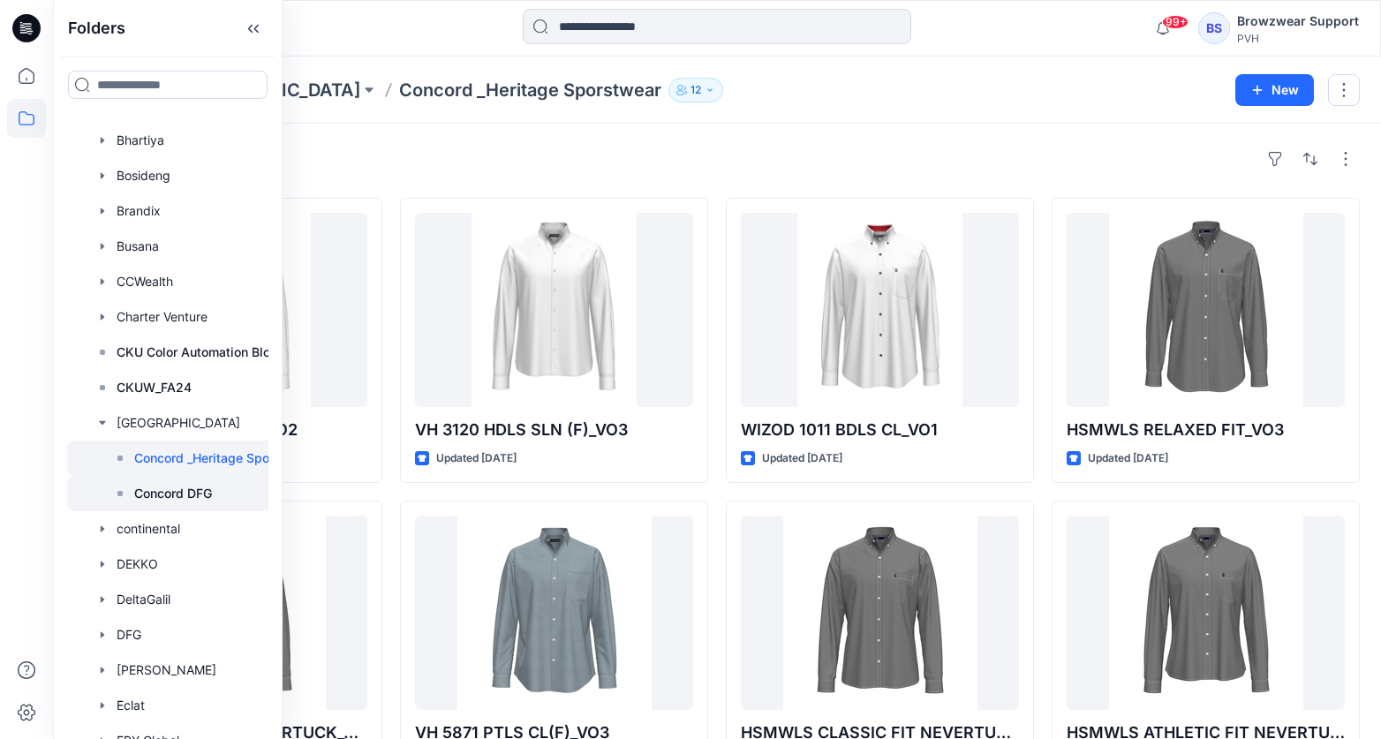
click at [192, 506] on div at bounding box center [196, 493] width 258 height 35
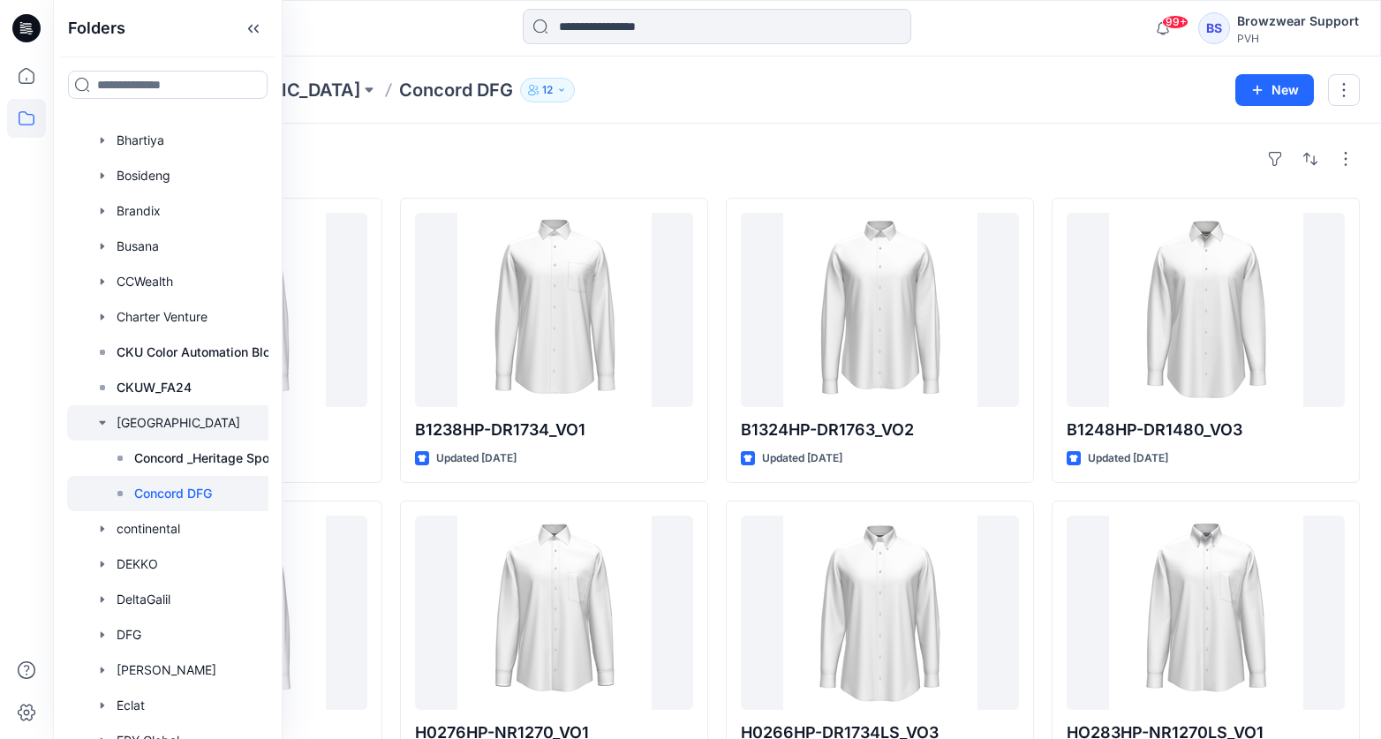
click at [95, 426] on icon "button" at bounding box center [102, 423] width 14 height 14
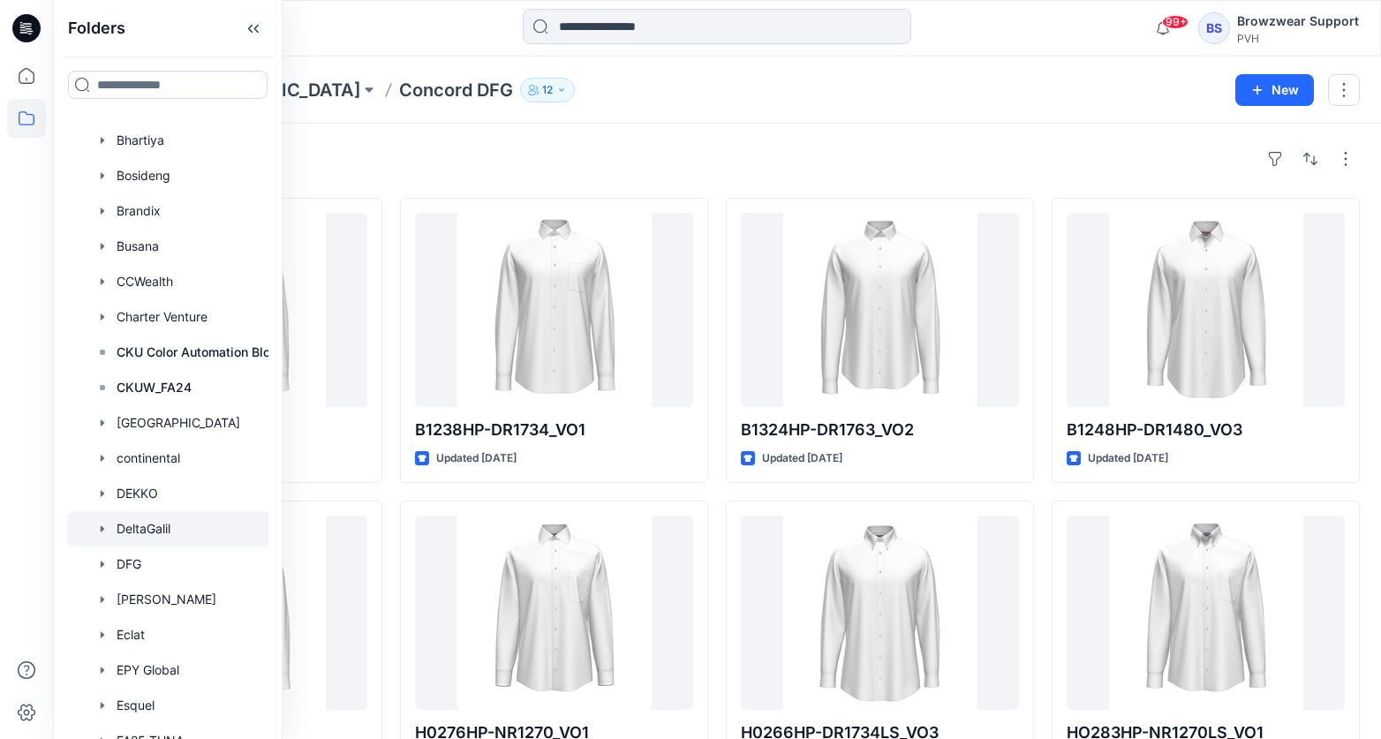
click at [106, 534] on icon "button" at bounding box center [102, 529] width 14 height 14
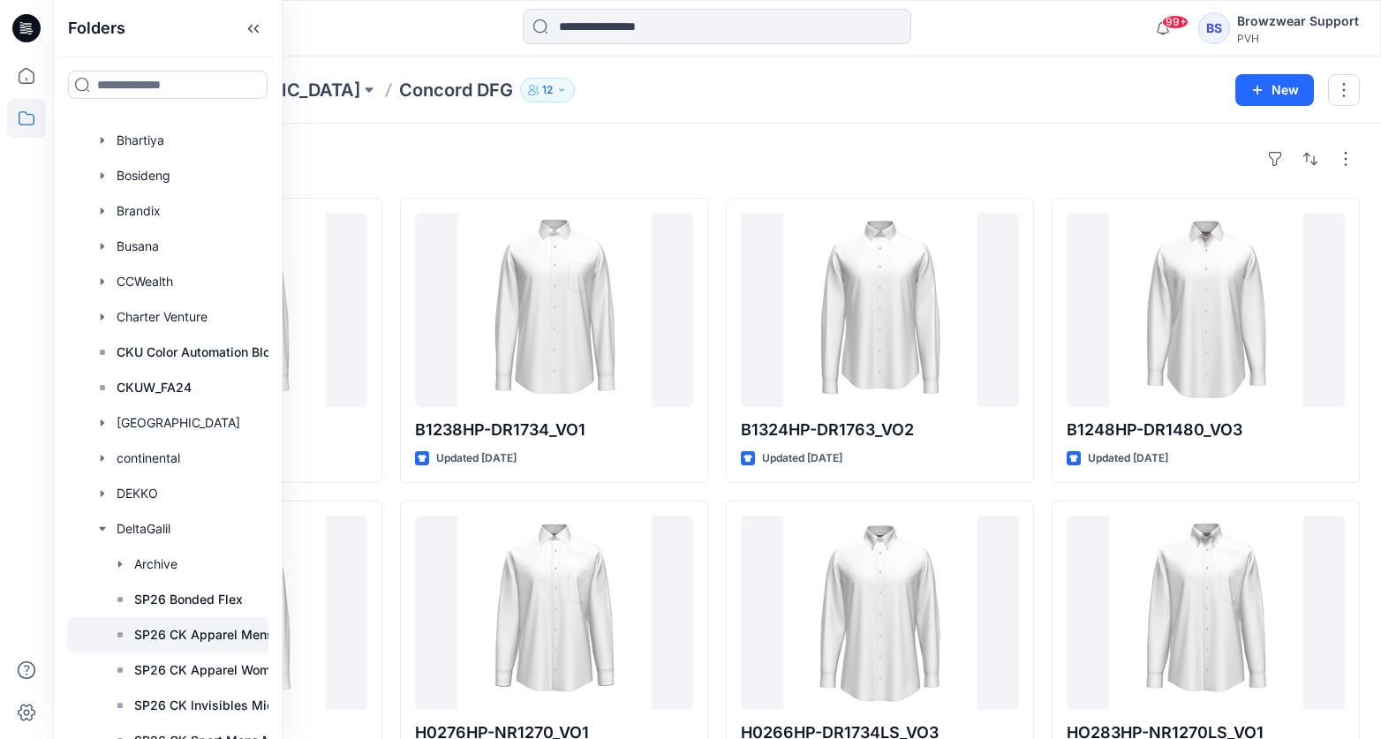
click at [194, 637] on p "SP26 CK Apparel Mens ML" at bounding box center [215, 634] width 162 height 21
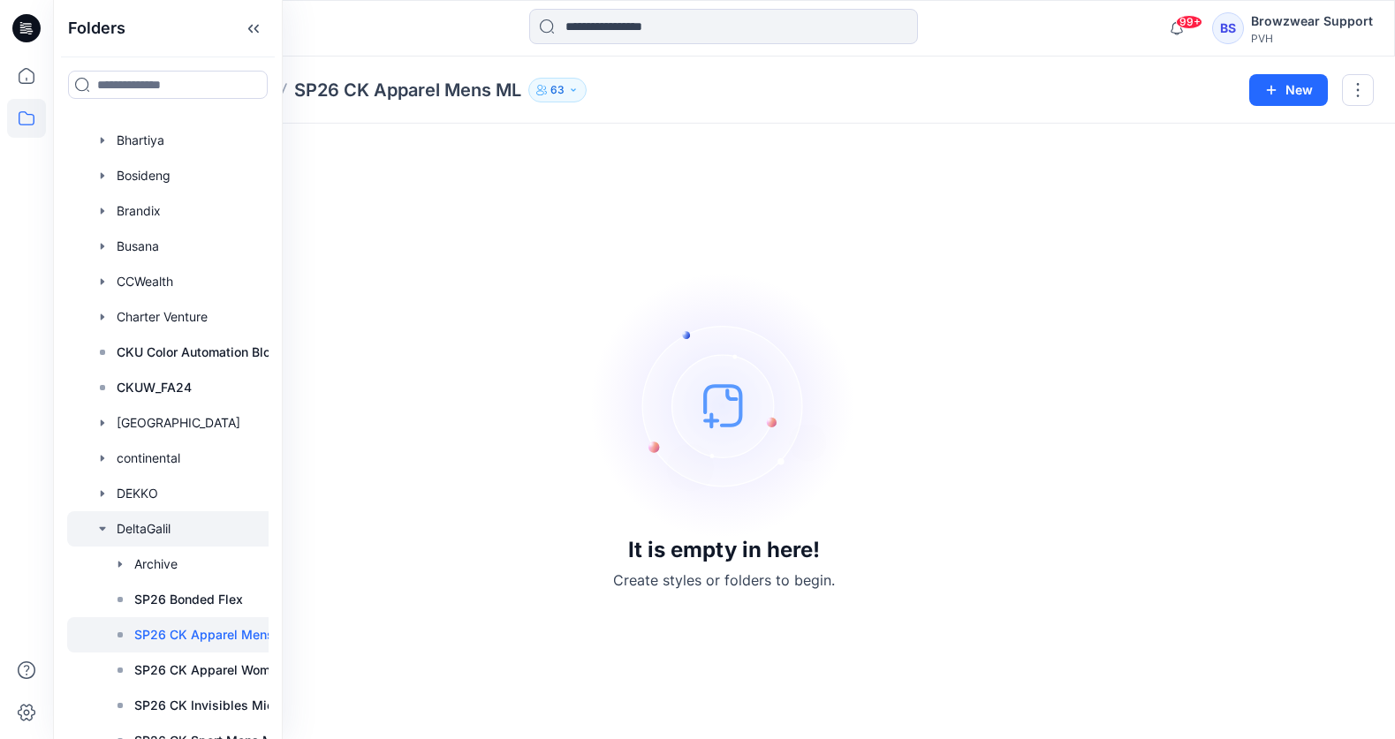
click at [100, 527] on icon "button" at bounding box center [102, 529] width 6 height 4
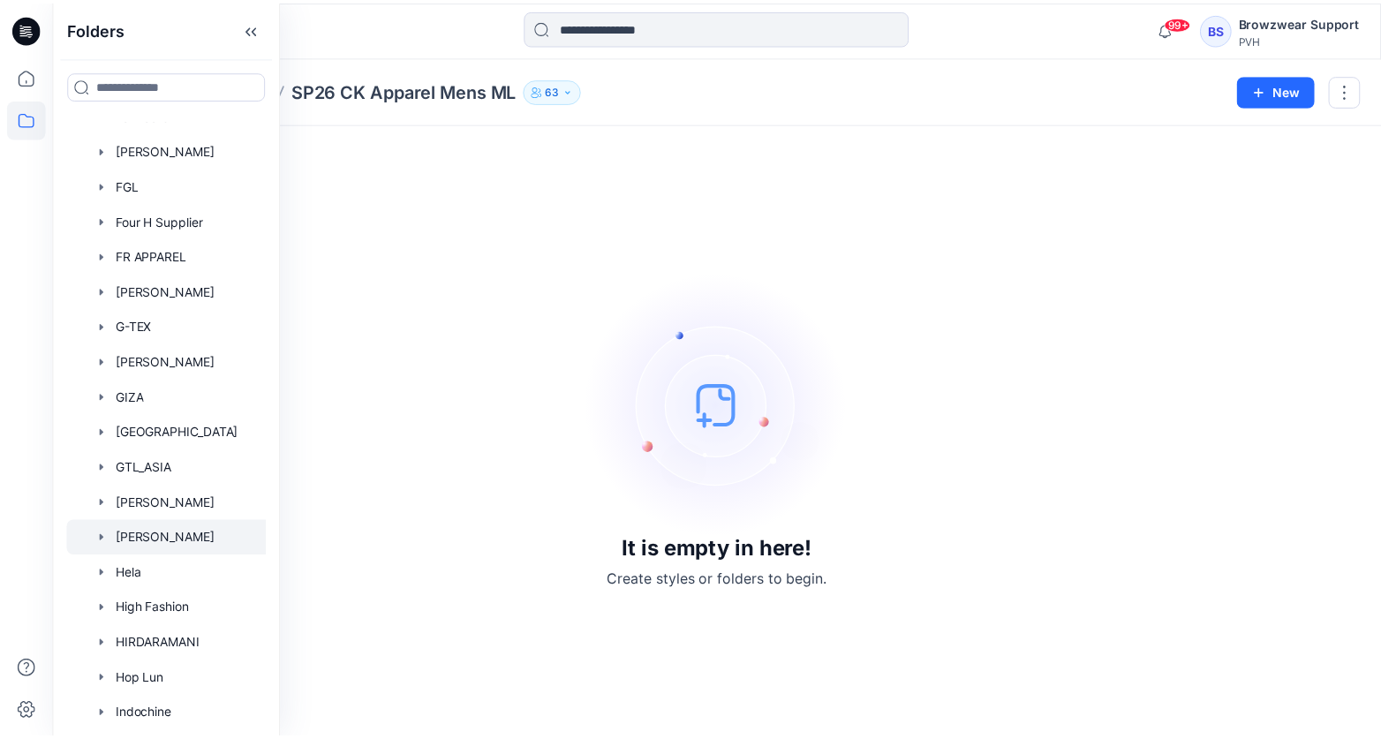
scroll to position [1015, 0]
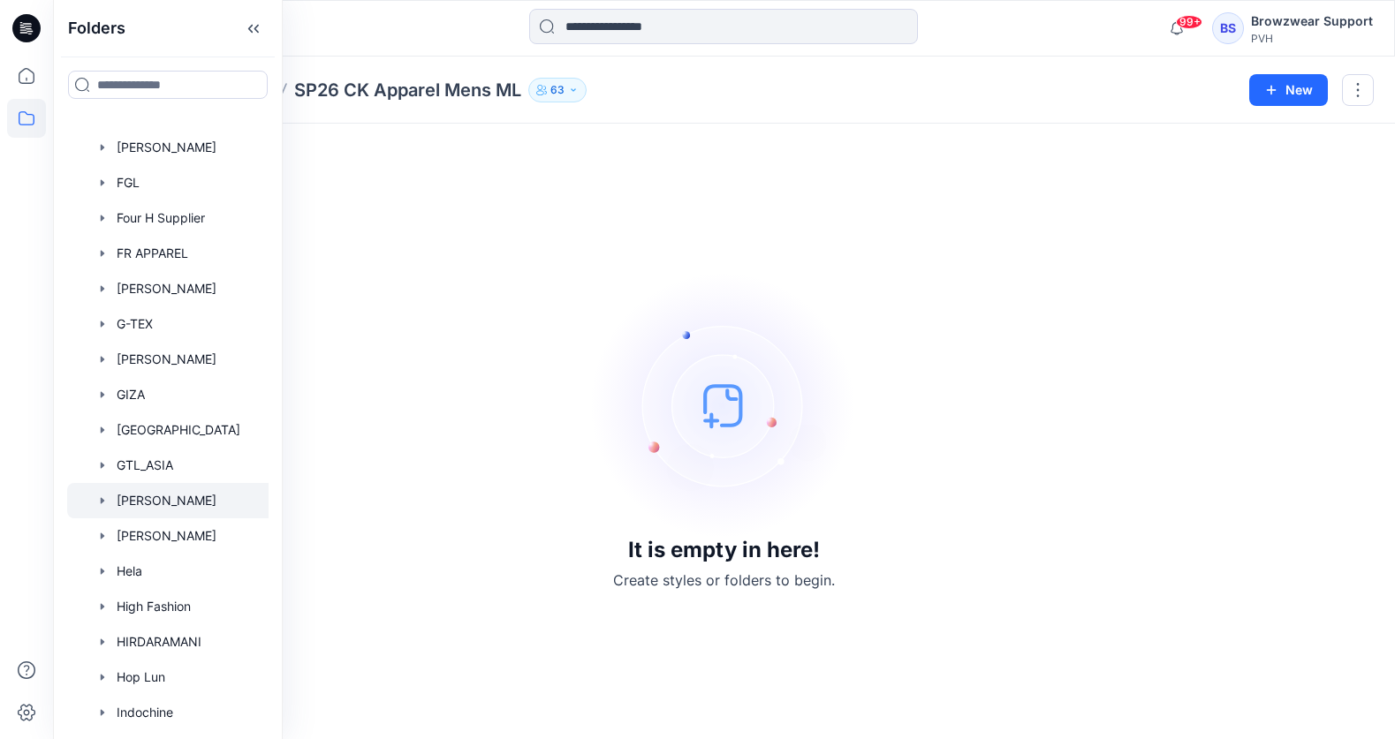
click at [102, 502] on icon "button" at bounding box center [103, 500] width 4 height 6
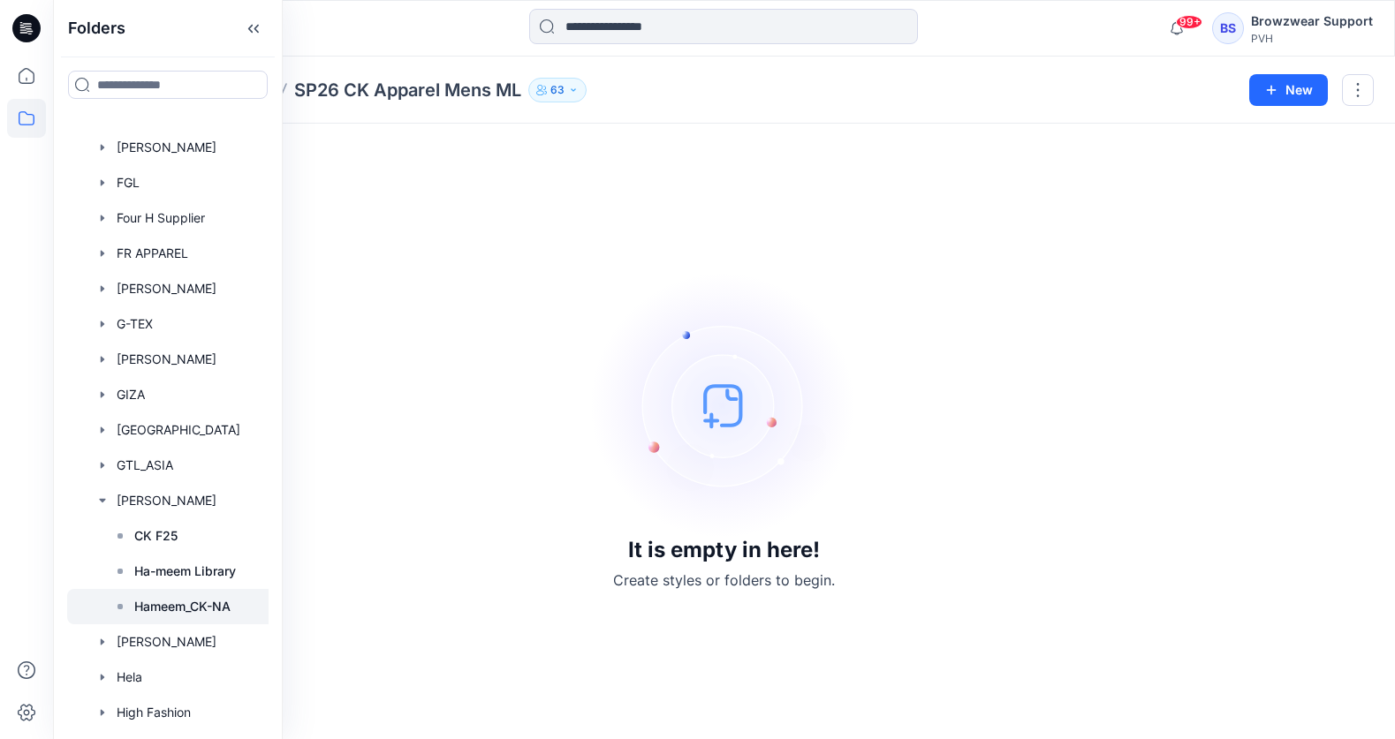
click at [140, 611] on p "Hameem_CK-NA" at bounding box center [182, 606] width 96 height 21
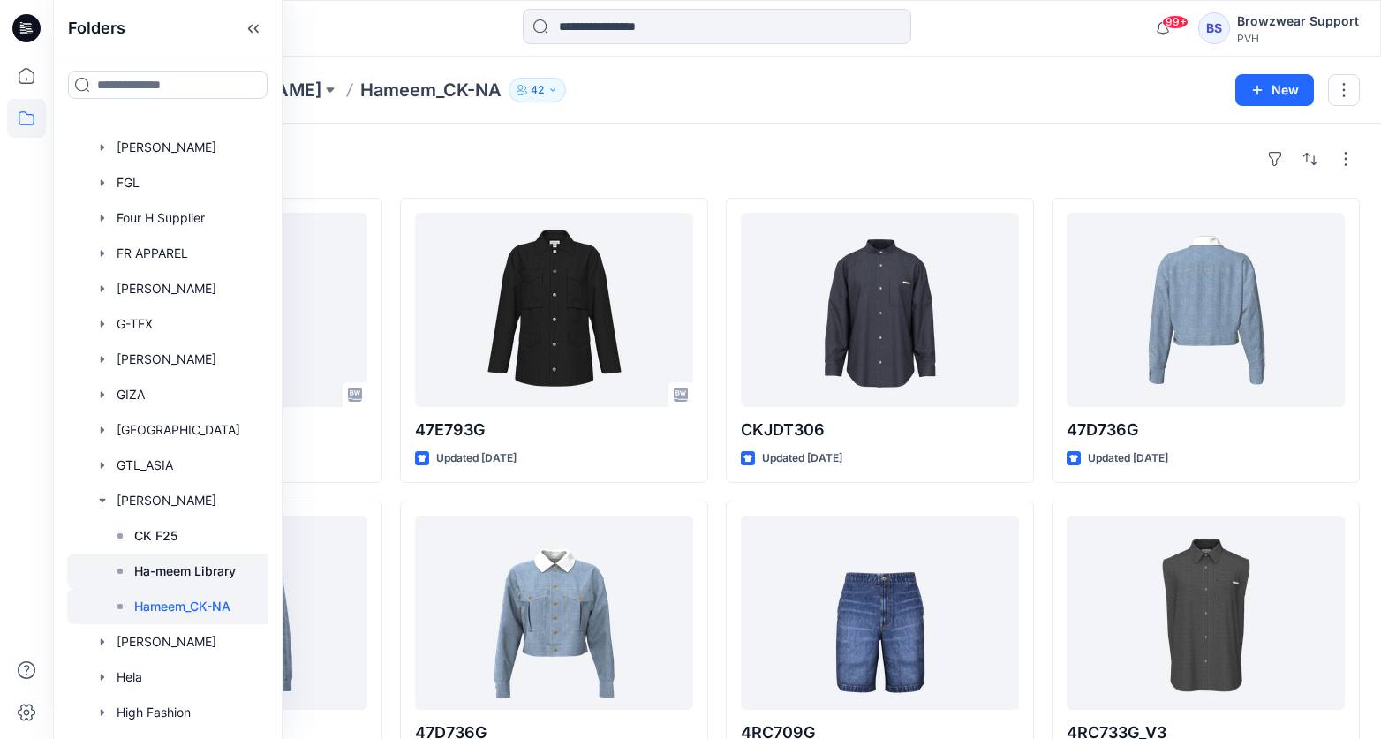
click at [158, 562] on p "Ha-meem Library" at bounding box center [185, 571] width 102 height 21
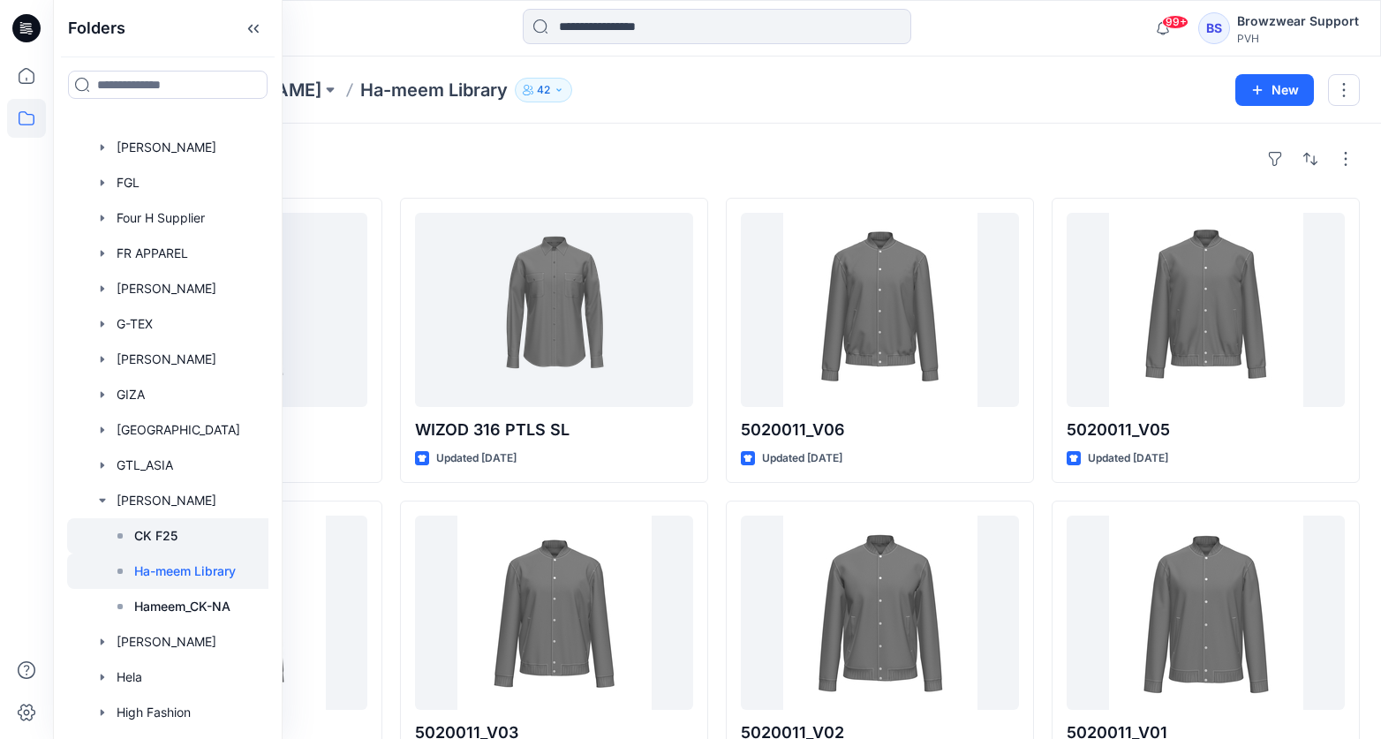
click at [163, 537] on p "CK F25" at bounding box center [155, 536] width 43 height 21
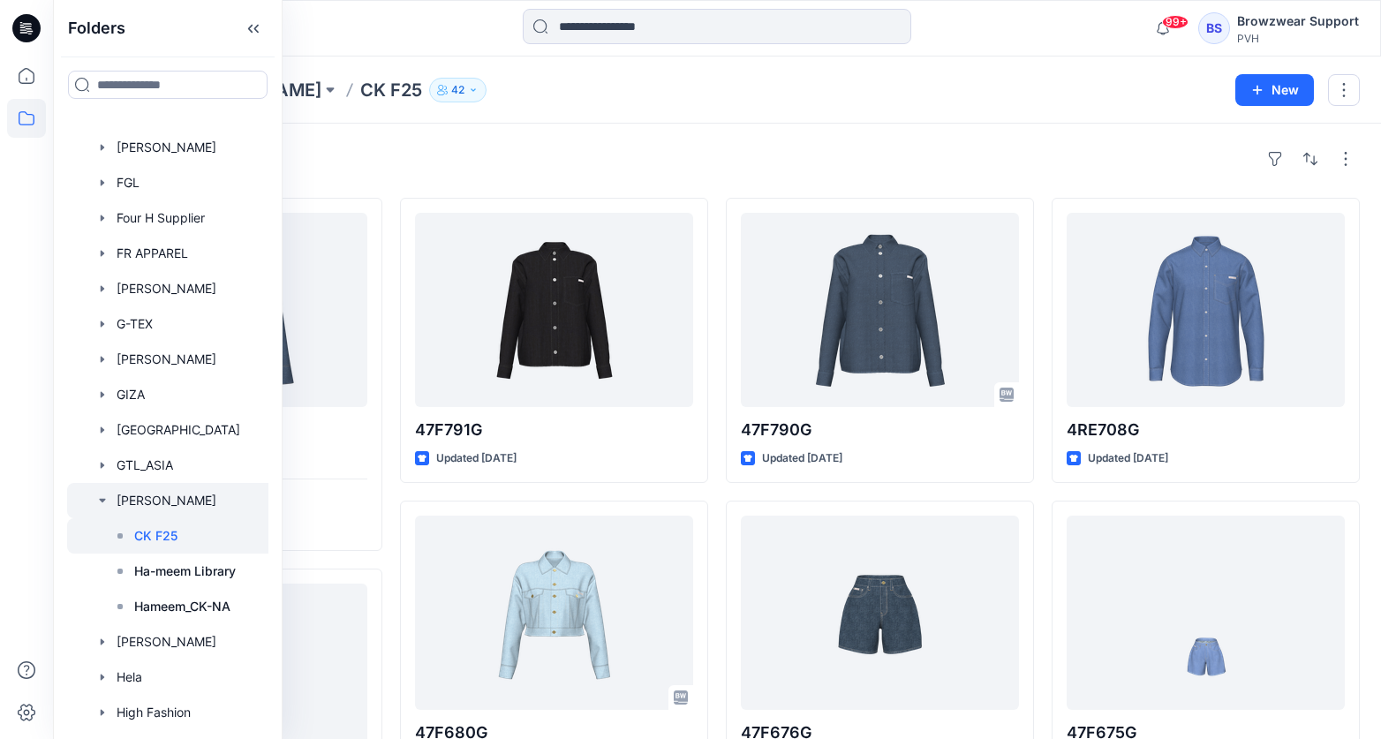
click at [97, 503] on icon "button" at bounding box center [102, 501] width 14 height 14
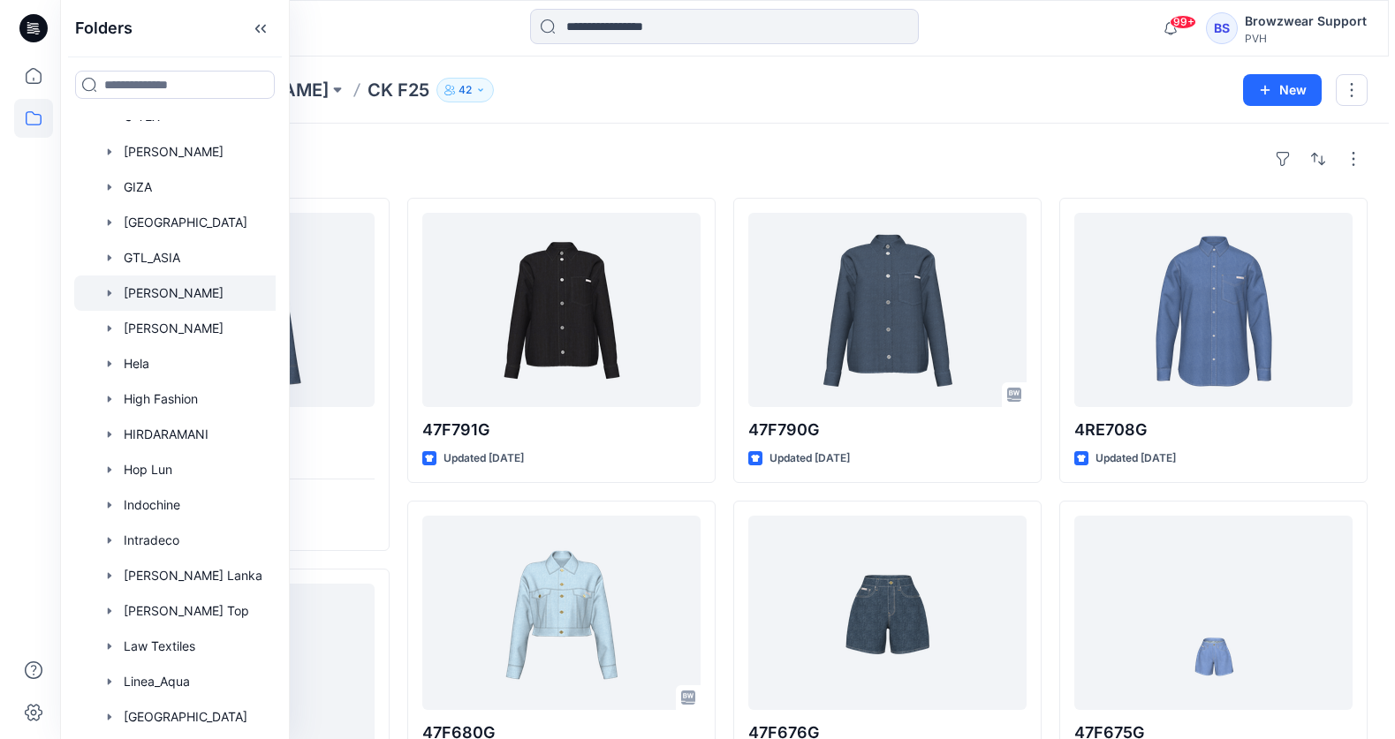
scroll to position [1280, 0]
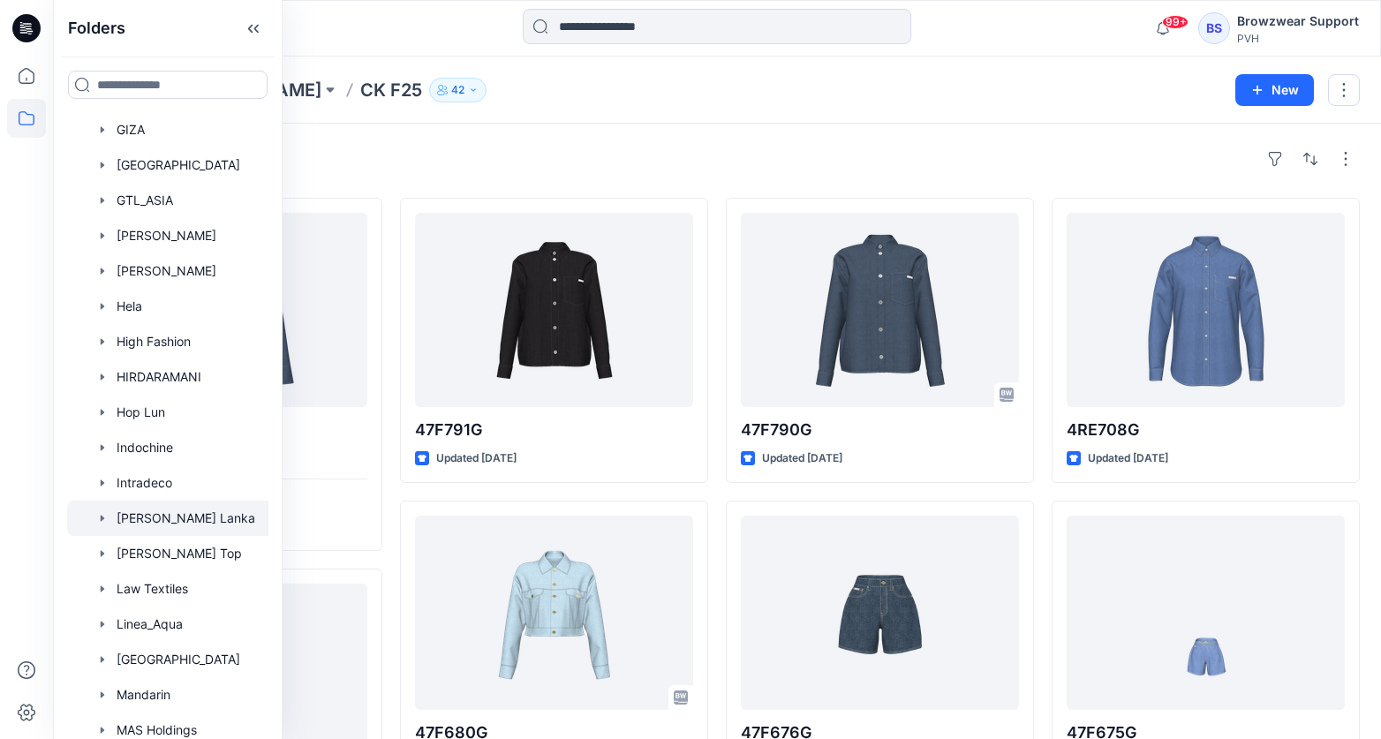
click at [96, 523] on icon "button" at bounding box center [102, 518] width 14 height 14
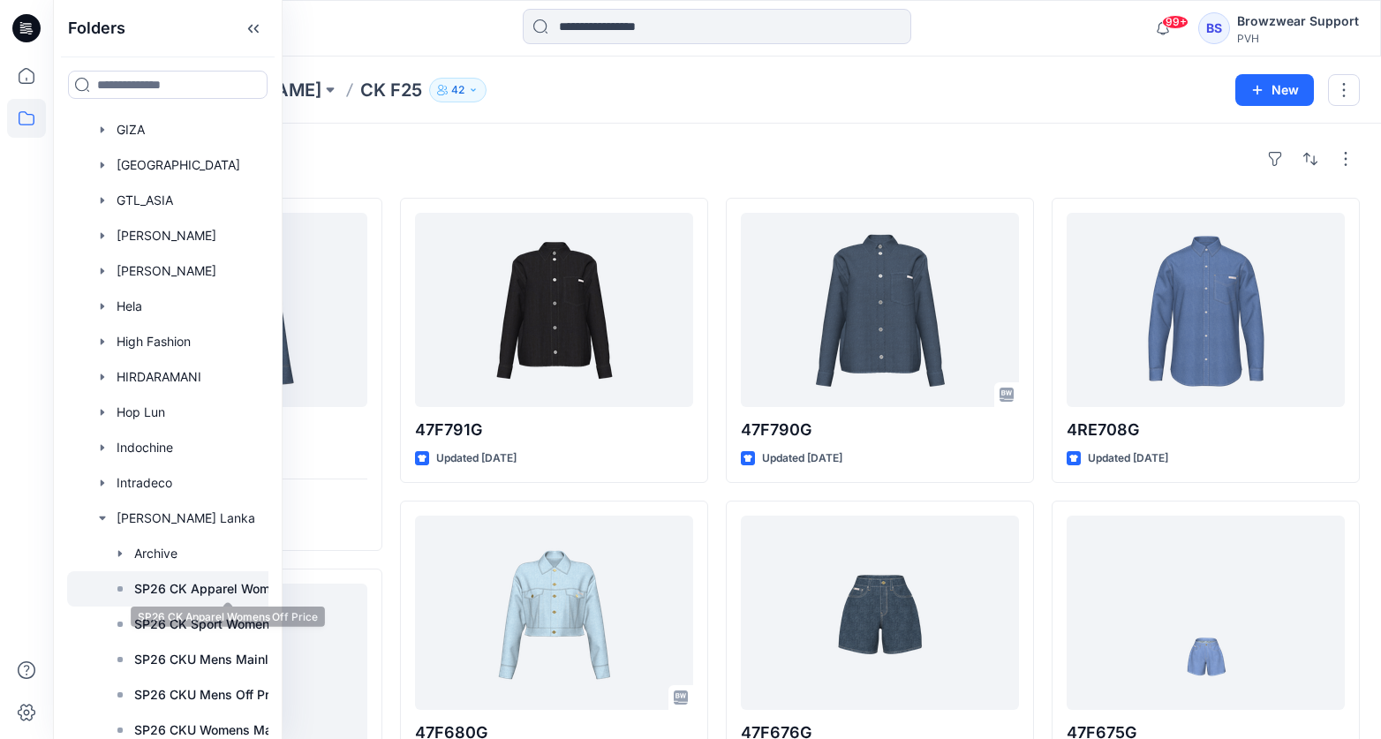
click at [164, 590] on p "SP26 CK Apparel Womens Off Price" at bounding box center [227, 589] width 187 height 21
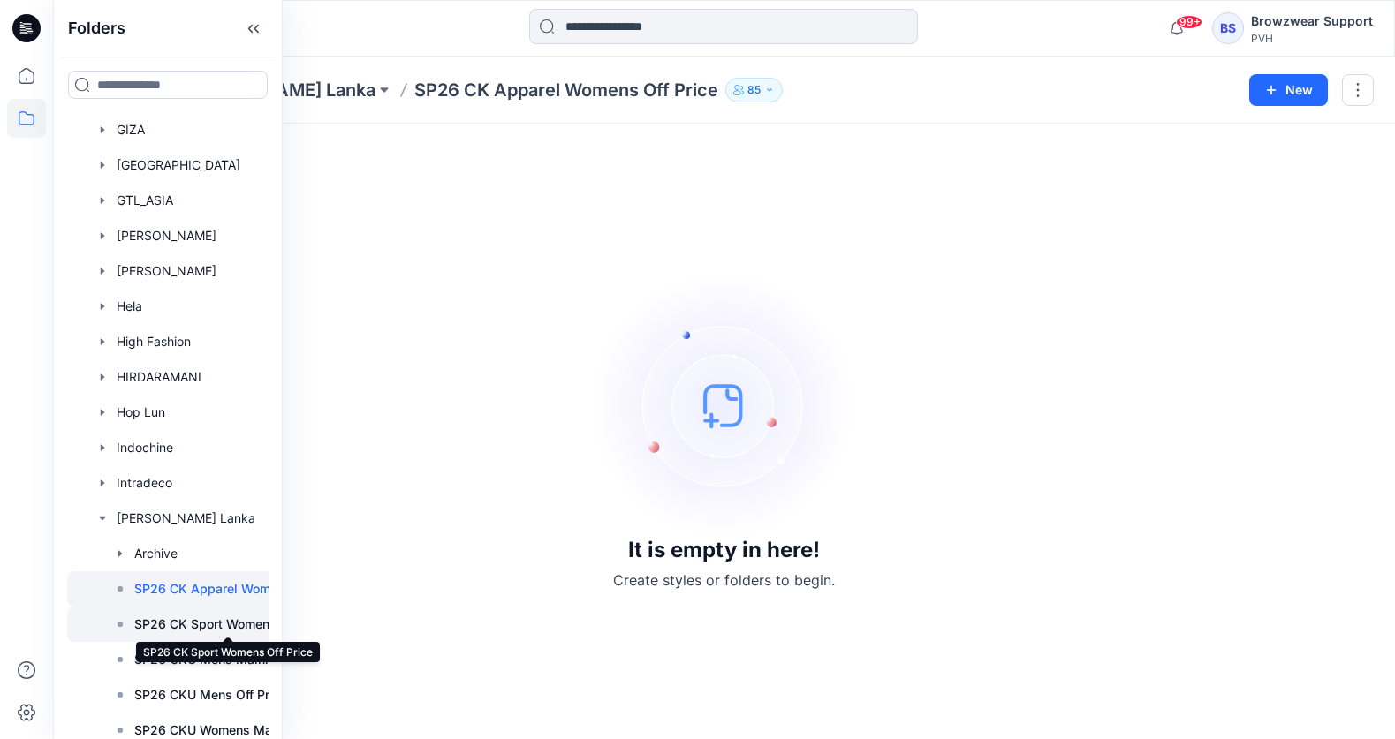
click at [178, 631] on p "SP26 CK Sport Womens Off Price" at bounding box center [227, 624] width 187 height 21
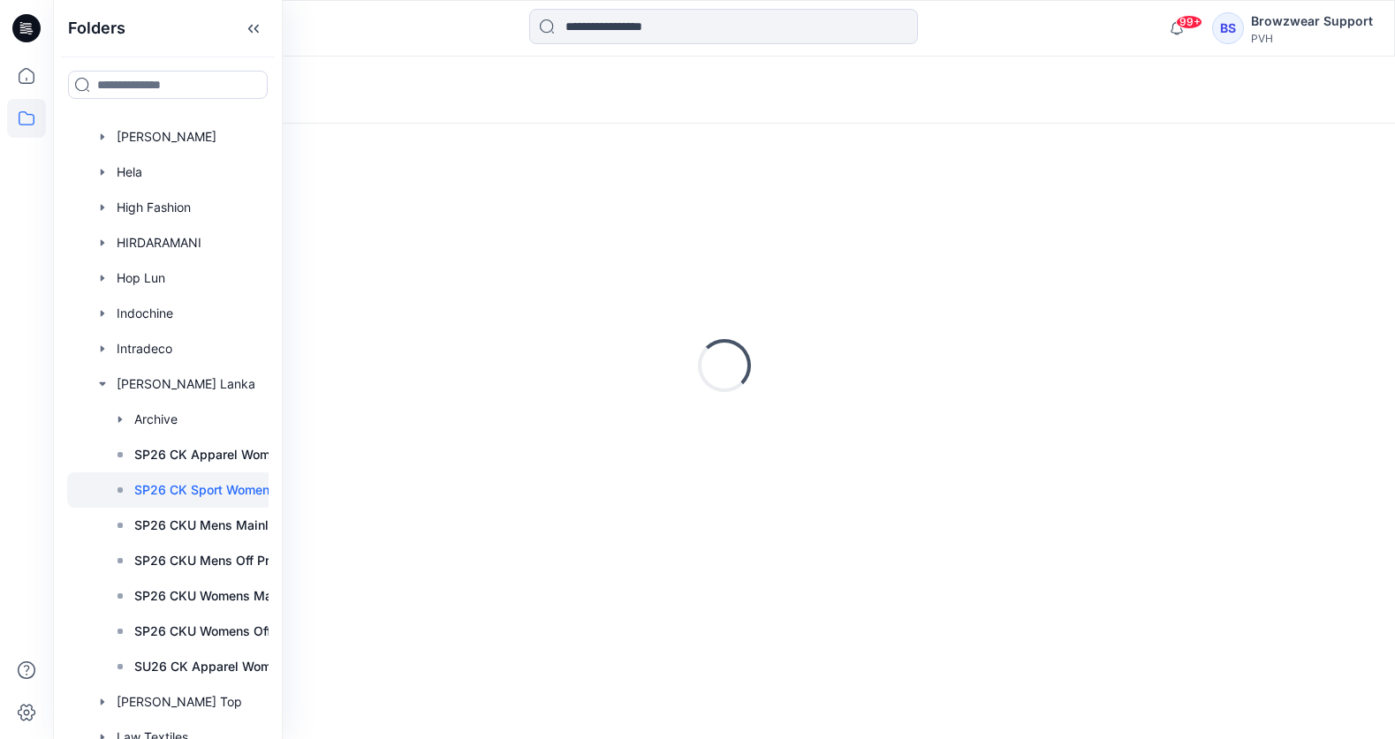
scroll to position [1429, 0]
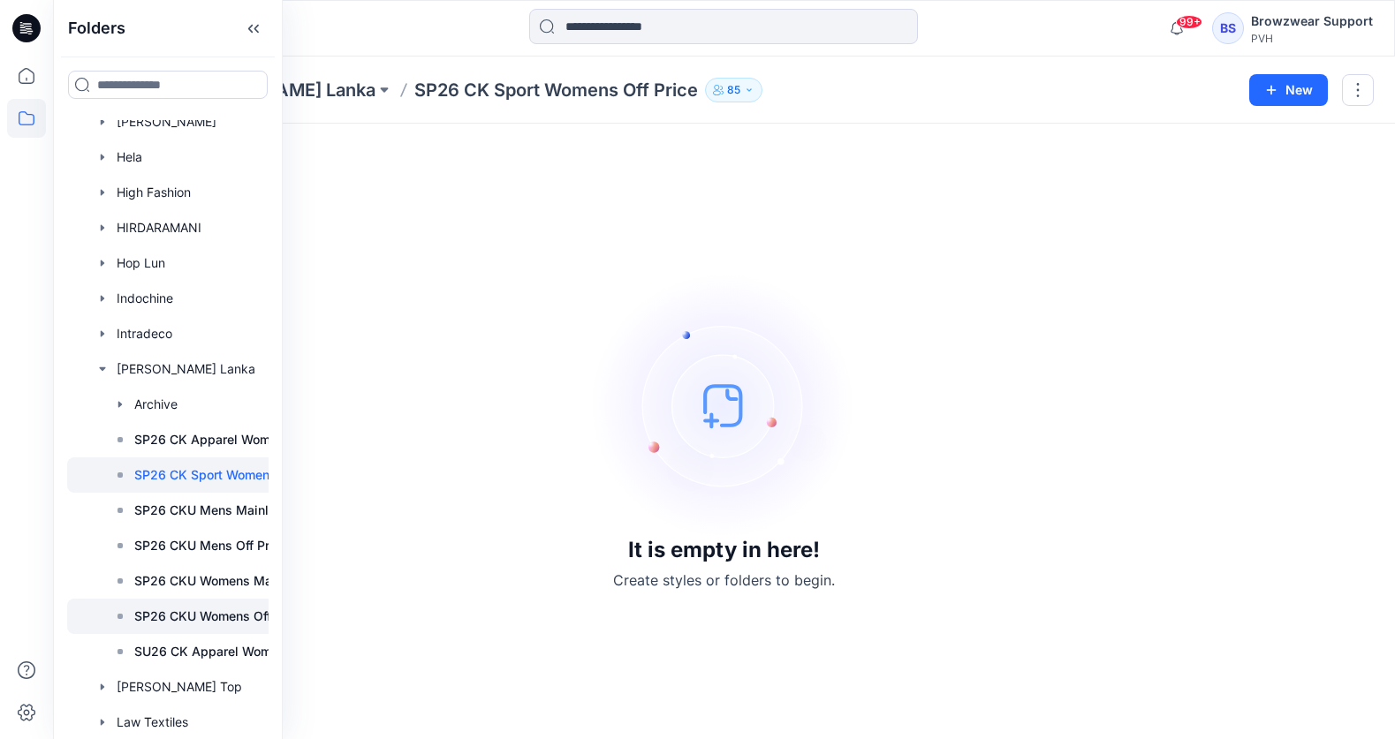
click at [179, 632] on div at bounding box center [199, 616] width 265 height 35
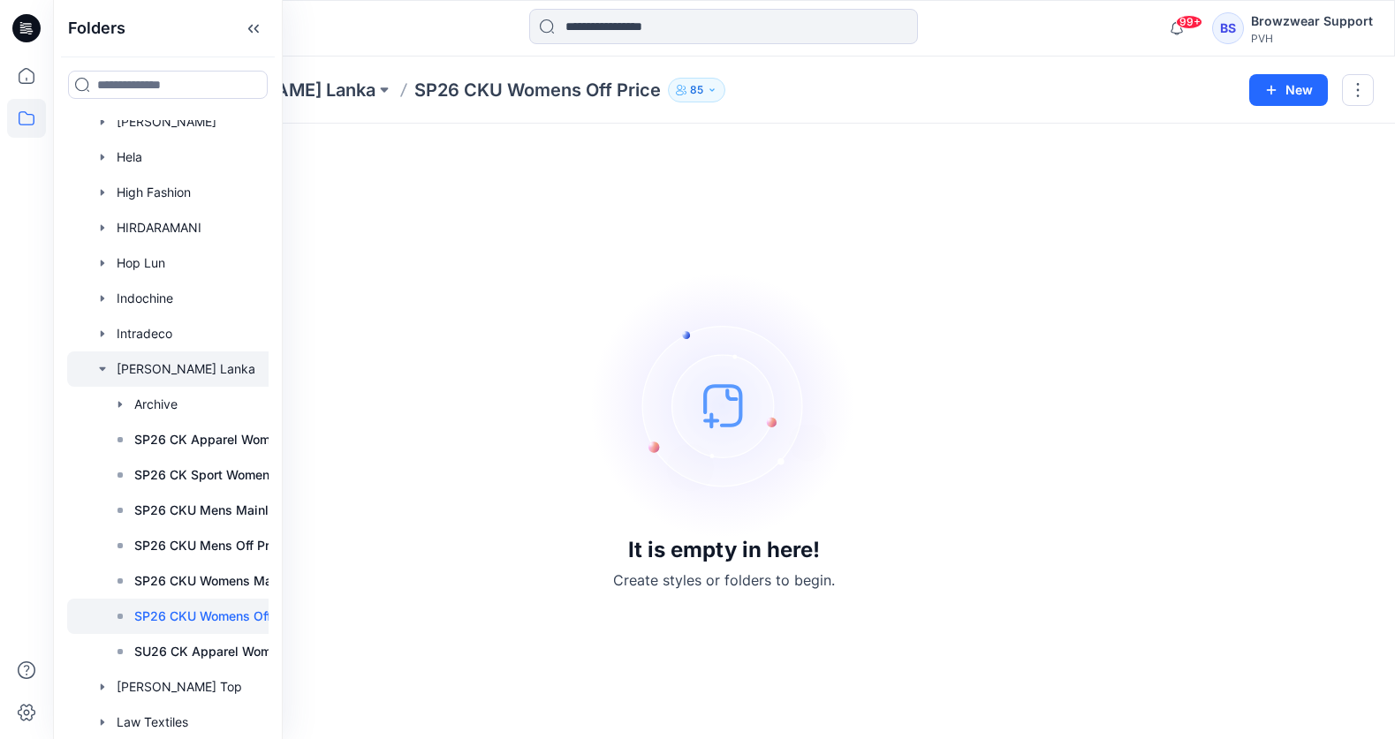
click at [102, 367] on icon "button" at bounding box center [102, 369] width 14 height 14
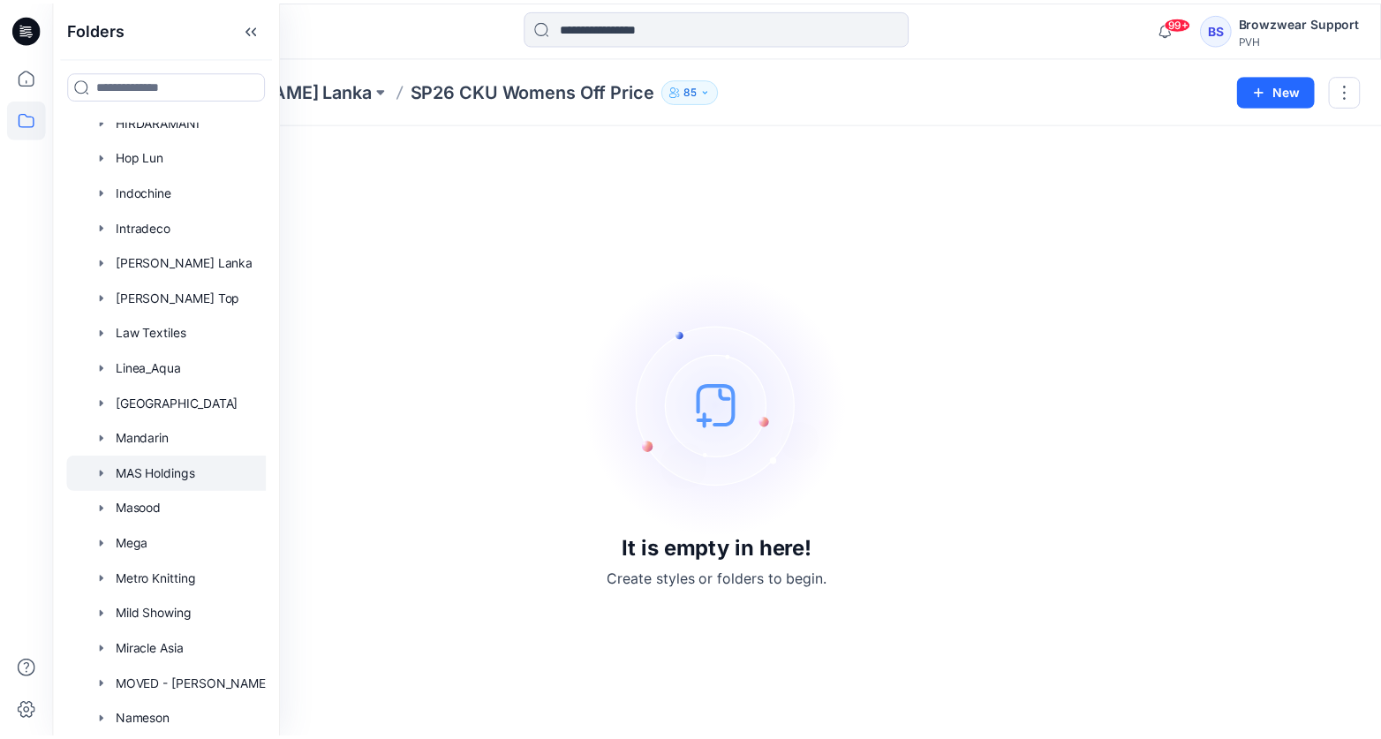
scroll to position [1542, 0]
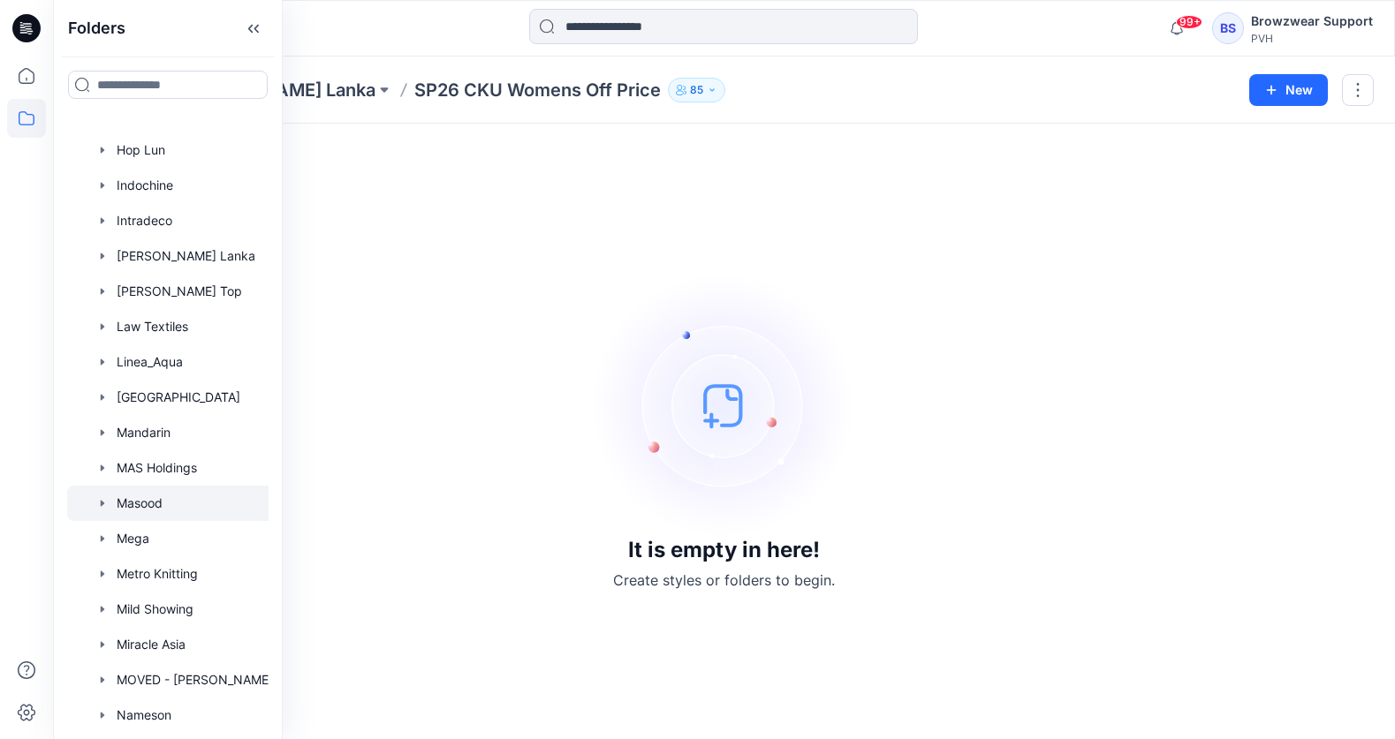
click at [97, 503] on icon "button" at bounding box center [102, 503] width 14 height 14
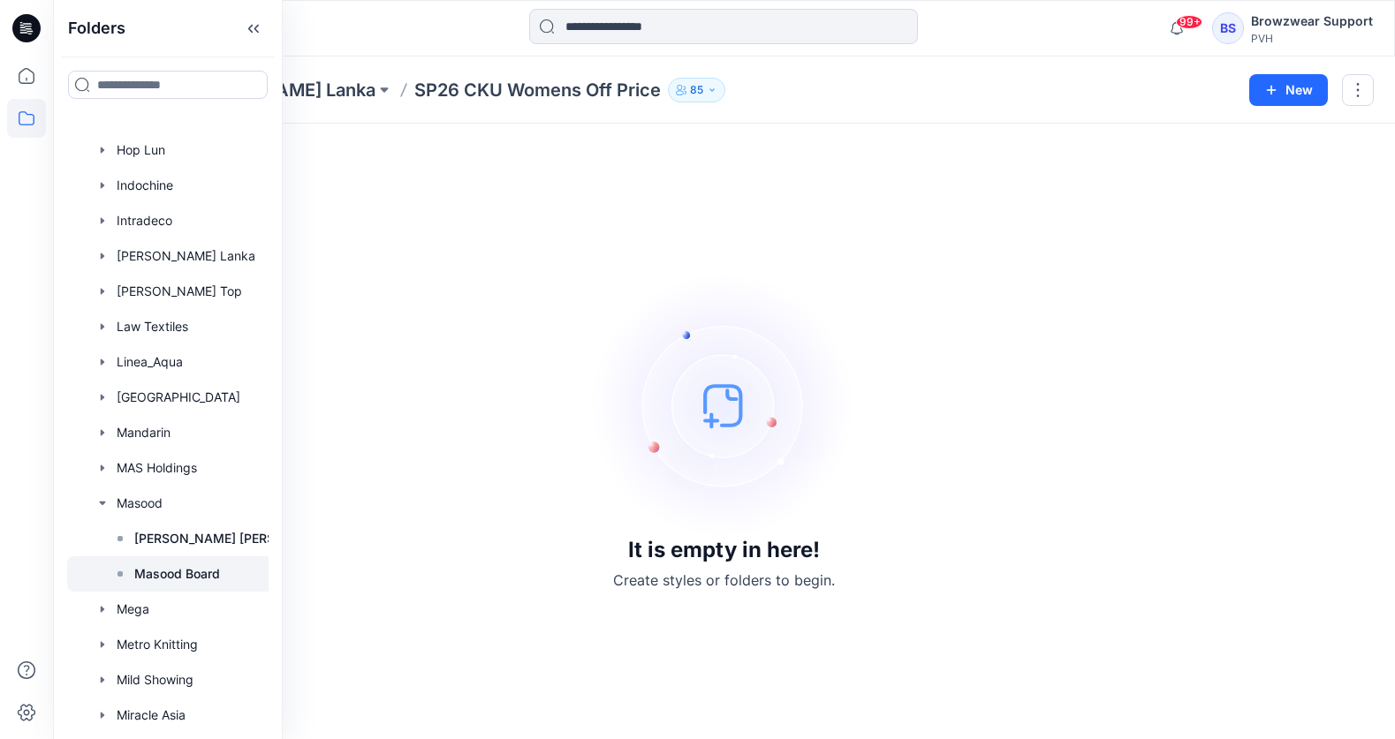
click at [155, 582] on p "Masood Board" at bounding box center [177, 574] width 86 height 21
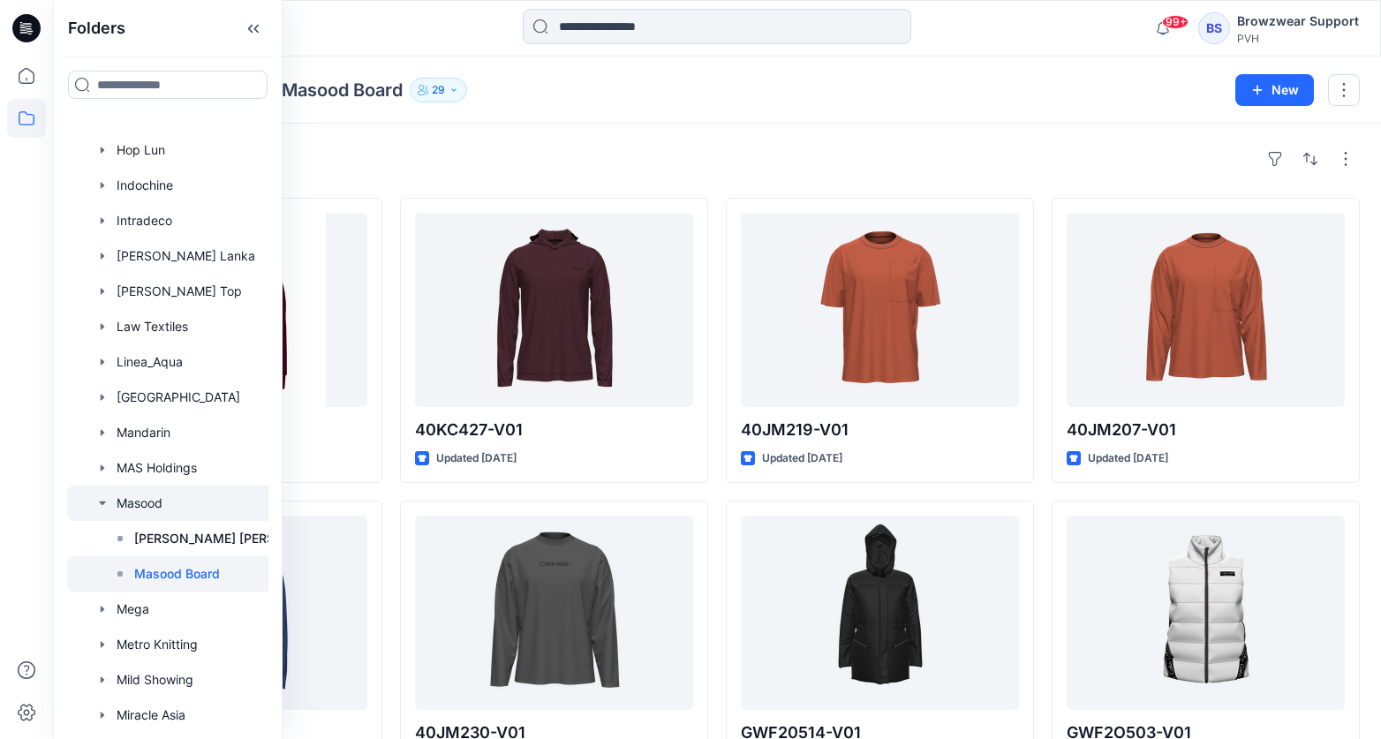
click at [95, 500] on icon "button" at bounding box center [102, 503] width 14 height 14
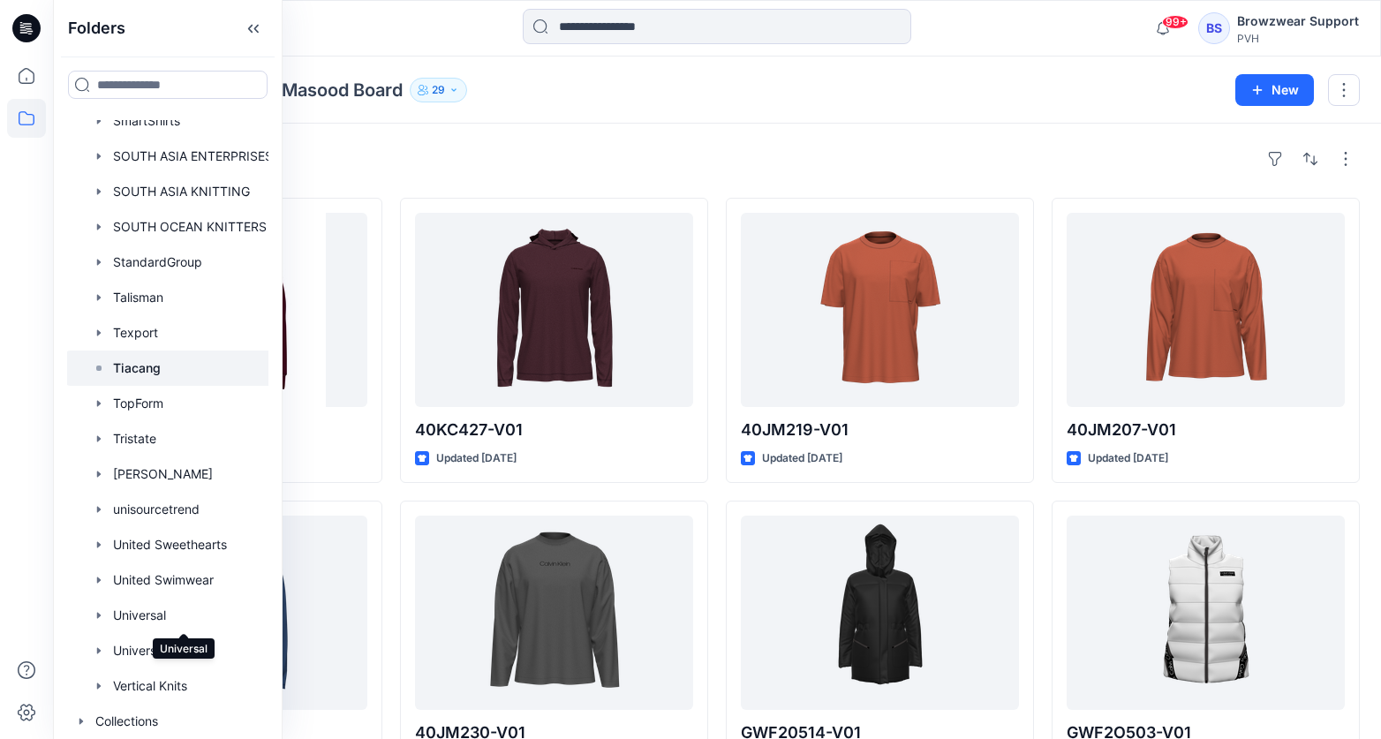
scroll to position [2918, 4]
click at [102, 579] on icon "button" at bounding box center [99, 580] width 14 height 14
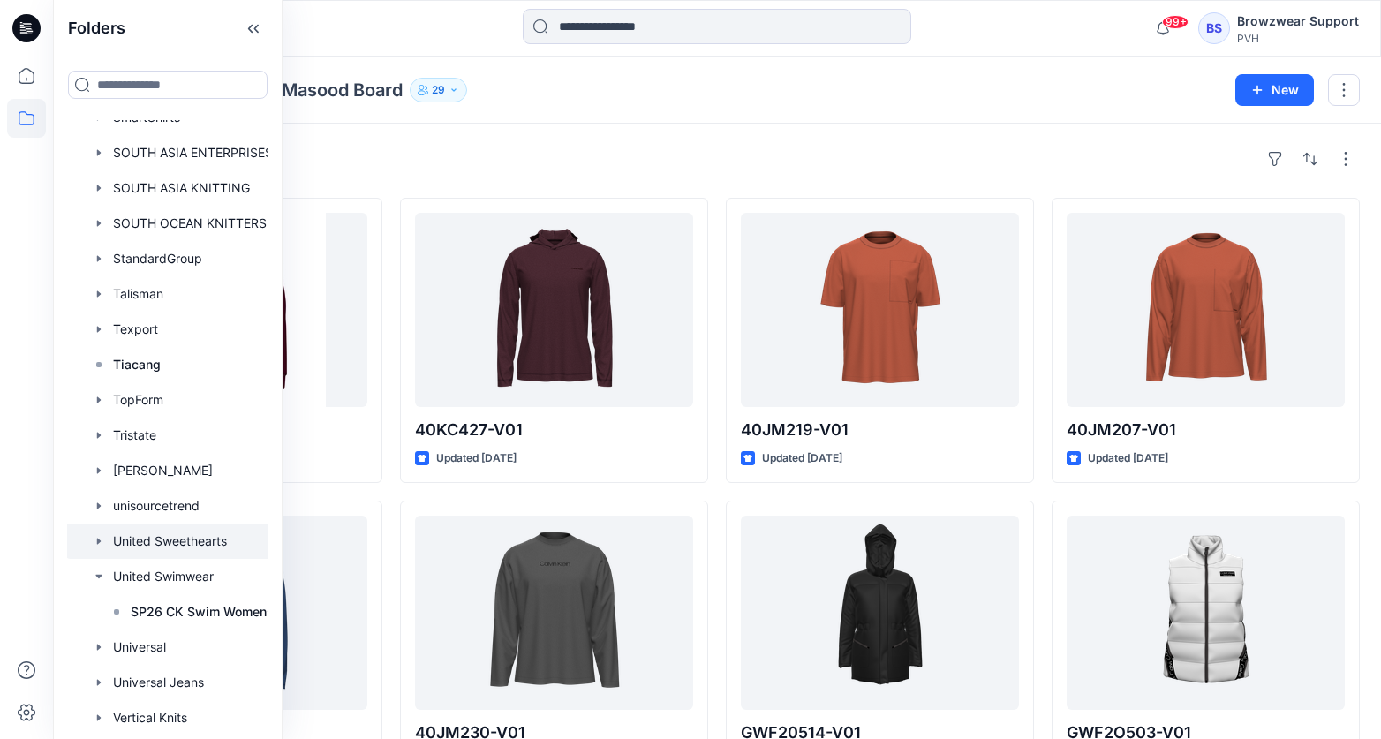
click at [94, 539] on icon "button" at bounding box center [99, 541] width 14 height 14
click at [179, 581] on p "SP26 CK Swim Mens ML" at bounding box center [205, 576] width 148 height 21
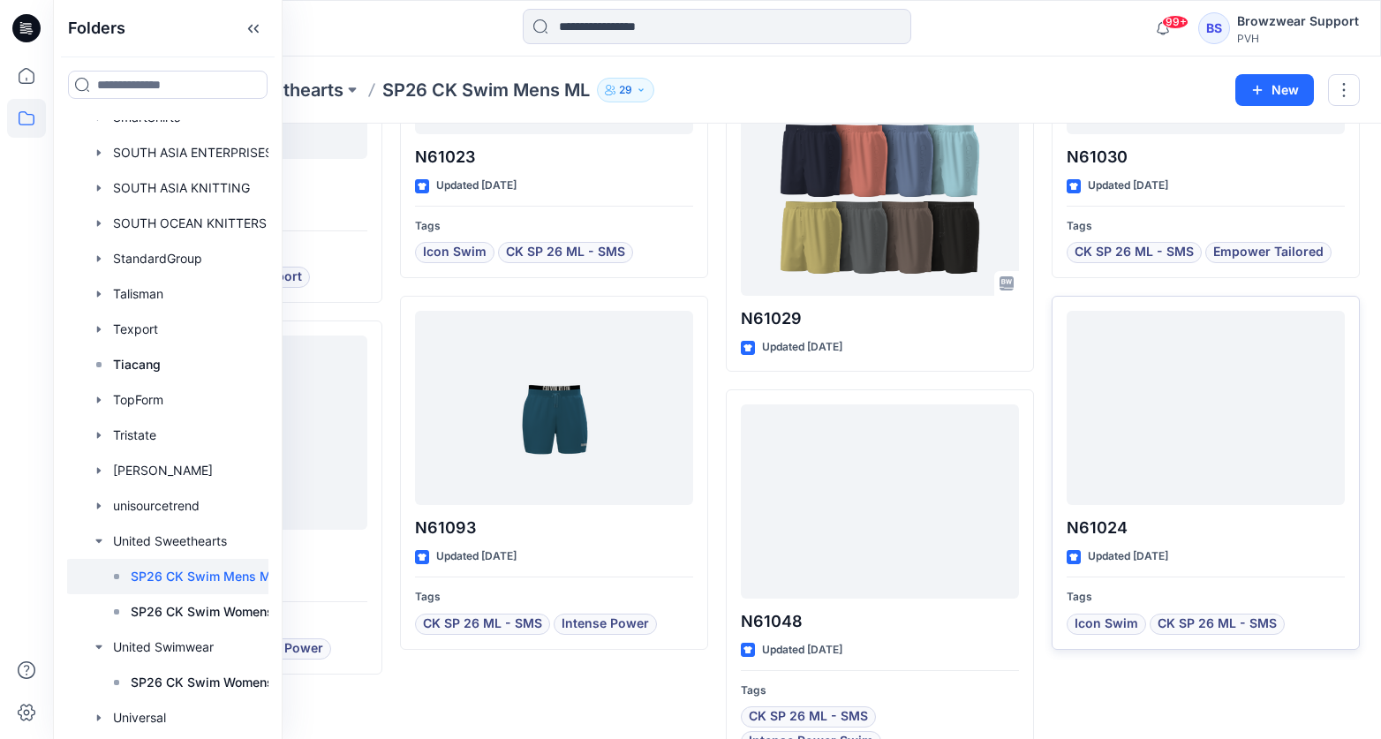
scroll to position [2914, 4]
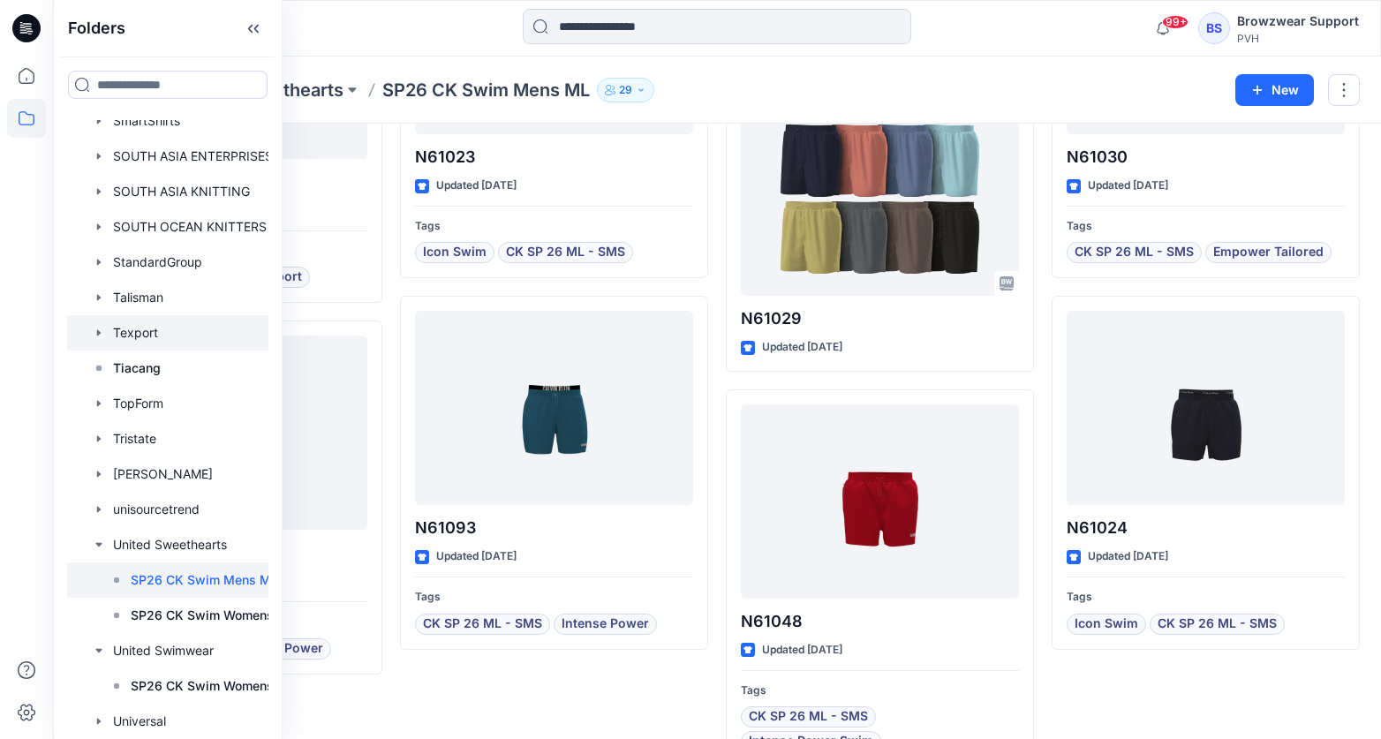
click at [101, 337] on icon "button" at bounding box center [99, 333] width 14 height 14
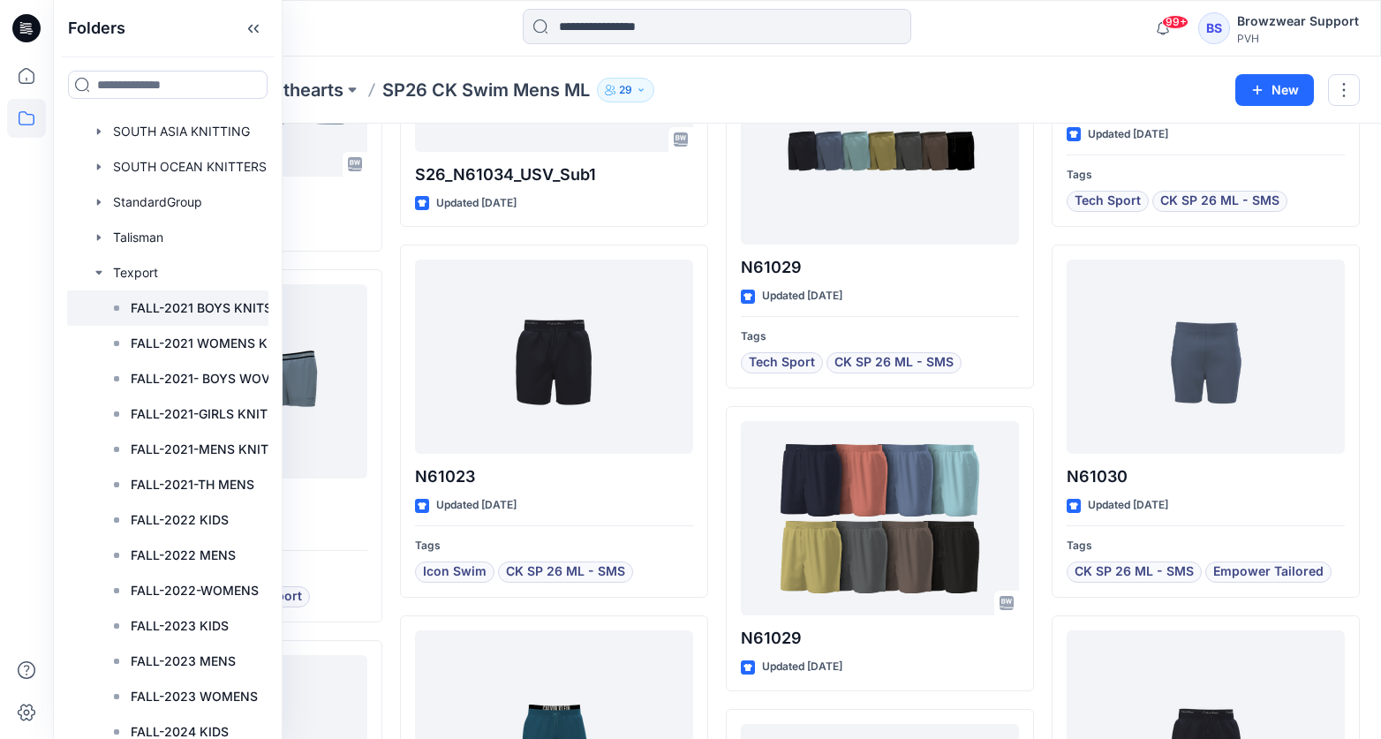
scroll to position [2971, 4]
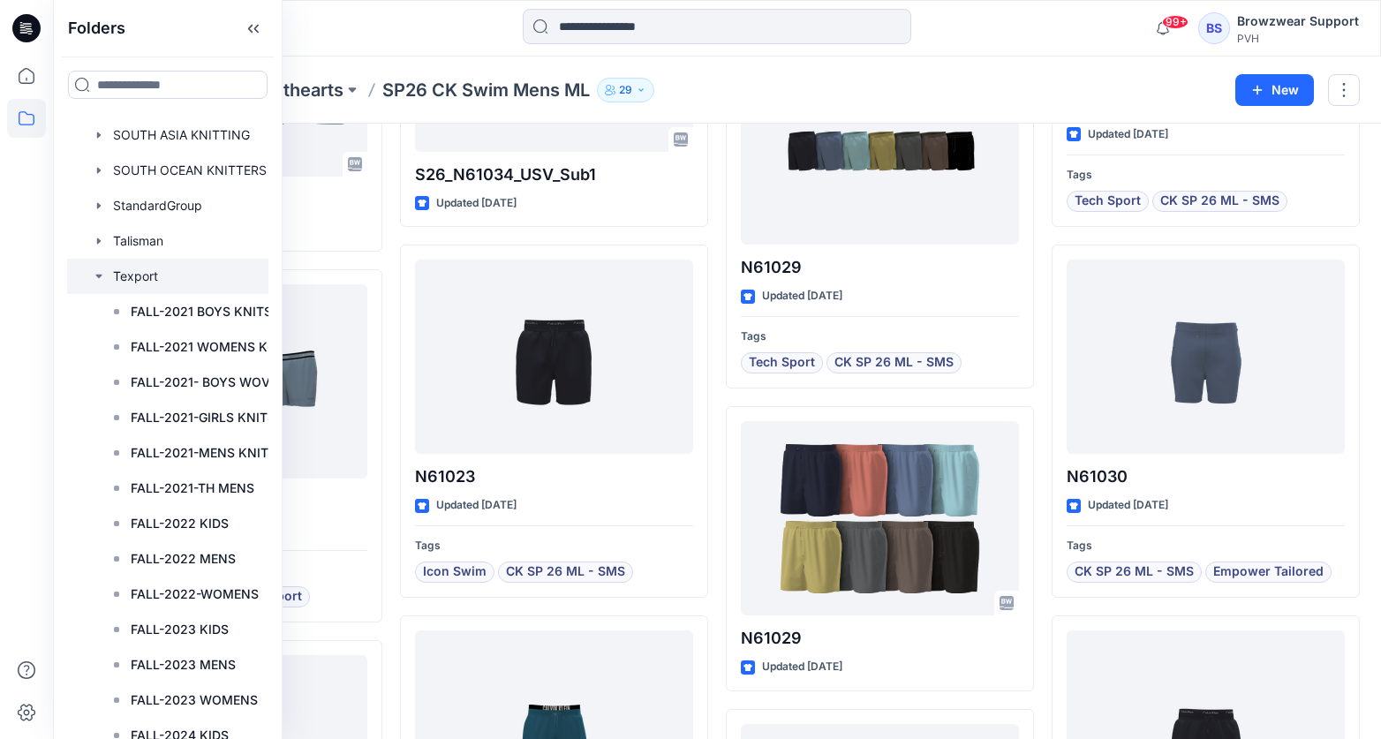
click at [102, 279] on icon "button" at bounding box center [99, 276] width 14 height 14
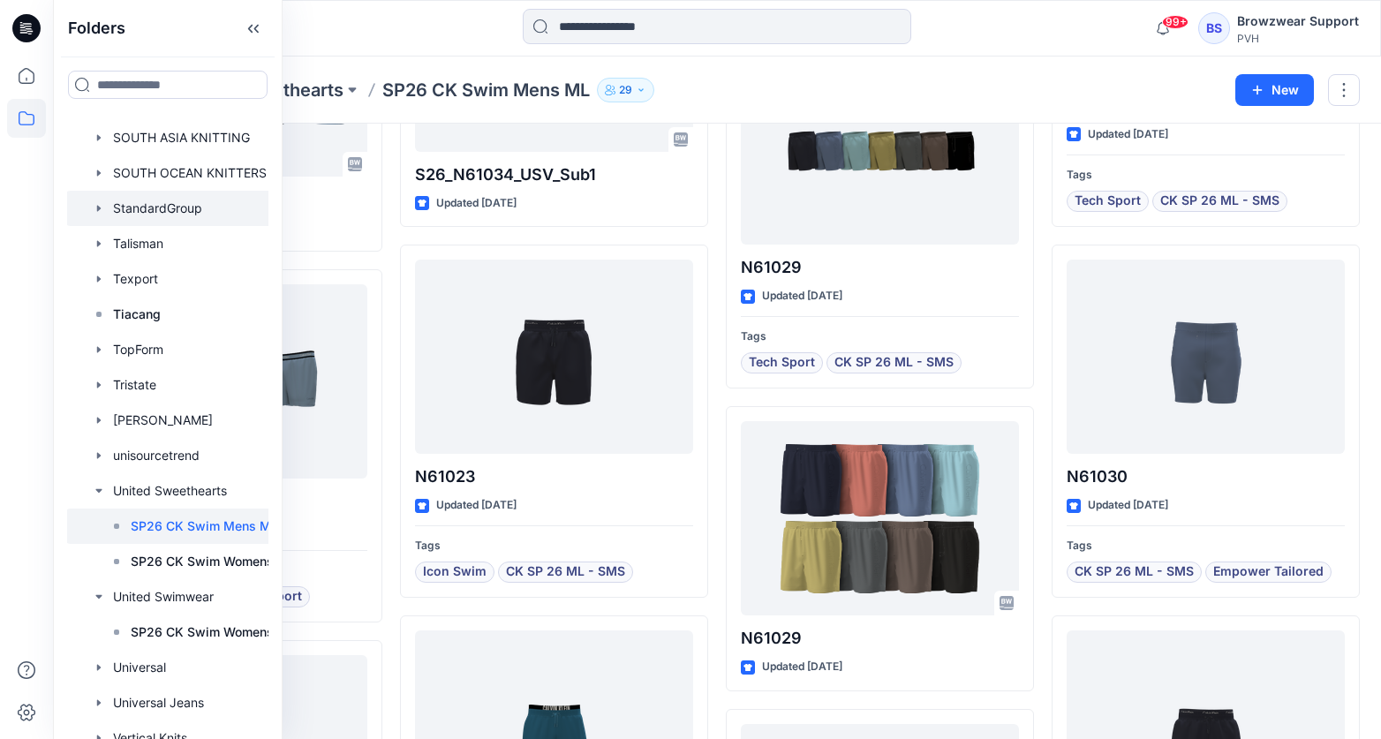
scroll to position [2967, 4]
click at [107, 597] on div at bounding box center [185, 597] width 243 height 35
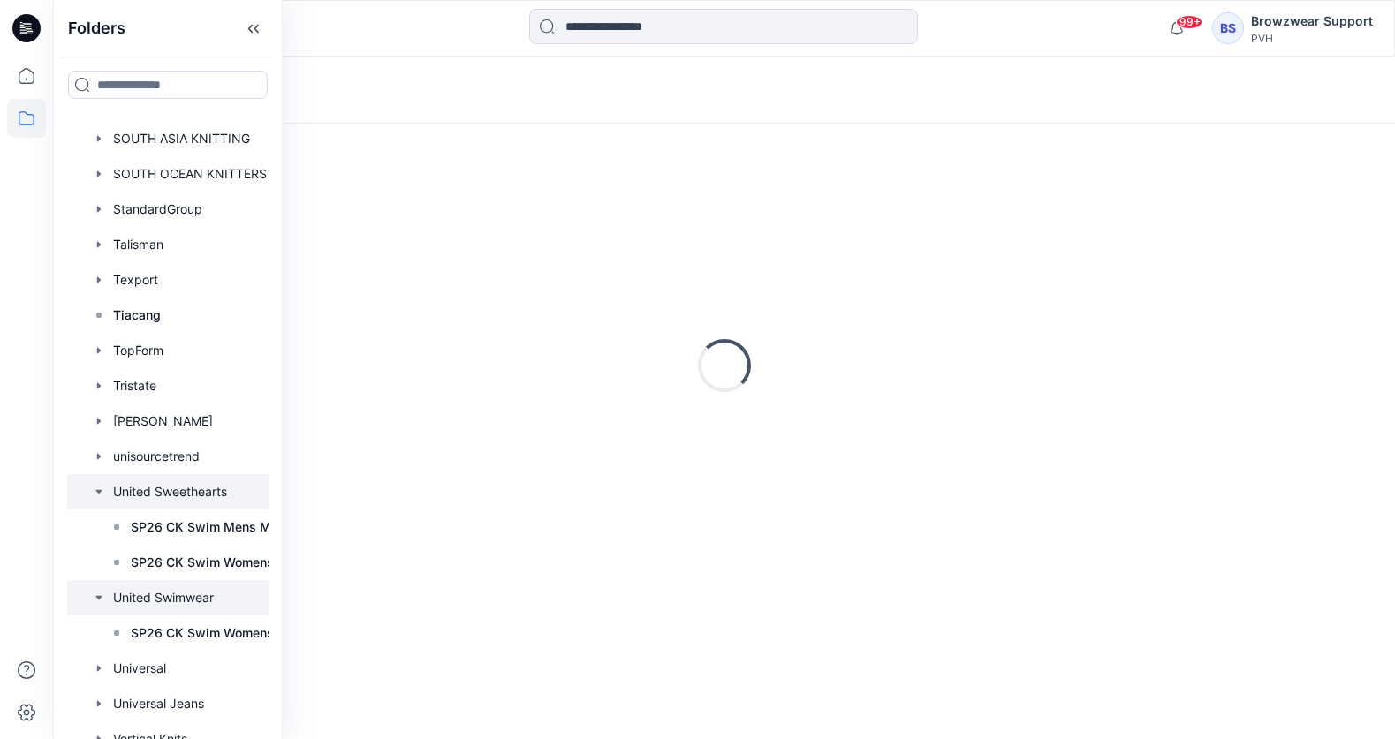
click at [95, 495] on icon "button" at bounding box center [99, 492] width 14 height 14
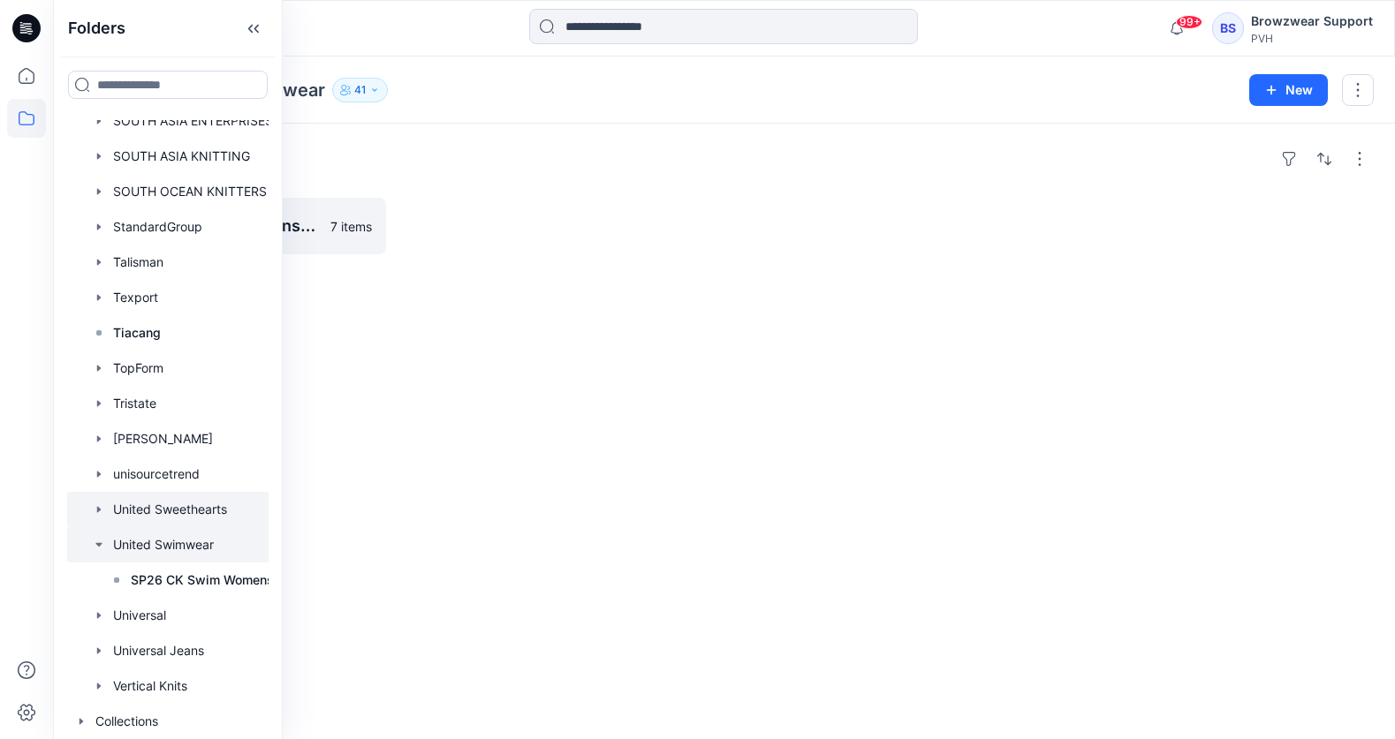
click at [97, 544] on icon "button" at bounding box center [99, 545] width 14 height 14
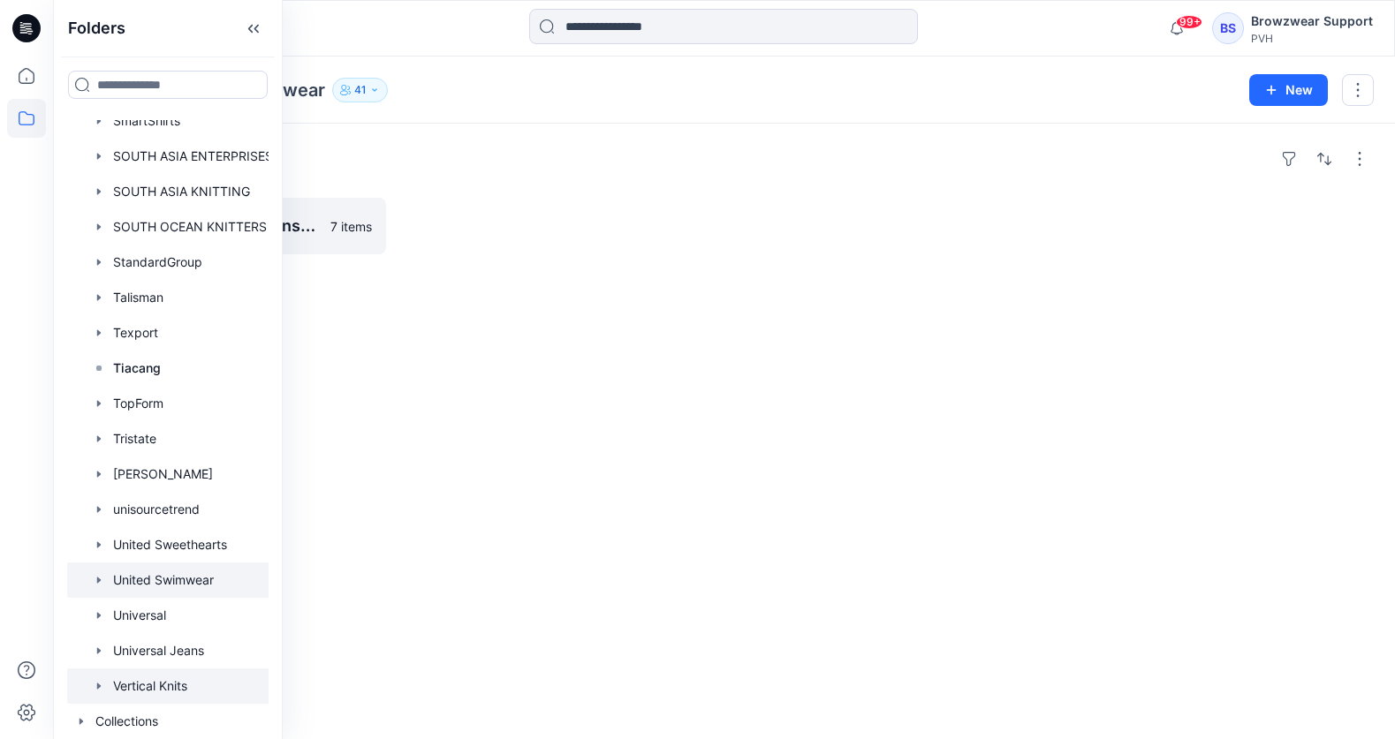
click at [95, 681] on icon "button" at bounding box center [99, 686] width 14 height 14
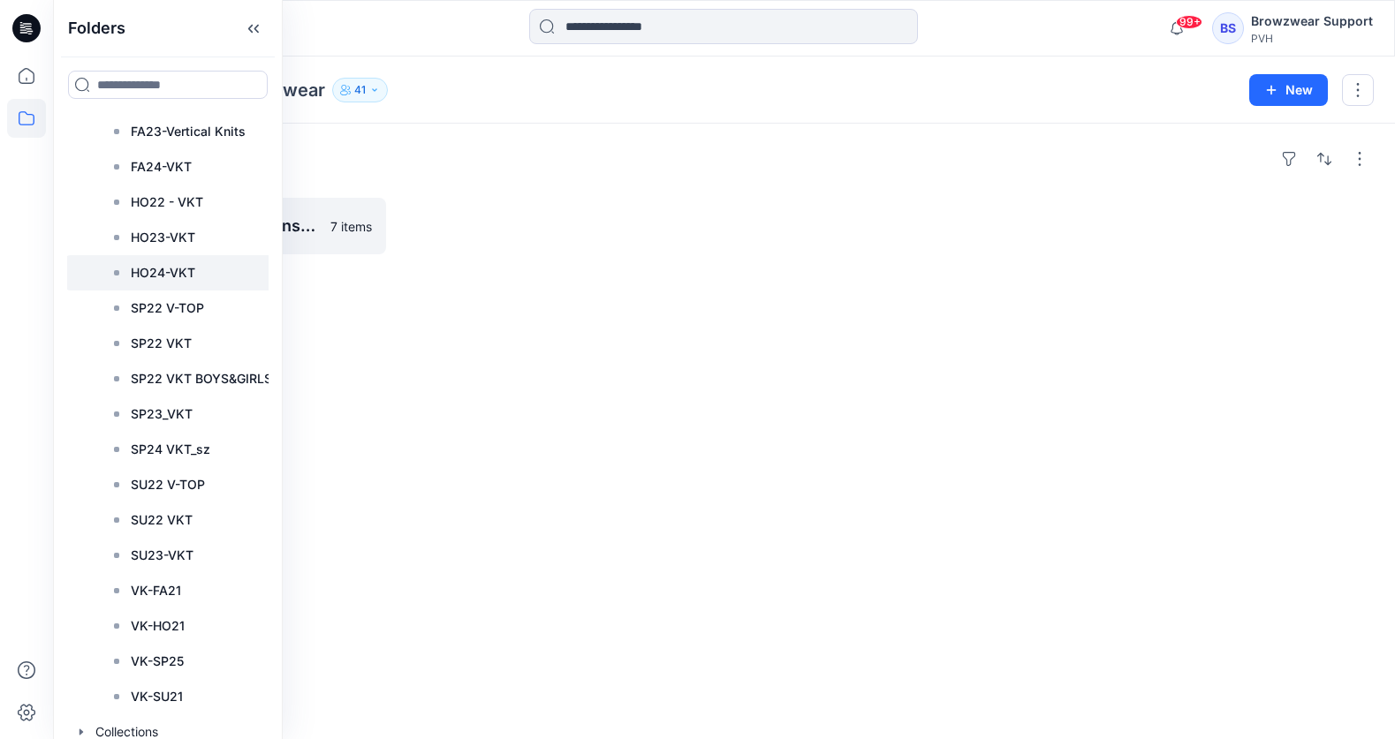
scroll to position [3589, 4]
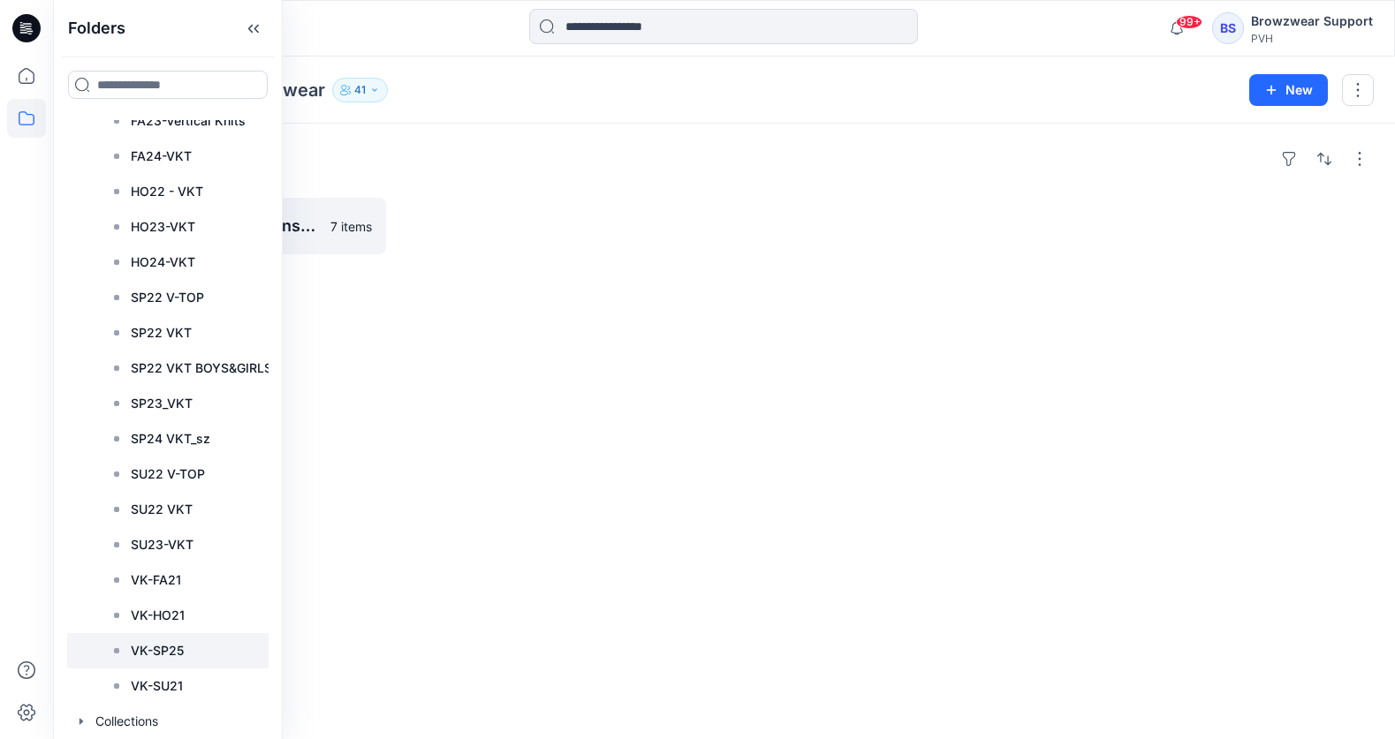
click at [121, 651] on icon at bounding box center [117, 651] width 14 height 14
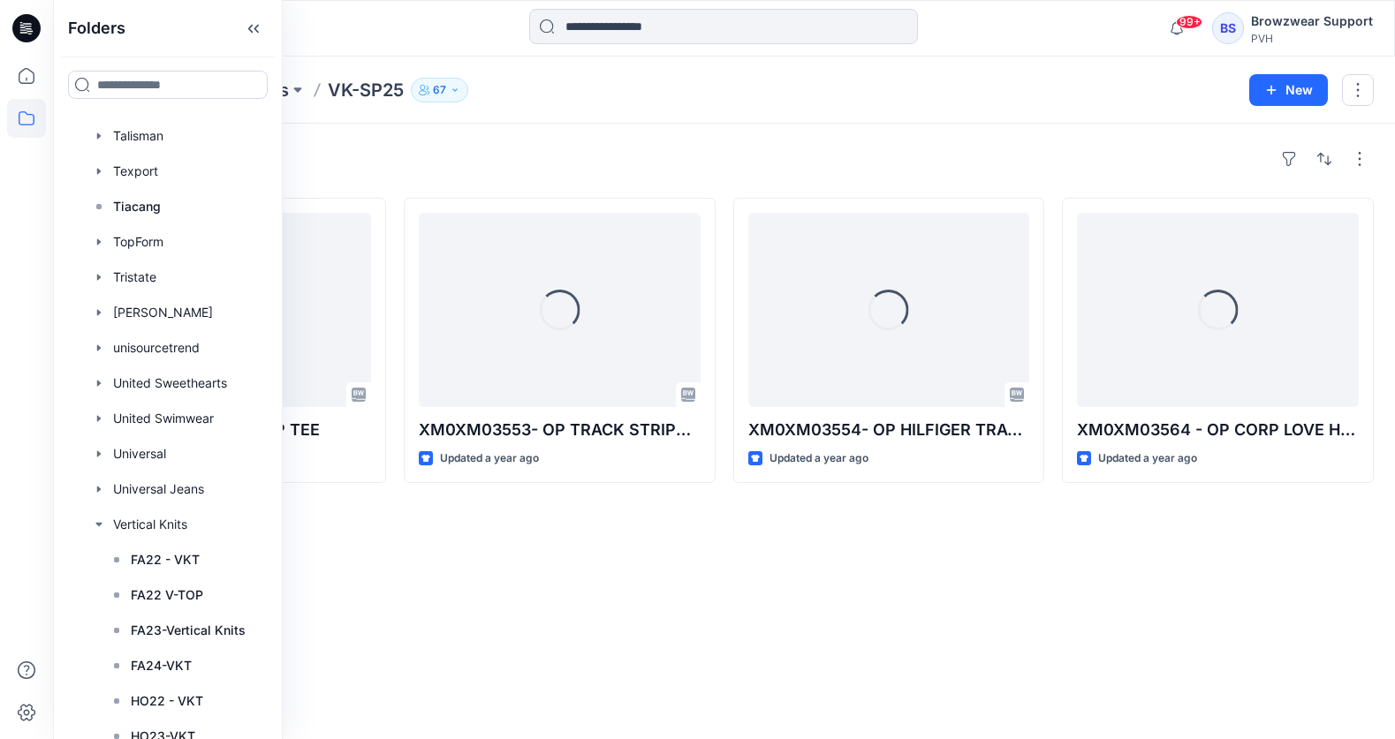
scroll to position [3011, 4]
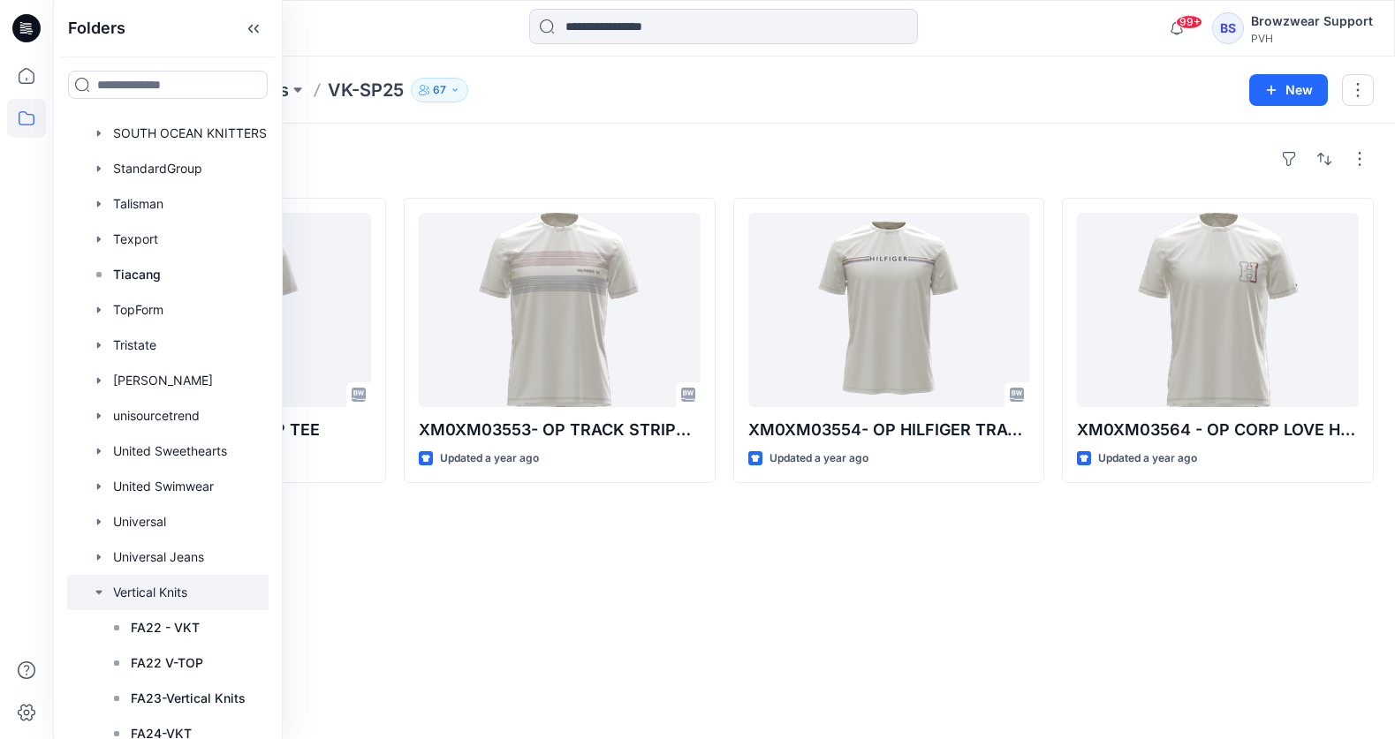
click at [96, 596] on icon "button" at bounding box center [99, 593] width 14 height 14
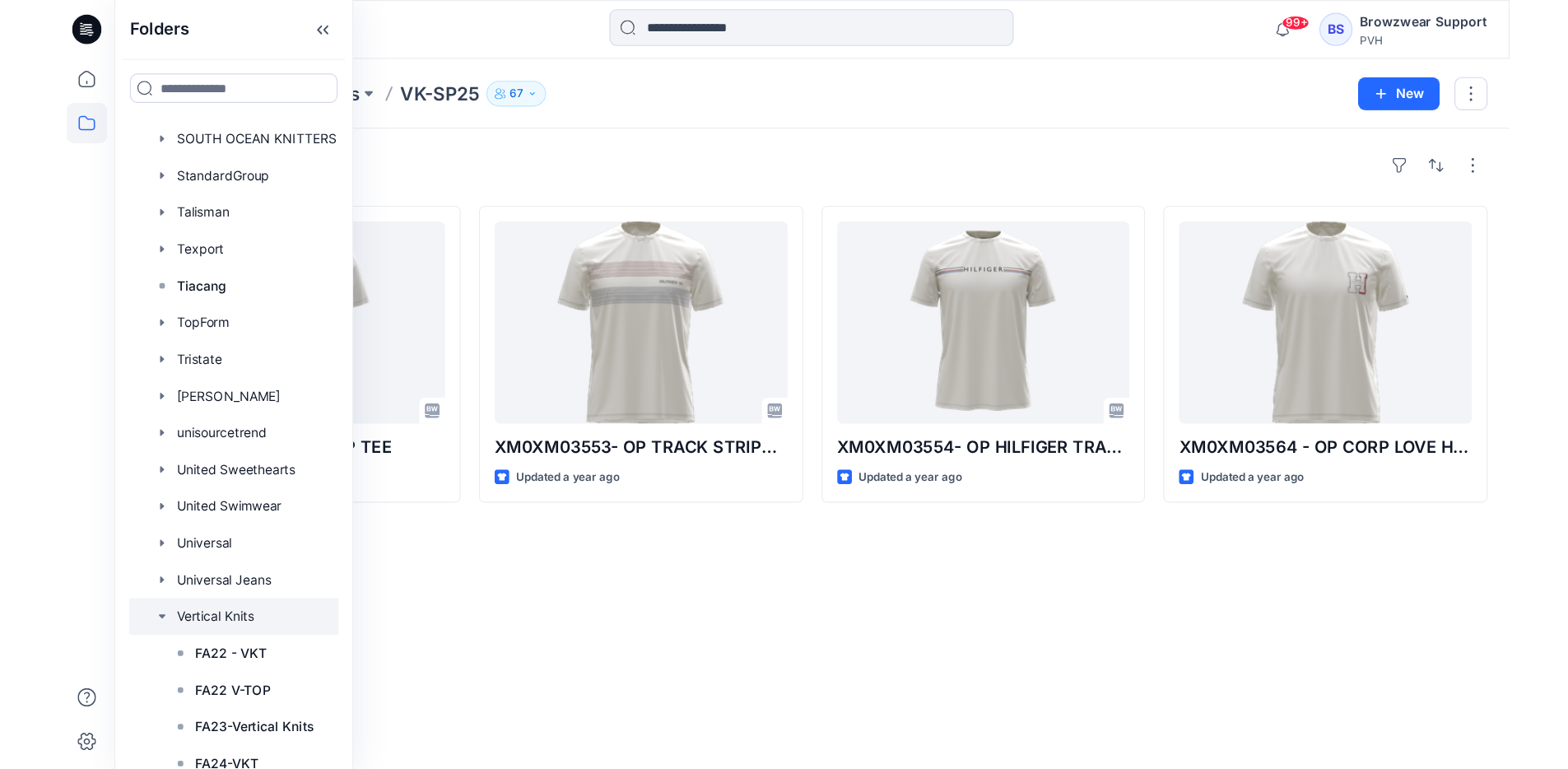
scroll to position [2720, 4]
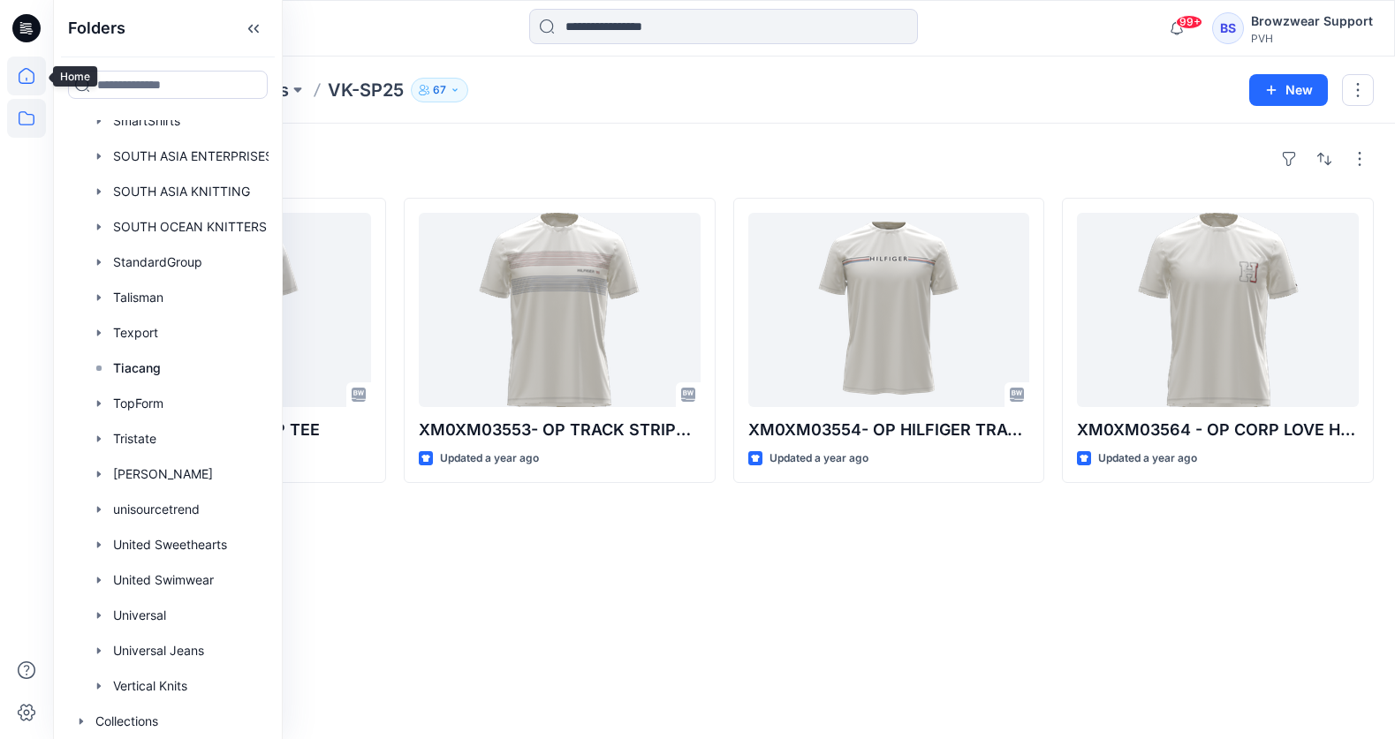
click at [27, 79] on icon at bounding box center [26, 76] width 39 height 39
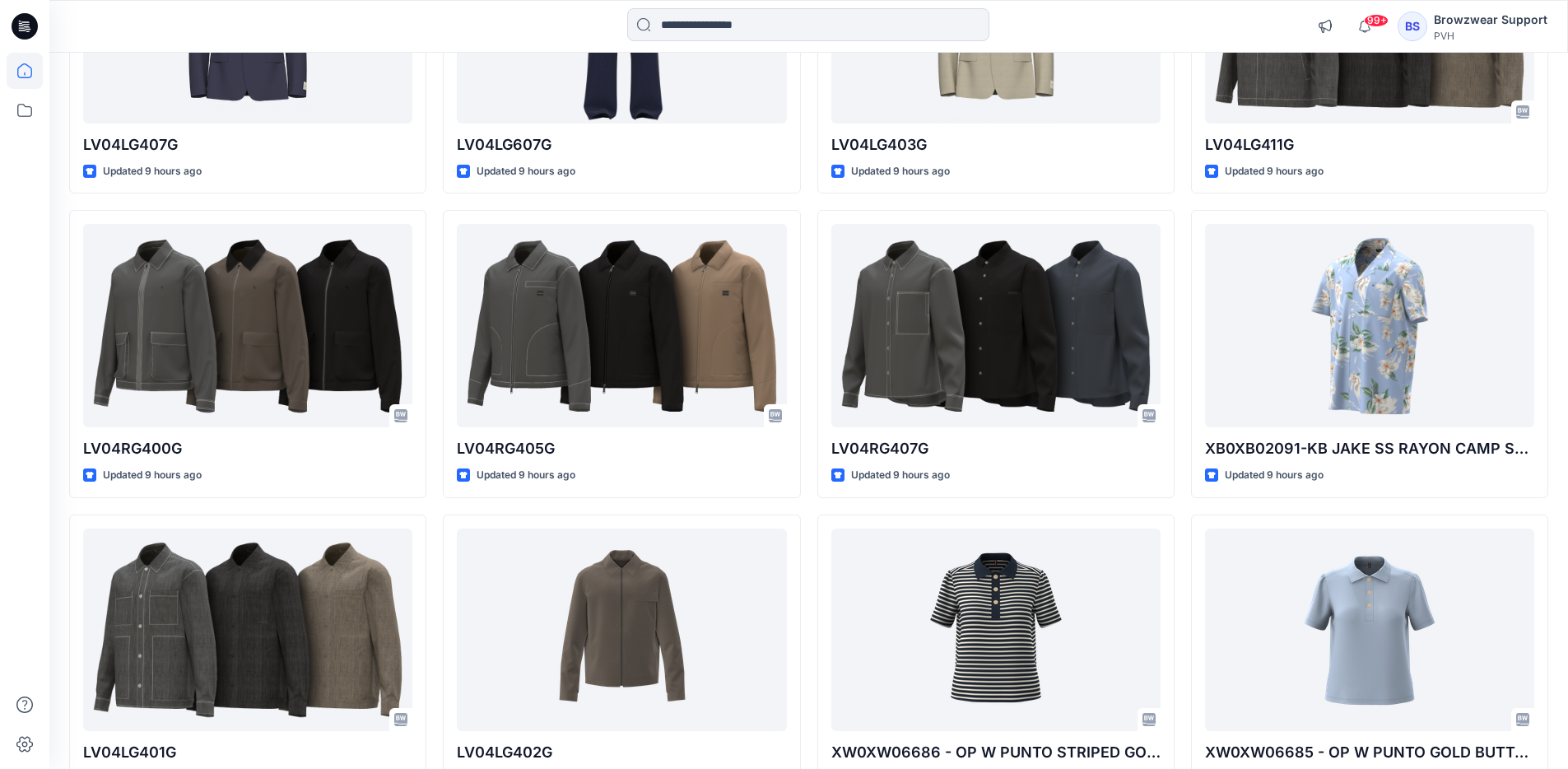
scroll to position [4614, 0]
